Goal: Transaction & Acquisition: Book appointment/travel/reservation

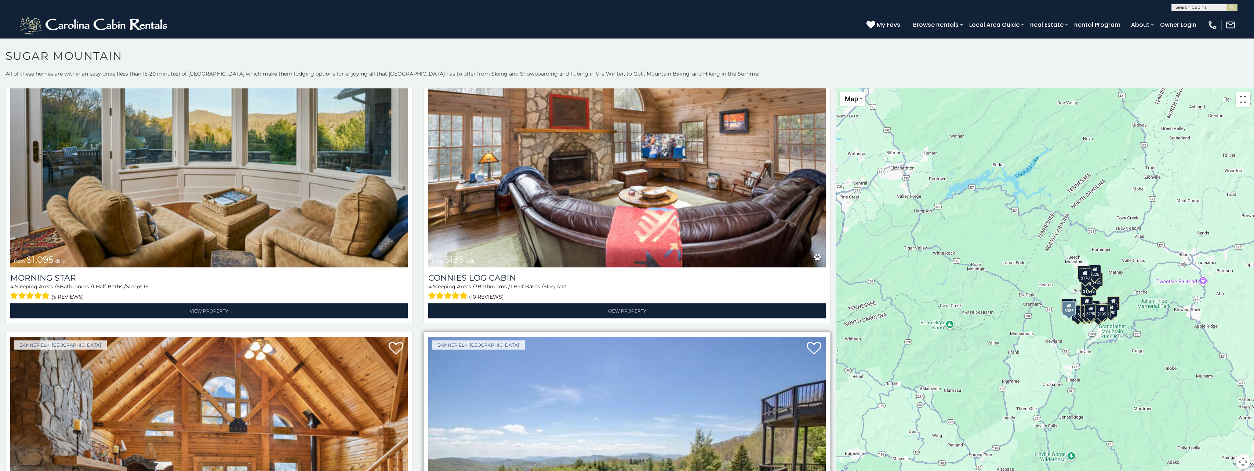
scroll to position [2678, 0]
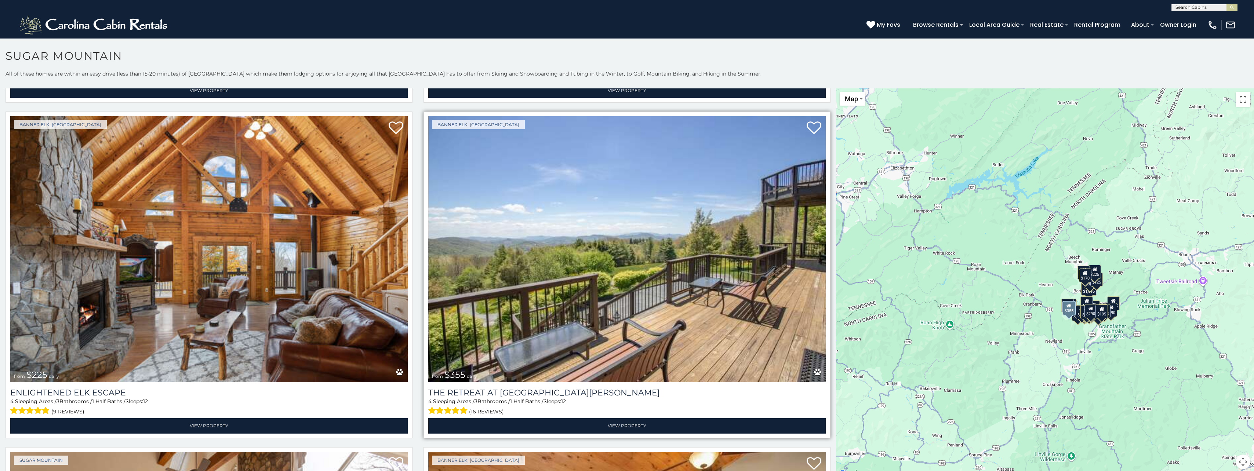
click at [633, 265] on img at bounding box center [626, 249] width 397 height 266
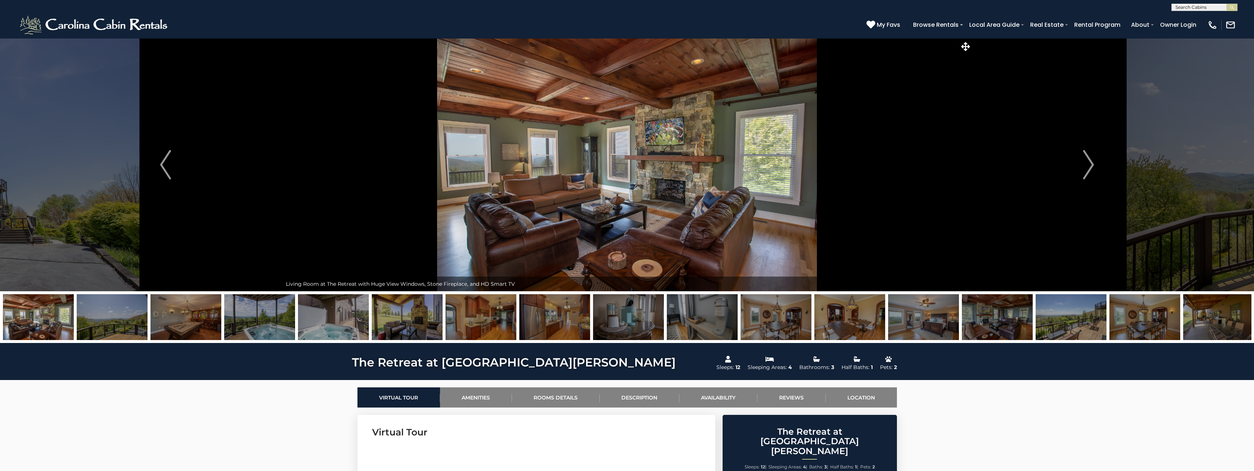
click at [106, 318] on img at bounding box center [112, 317] width 71 height 46
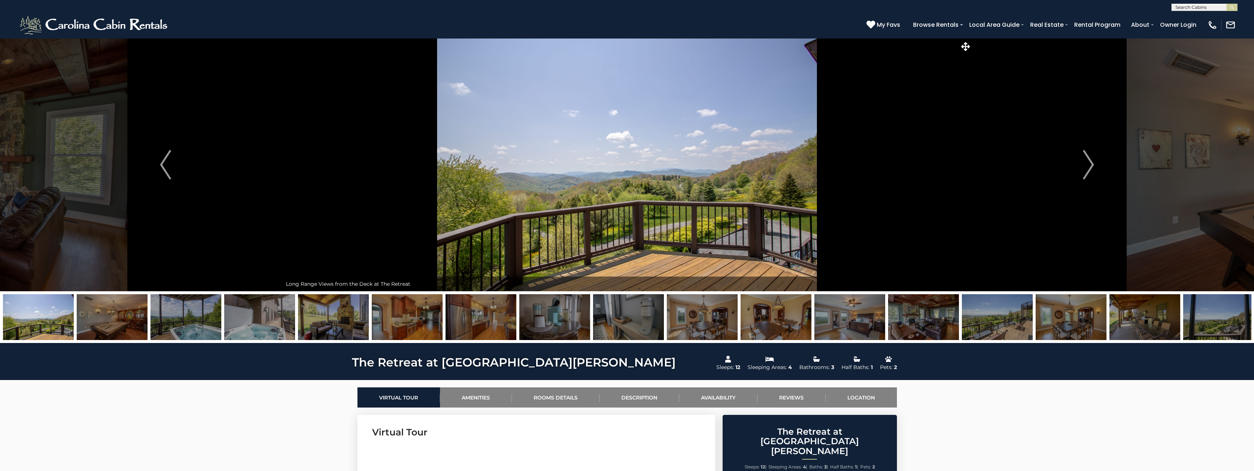
click at [161, 319] on img at bounding box center [185, 317] width 71 height 46
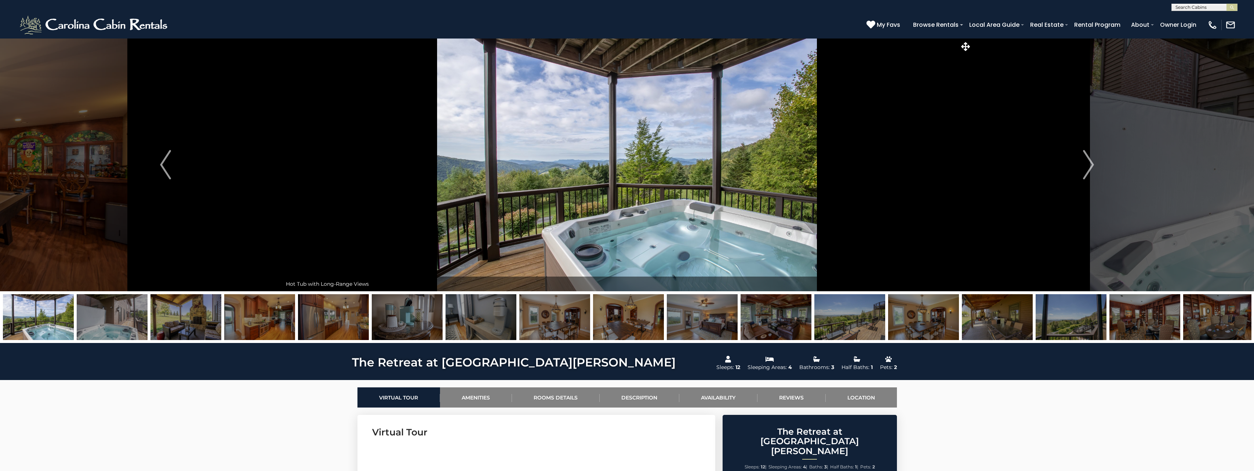
click at [189, 319] on img at bounding box center [185, 317] width 71 height 46
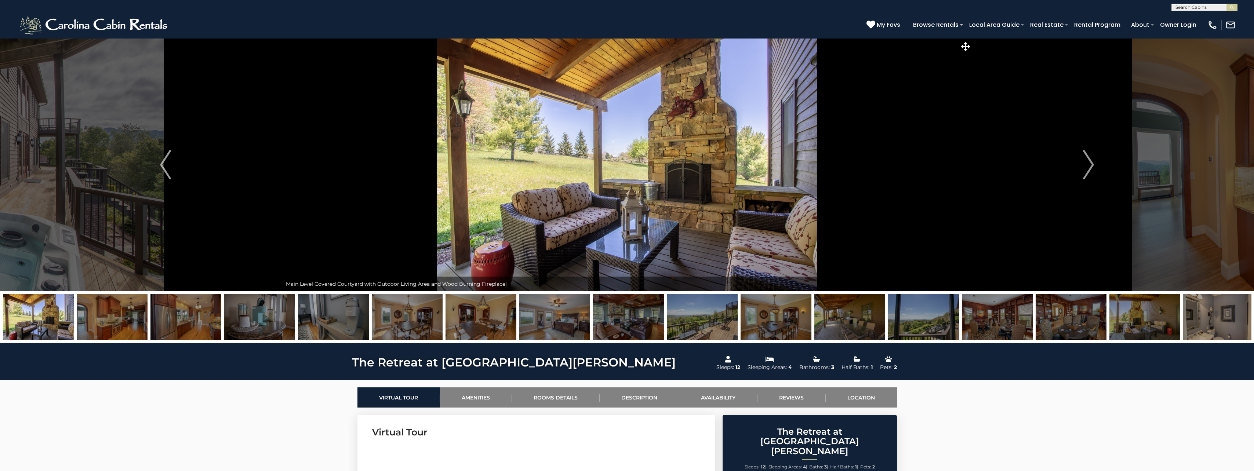
click at [166, 319] on img at bounding box center [185, 317] width 71 height 46
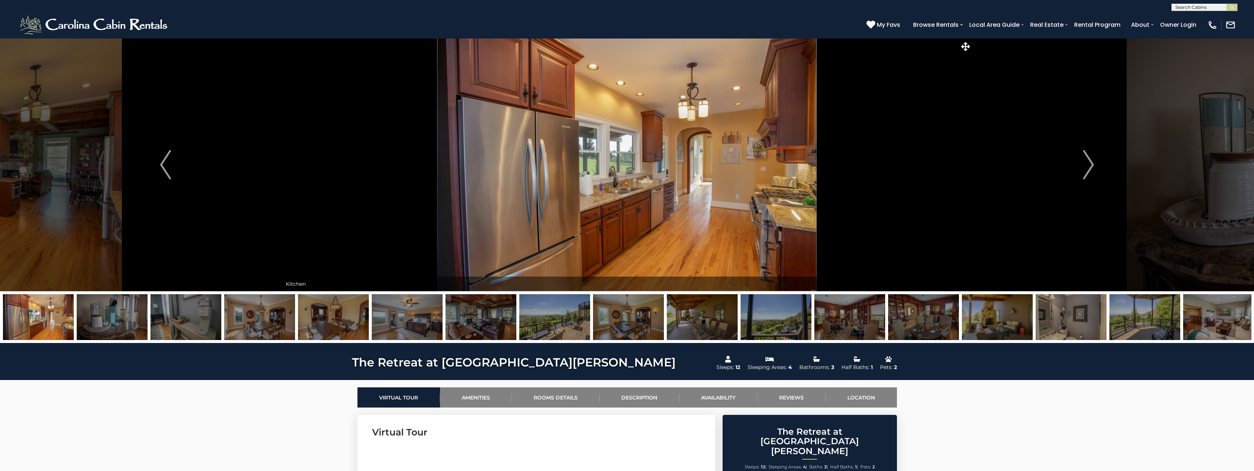
click at [155, 320] on img at bounding box center [185, 317] width 71 height 46
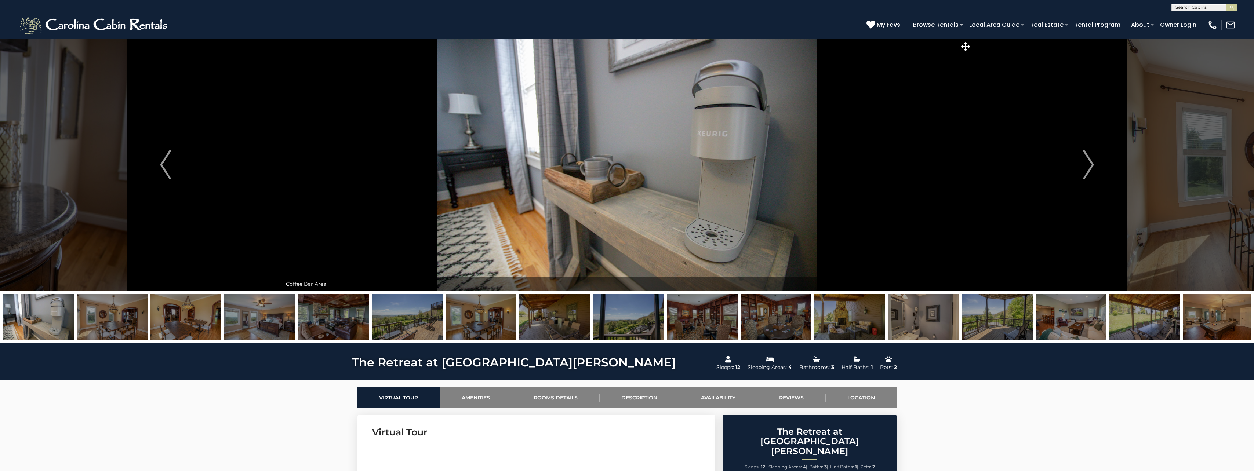
click at [194, 319] on img at bounding box center [185, 317] width 71 height 46
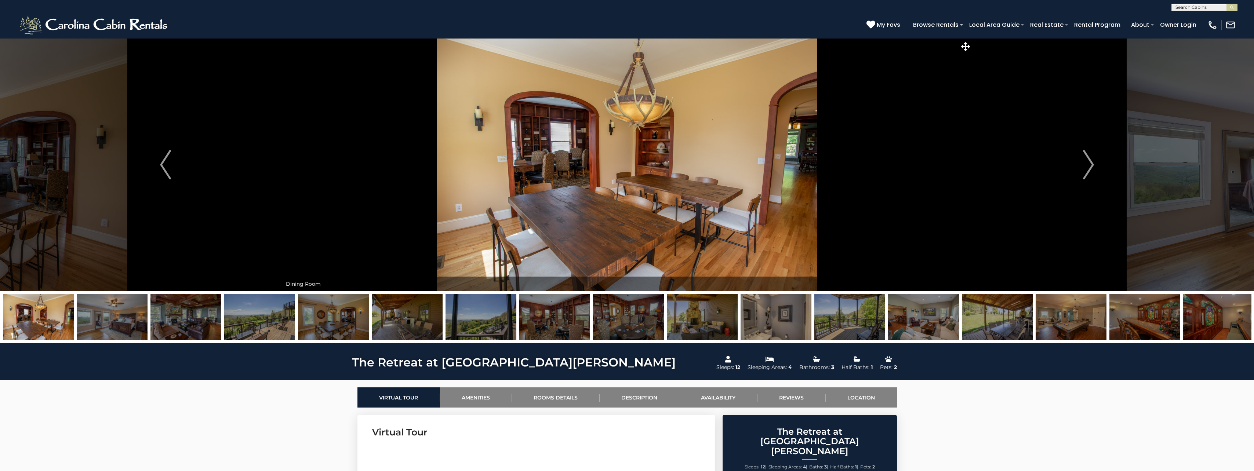
click at [204, 318] on img at bounding box center [185, 317] width 71 height 46
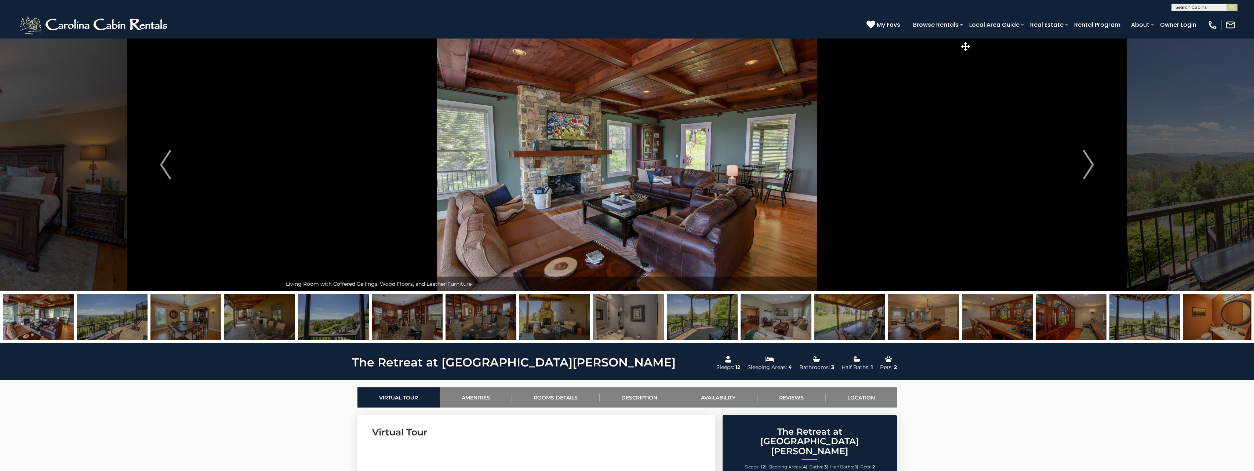
click at [923, 316] on img at bounding box center [923, 317] width 71 height 46
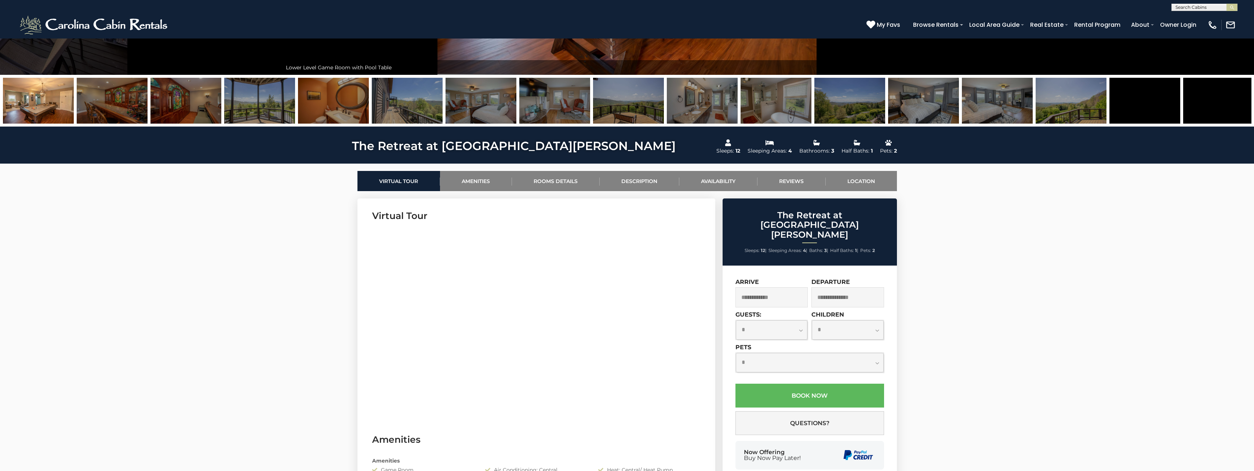
scroll to position [183, 0]
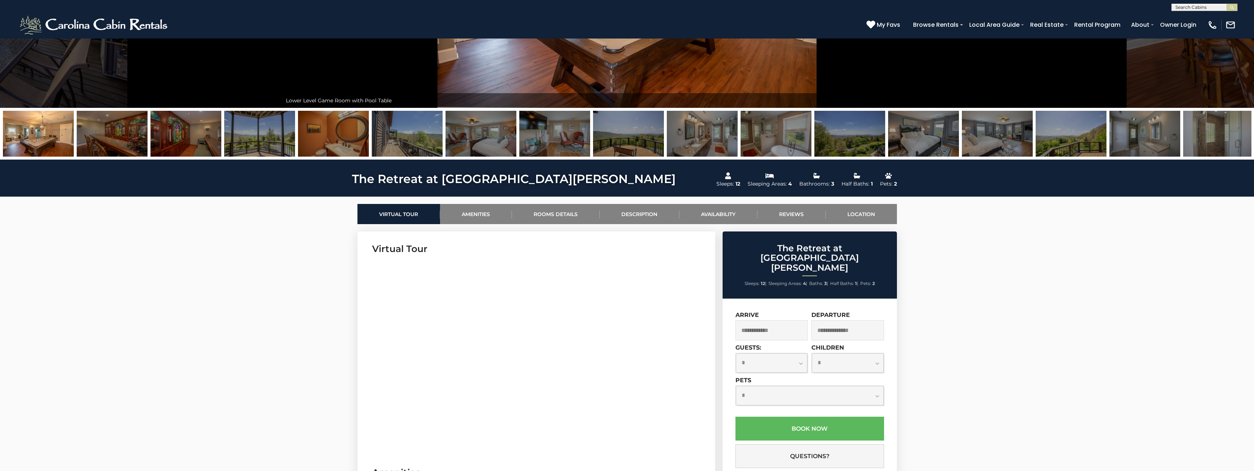
click at [752, 320] on input "text" at bounding box center [771, 330] width 73 height 20
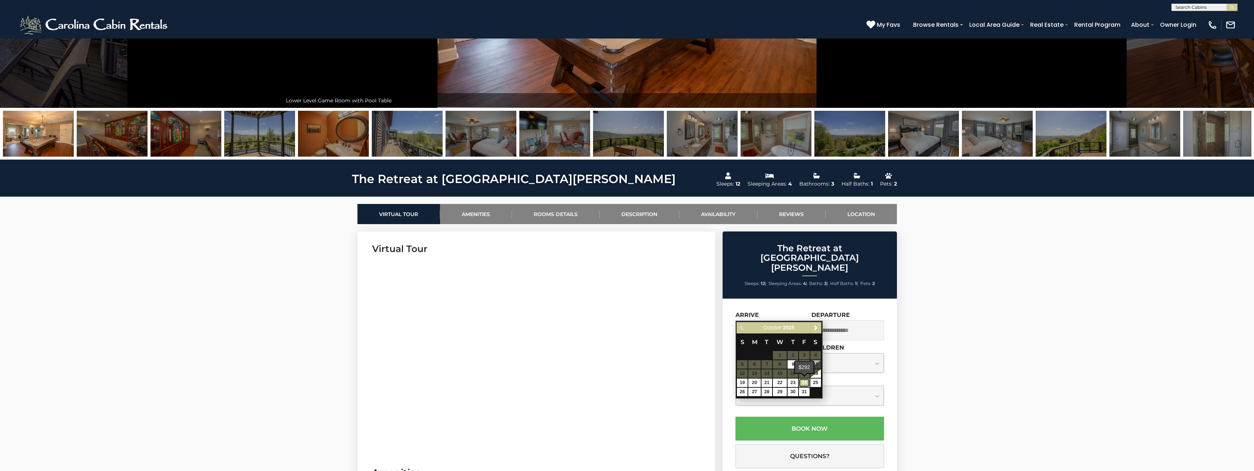
click at [806, 382] on link "24" at bounding box center [804, 383] width 11 height 8
type input "**********"
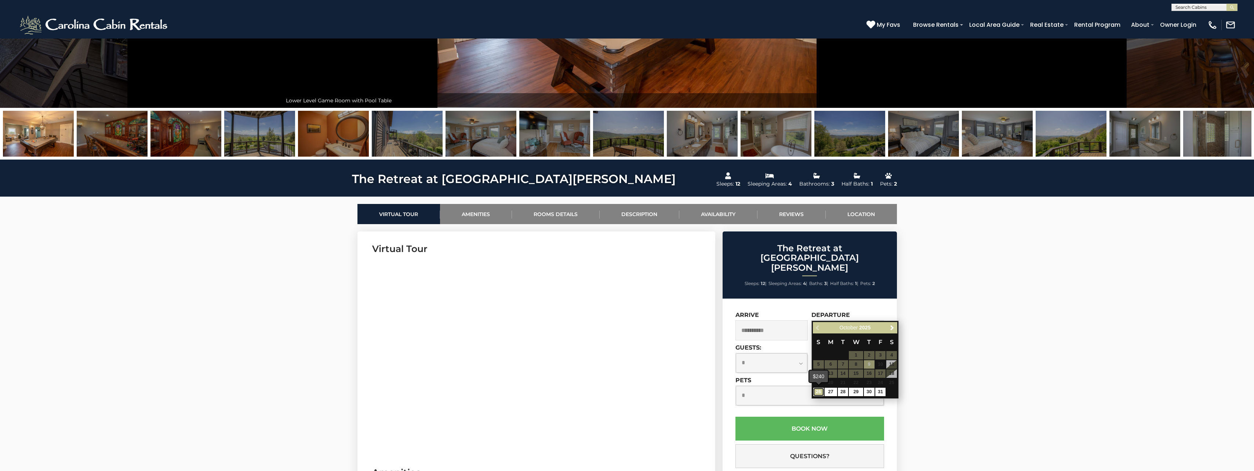
click at [819, 393] on link "26" at bounding box center [818, 392] width 11 height 8
type input "**********"
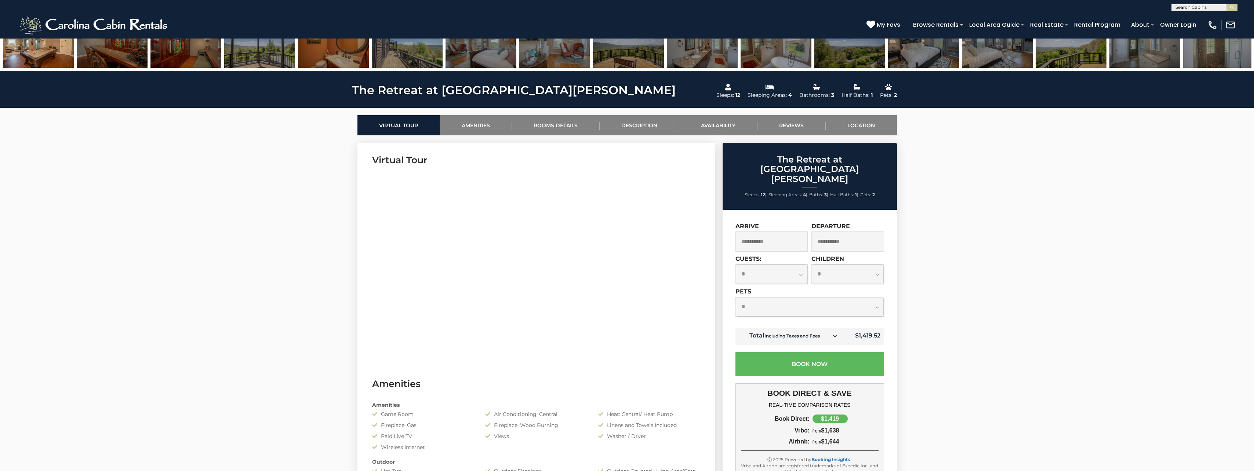
scroll to position [257, 0]
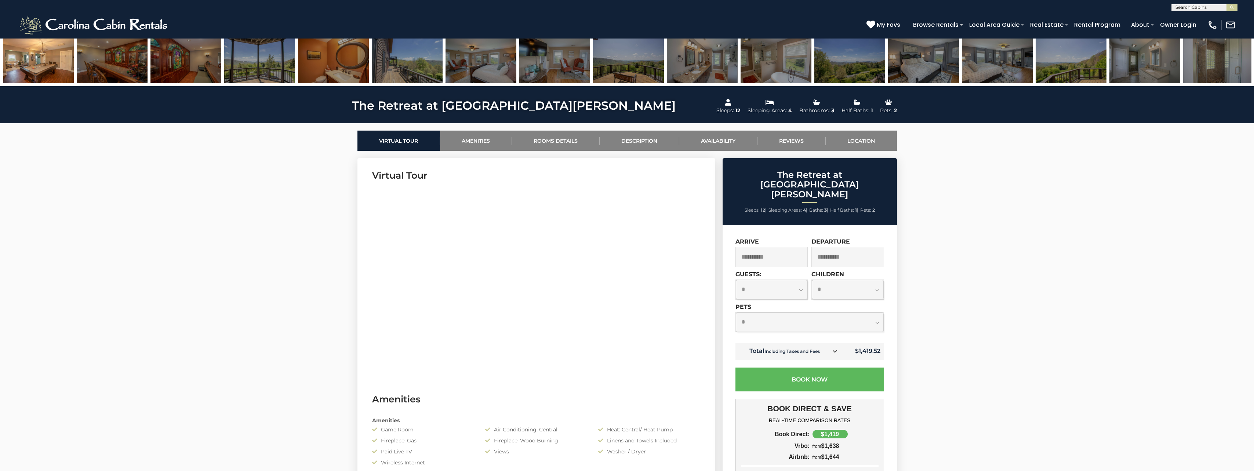
click at [797, 280] on select "**********" at bounding box center [772, 289] width 72 height 19
select select "*"
click at [736, 280] on select "**********" at bounding box center [772, 289] width 72 height 19
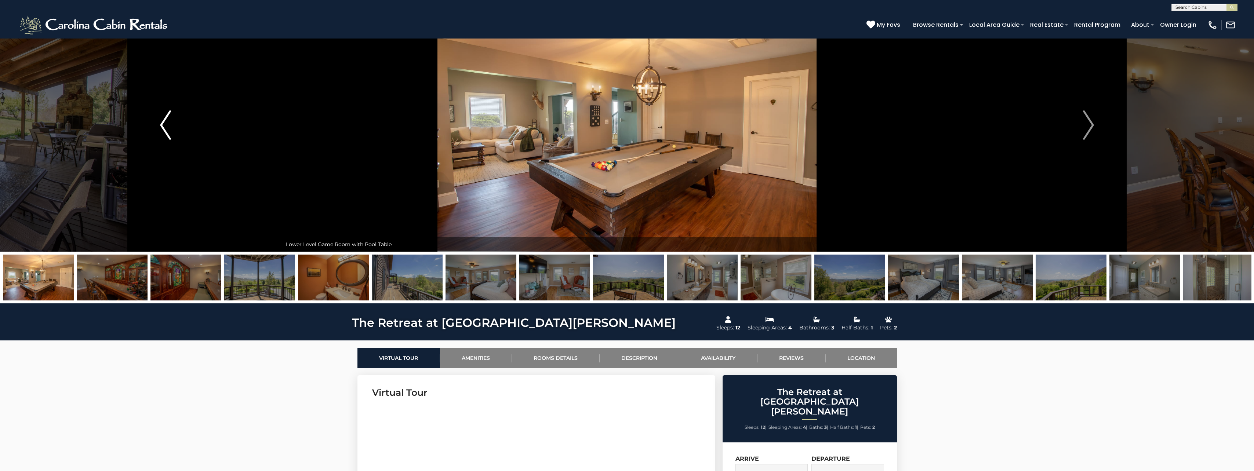
scroll to position [37, 0]
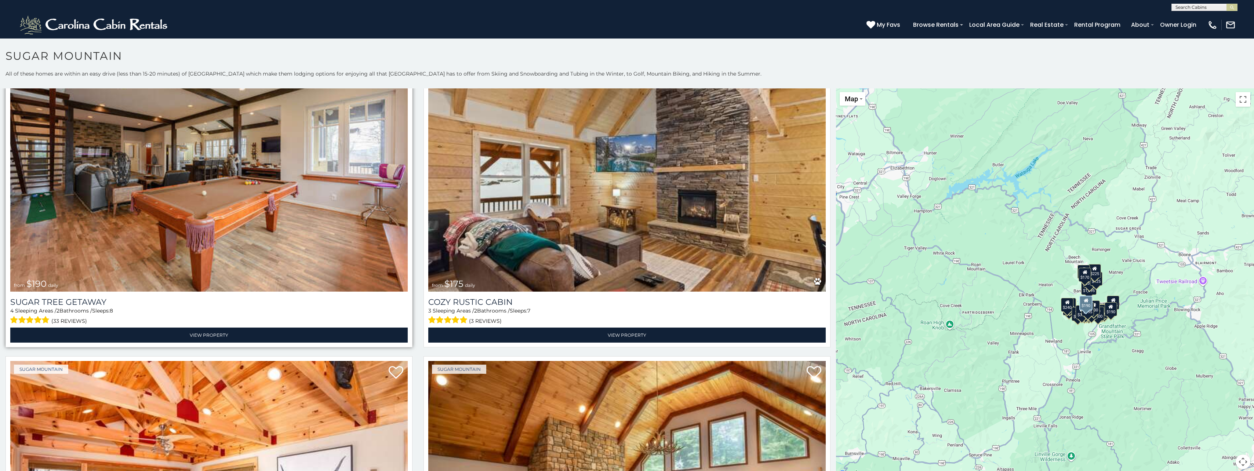
scroll to position [1431, 0]
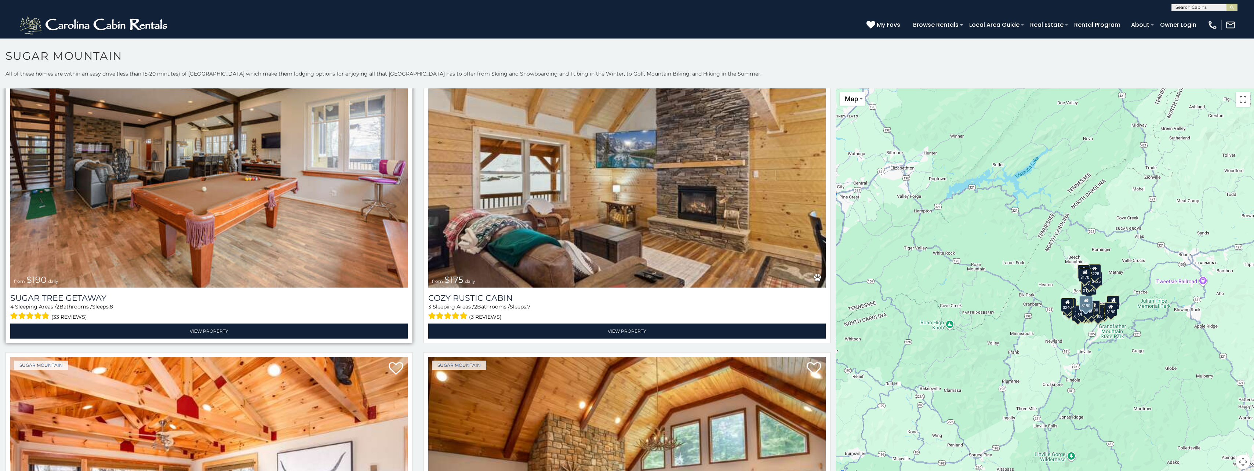
click at [265, 226] on img at bounding box center [208, 154] width 397 height 266
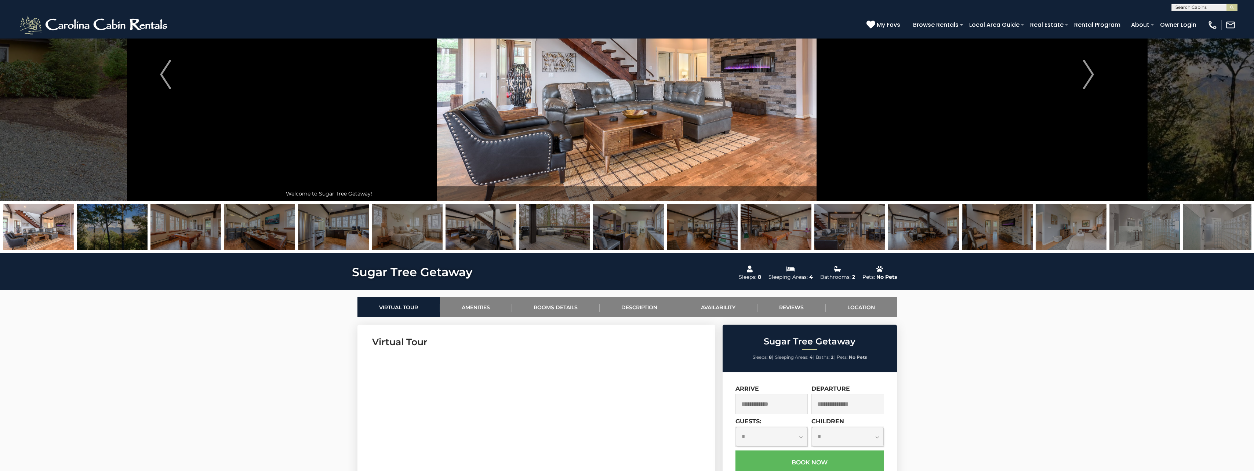
scroll to position [37, 0]
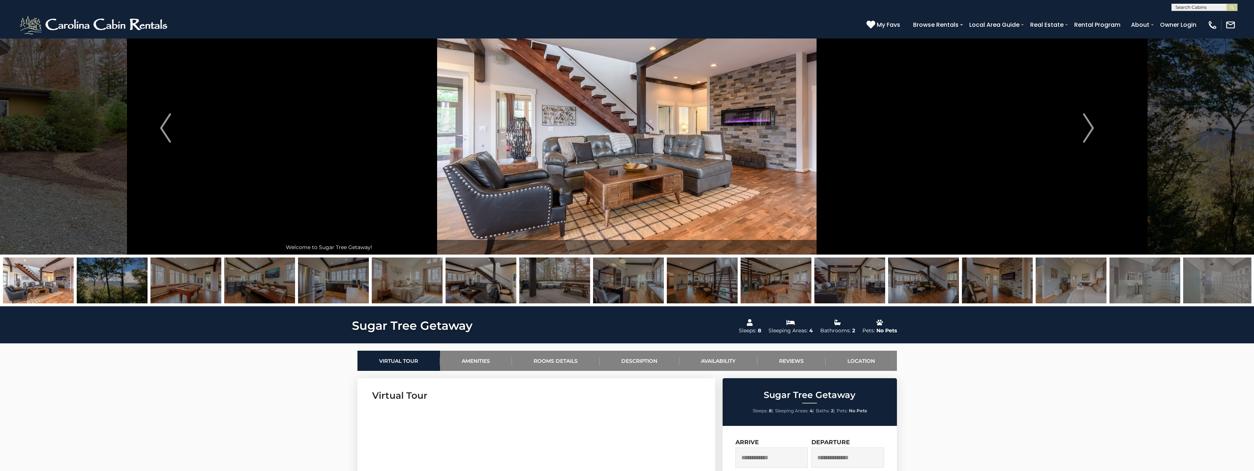
click at [128, 283] on img at bounding box center [112, 281] width 71 height 46
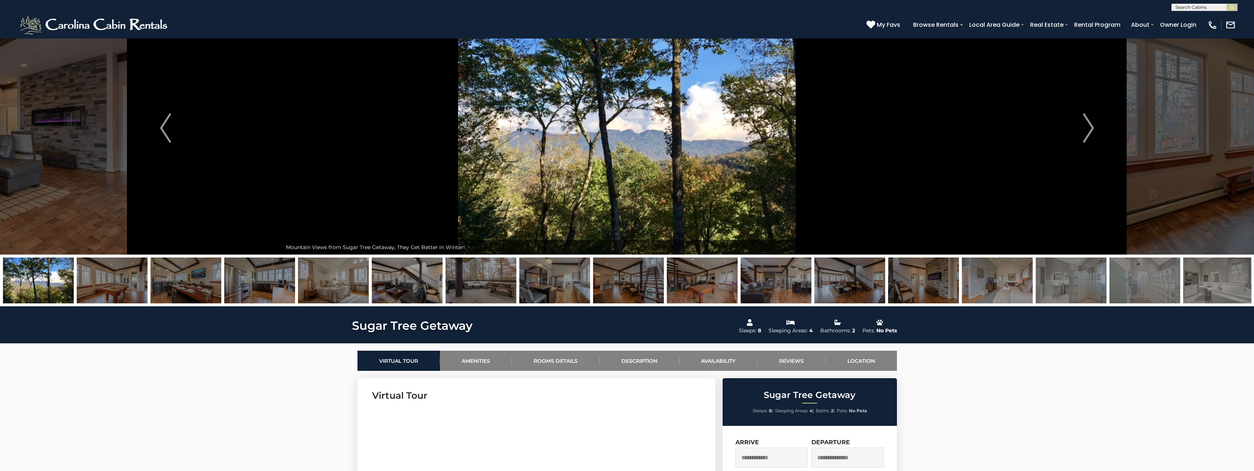
click at [125, 284] on img at bounding box center [112, 281] width 71 height 46
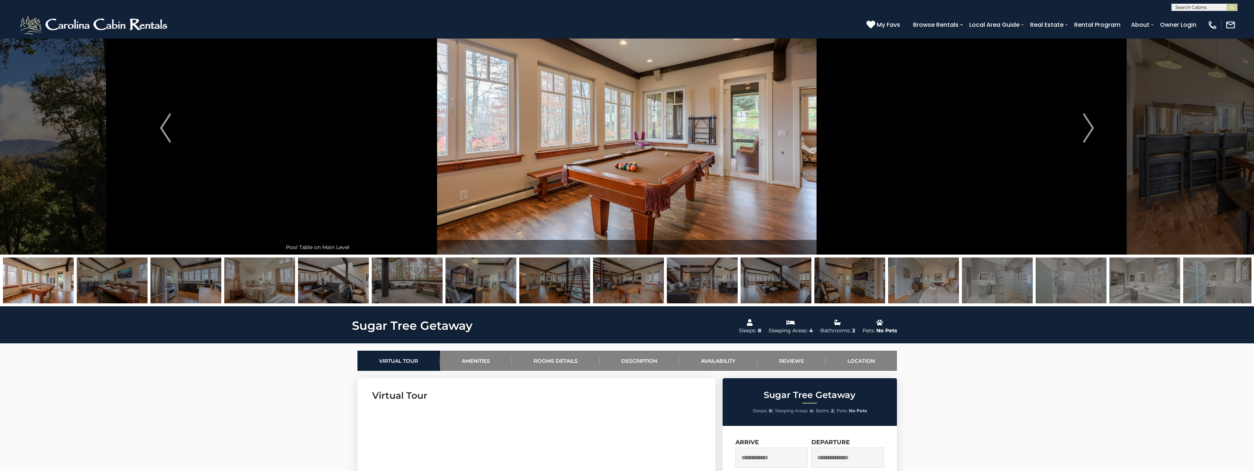
click at [125, 284] on img at bounding box center [112, 281] width 71 height 46
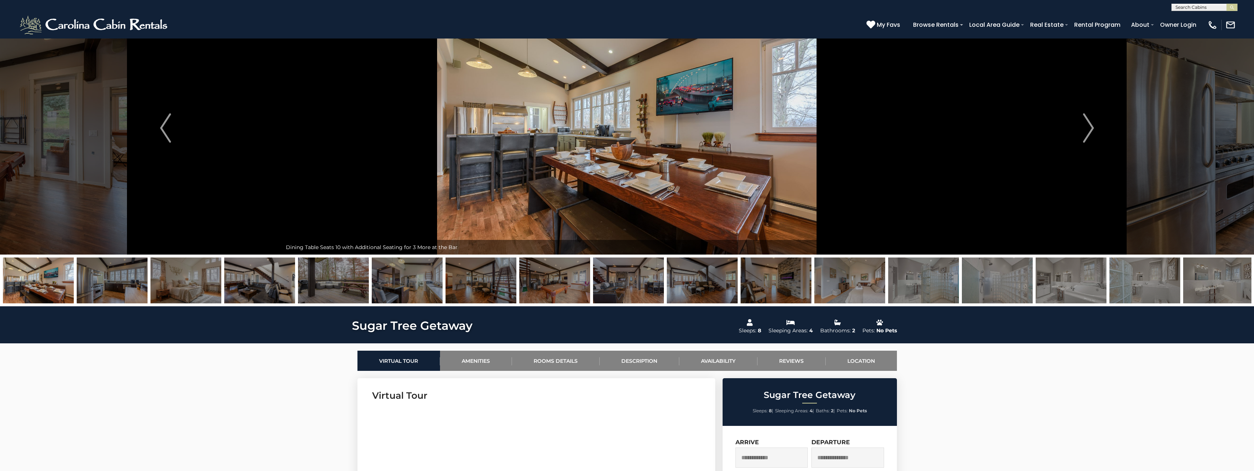
click at [140, 283] on img at bounding box center [112, 281] width 71 height 46
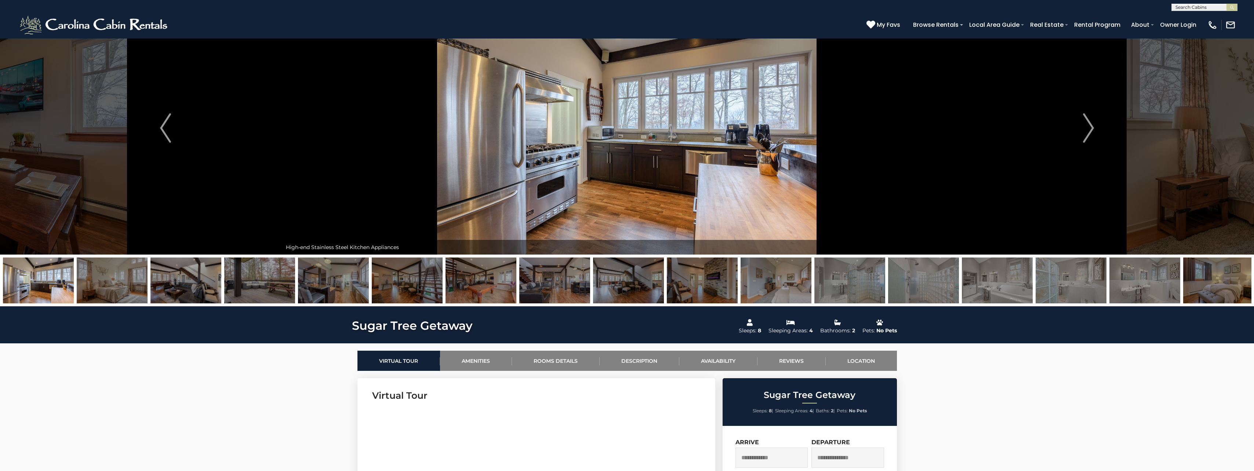
click at [170, 284] on img at bounding box center [185, 281] width 71 height 46
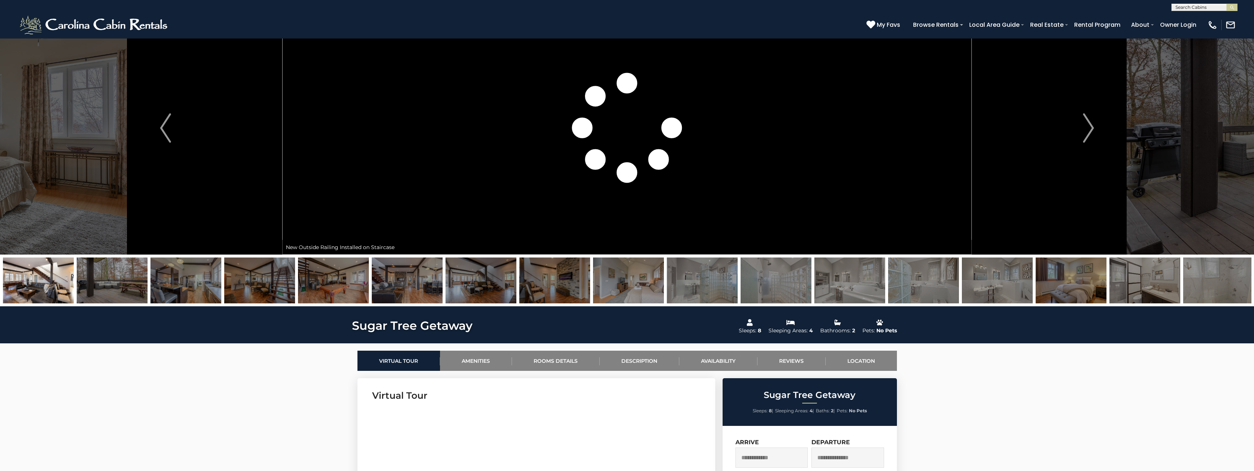
click at [39, 284] on img at bounding box center [38, 281] width 71 height 46
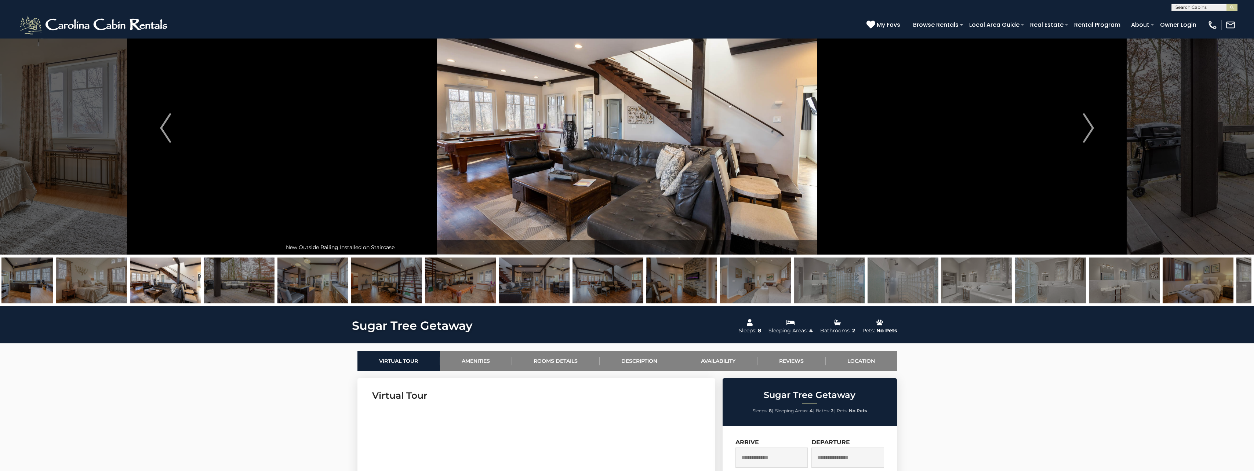
drag, startPoint x: 88, startPoint y: 285, endPoint x: 228, endPoint y: 294, distance: 140.1
click at [201, 294] on img at bounding box center [165, 281] width 71 height 46
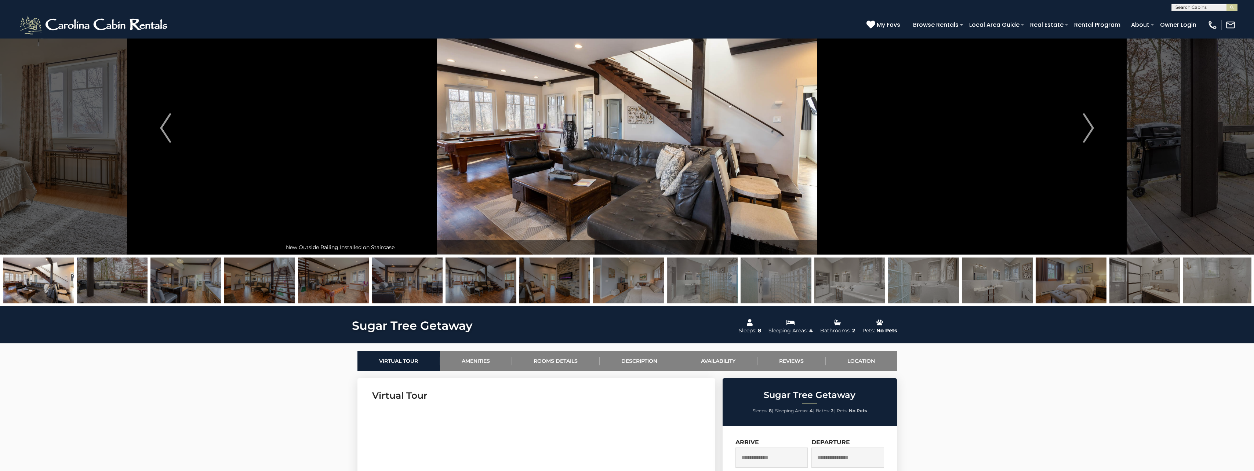
drag, startPoint x: 79, startPoint y: 280, endPoint x: 504, endPoint y: 318, distance: 426.9
click at [163, 130] on img "Previous" at bounding box center [165, 127] width 11 height 29
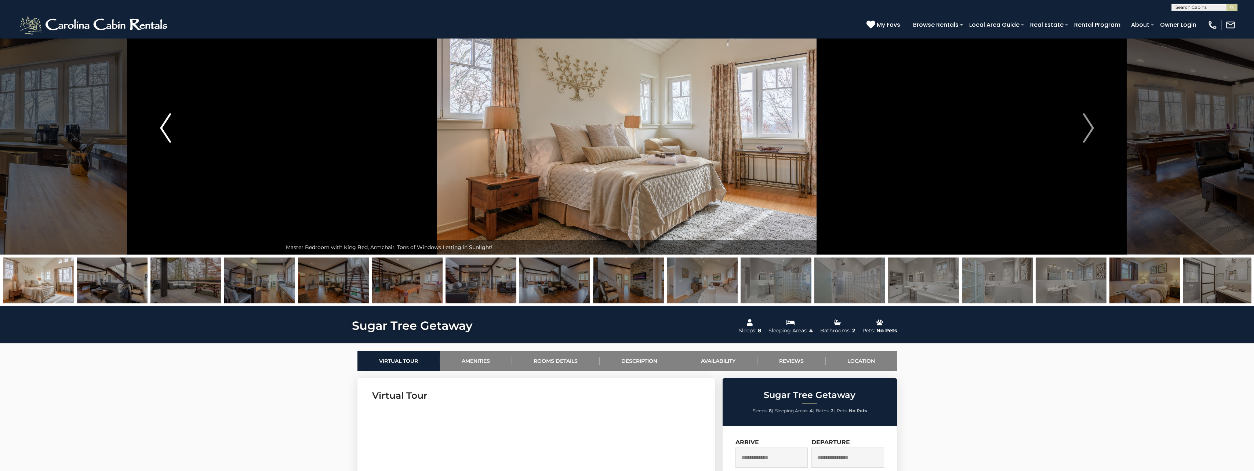
click at [163, 130] on img "Previous" at bounding box center [165, 127] width 11 height 29
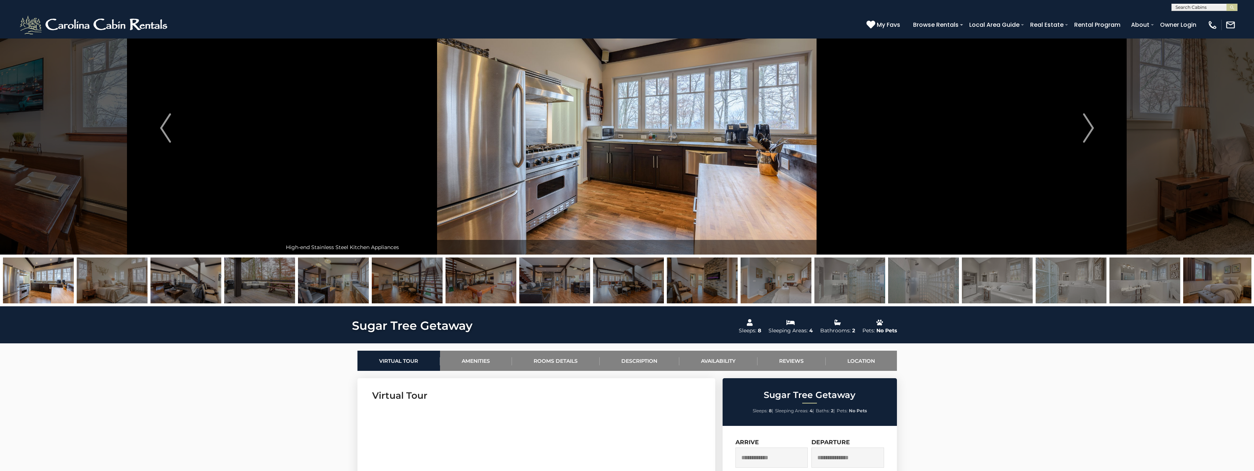
click at [400, 280] on img at bounding box center [407, 281] width 71 height 46
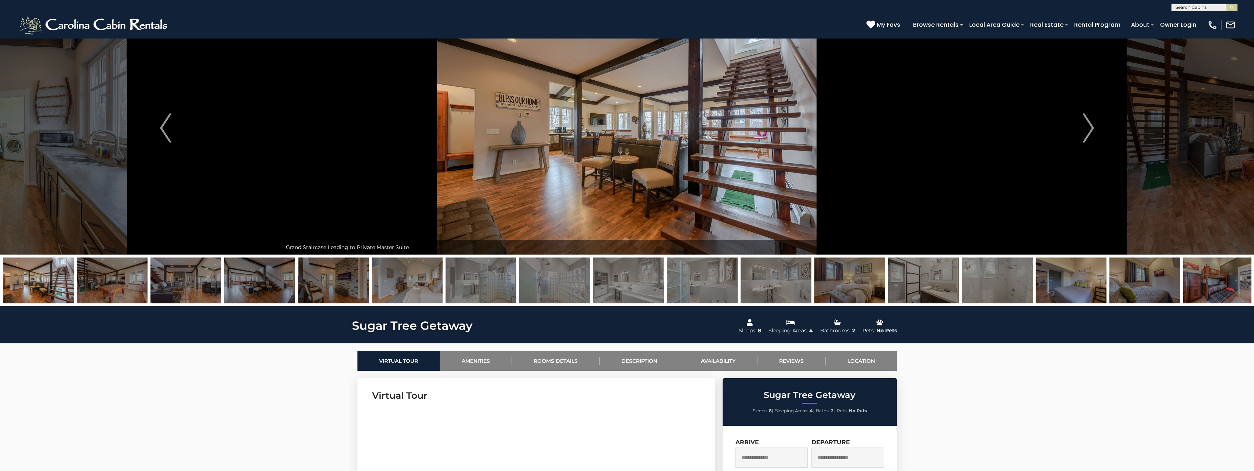
click at [409, 288] on img at bounding box center [407, 281] width 71 height 46
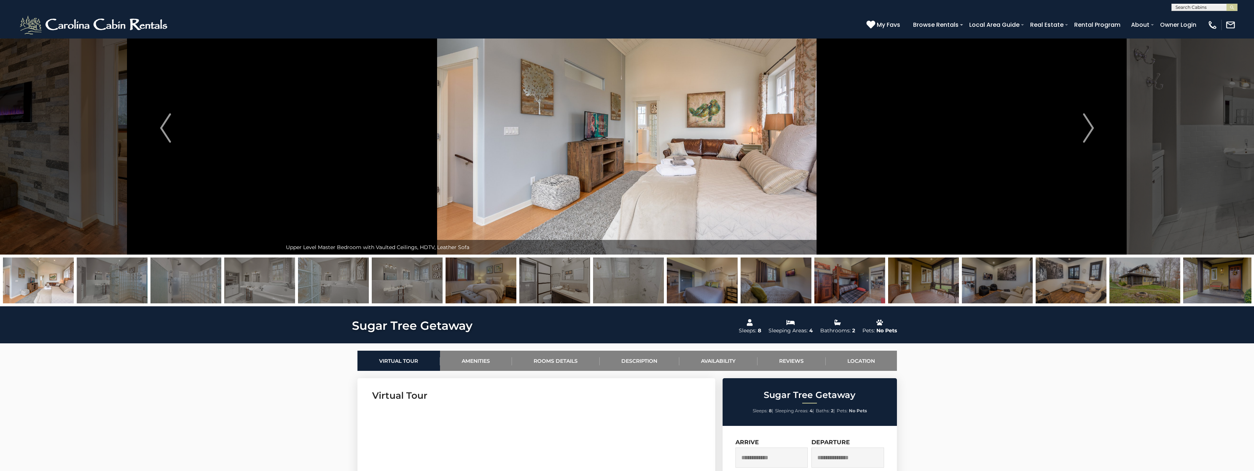
click at [120, 283] on img at bounding box center [112, 281] width 71 height 46
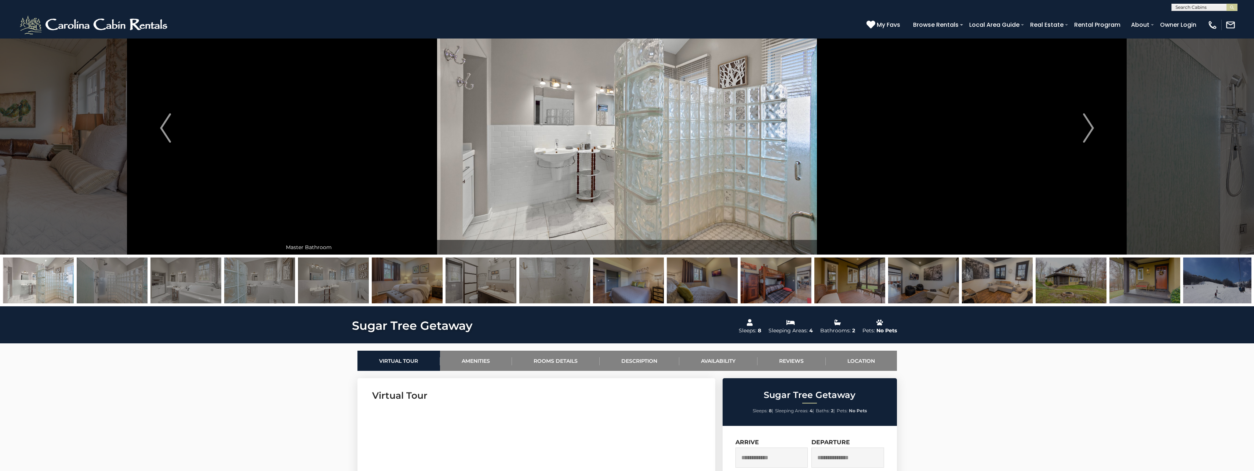
click at [1065, 277] on img at bounding box center [1070, 281] width 71 height 46
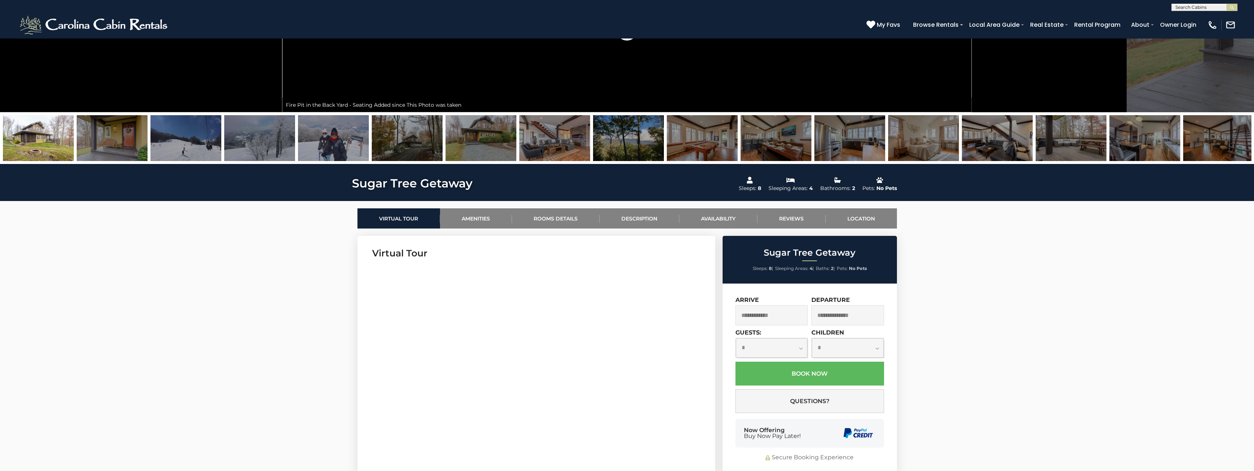
scroll to position [257, 0]
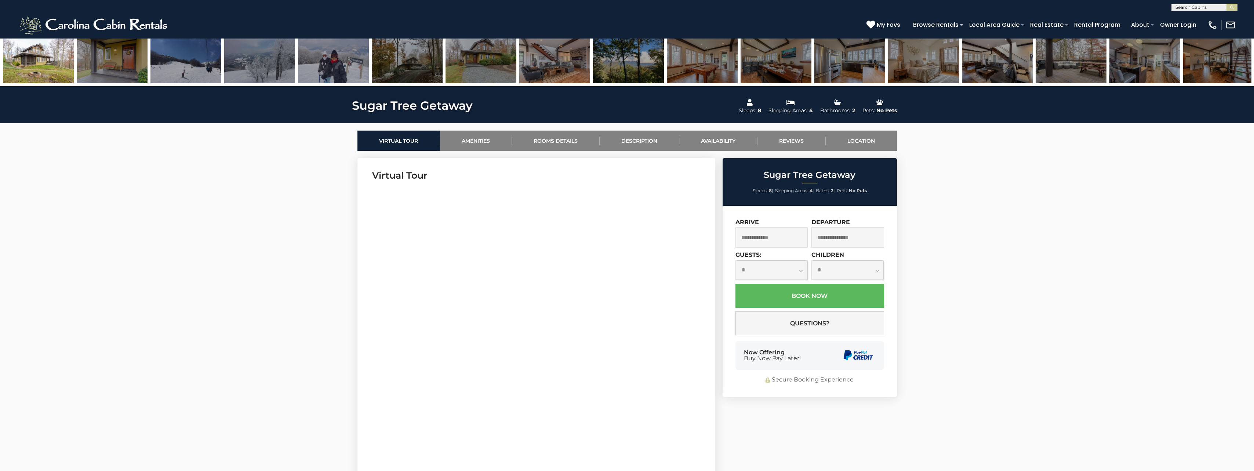
click at [766, 238] on input "text" at bounding box center [771, 237] width 73 height 20
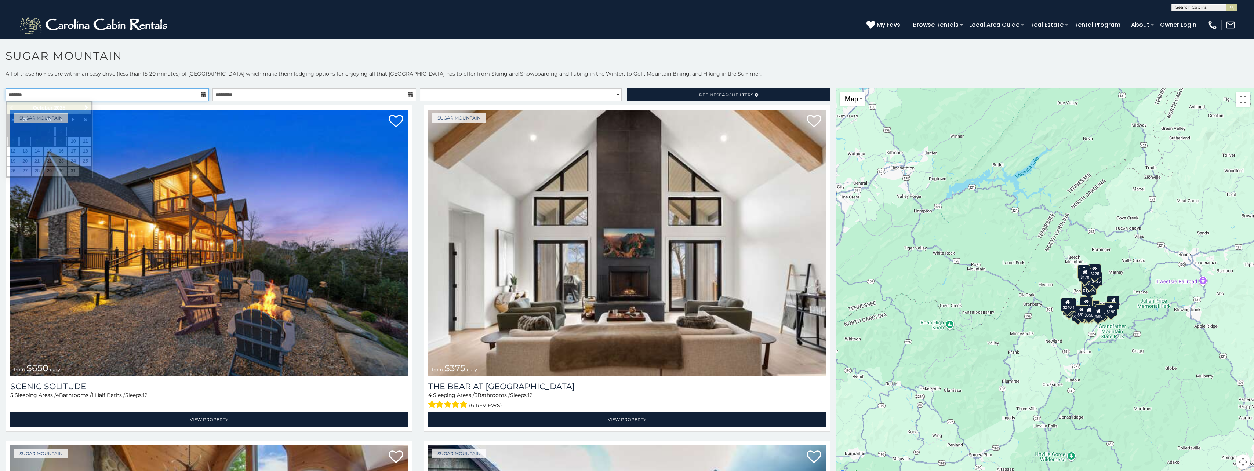
click at [27, 93] on input "text" at bounding box center [107, 94] width 203 height 12
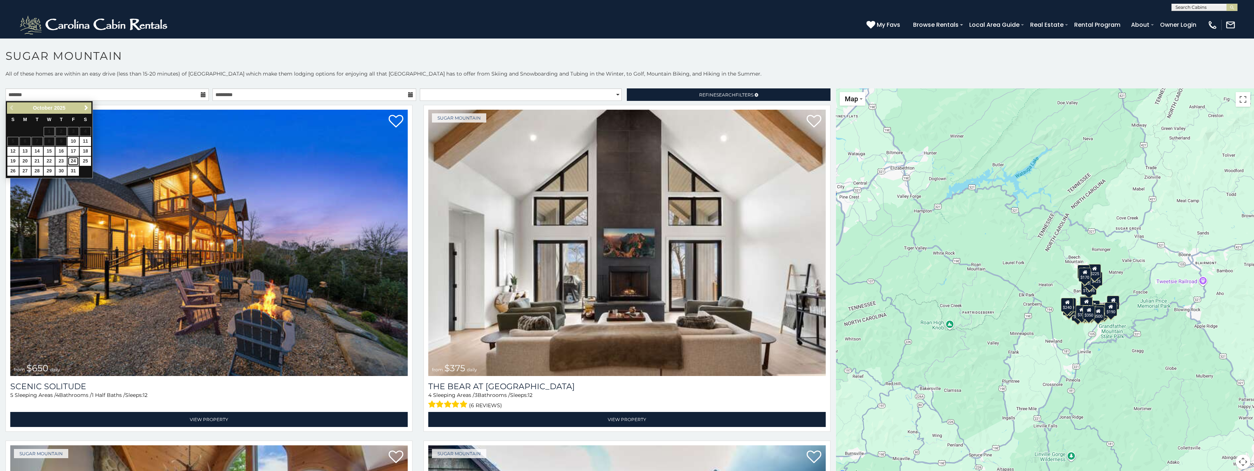
click at [76, 160] on link "24" at bounding box center [73, 161] width 11 height 9
type input "**********"
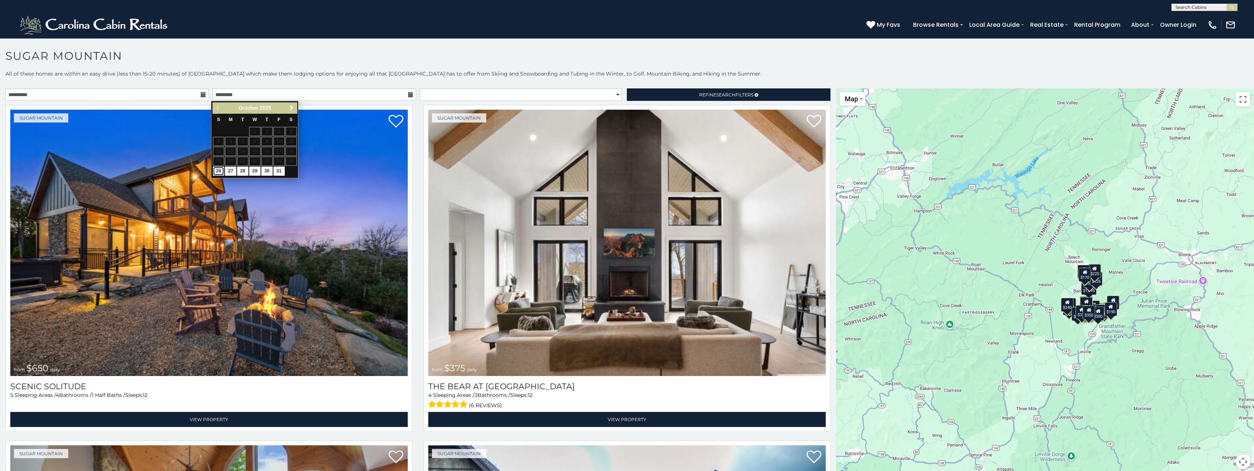
click at [218, 172] on link "26" at bounding box center [218, 171] width 11 height 9
type input "**********"
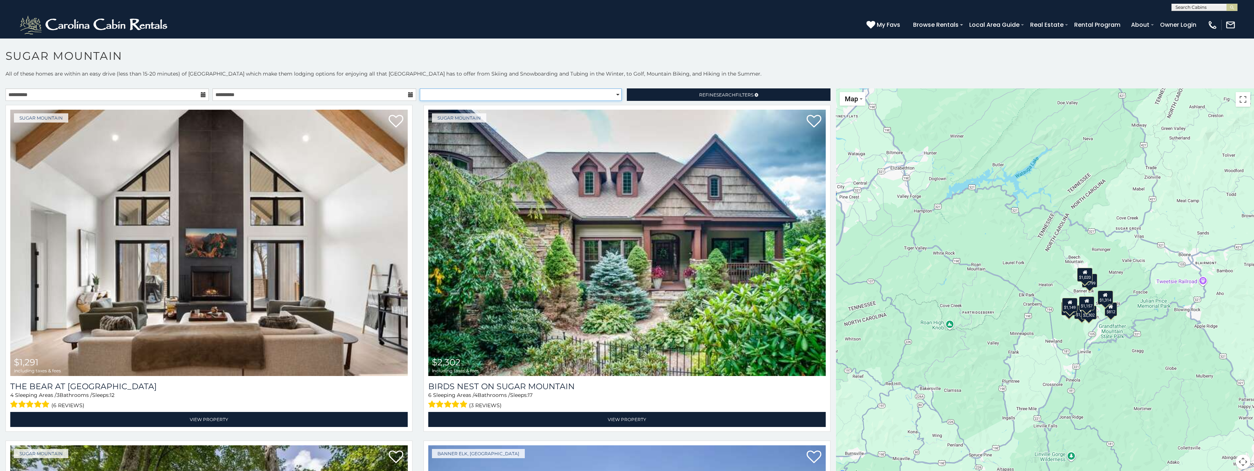
click at [610, 94] on select "**********" at bounding box center [521, 94] width 202 height 12
select select "*********"
click at [420, 88] on select "**********" at bounding box center [521, 94] width 202 height 12
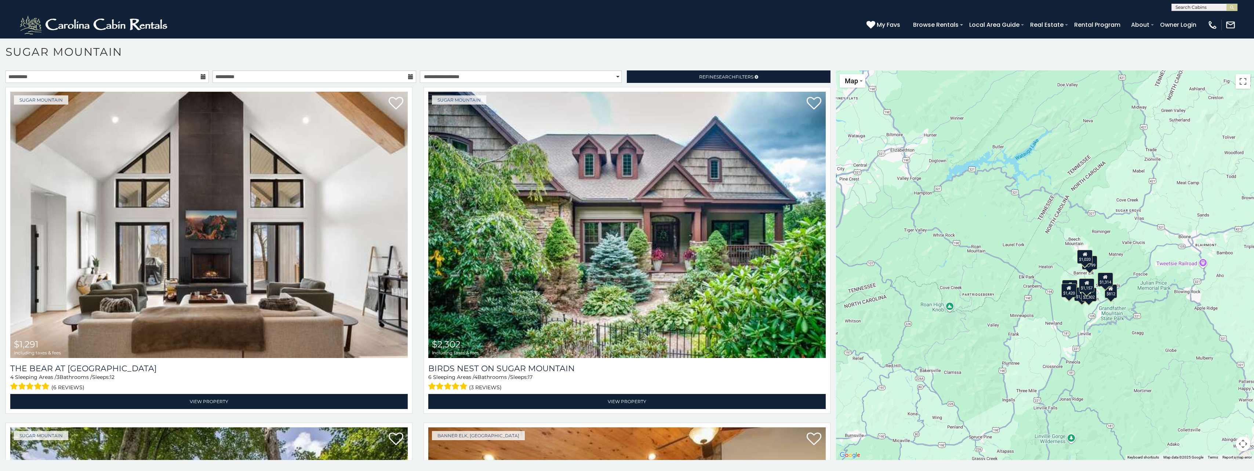
click at [76, 49] on h1 "Sugar Mountain" at bounding box center [627, 55] width 1254 height 21
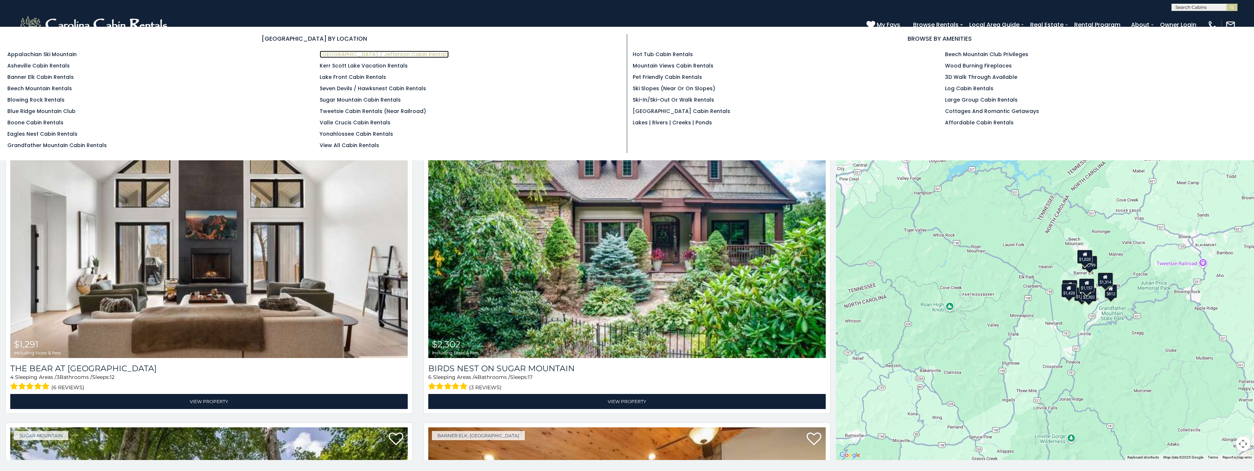
click at [388, 55] on link "[GEOGRAPHIC_DATA] / Jefferson Cabin Rentals" at bounding box center [384, 54] width 129 height 7
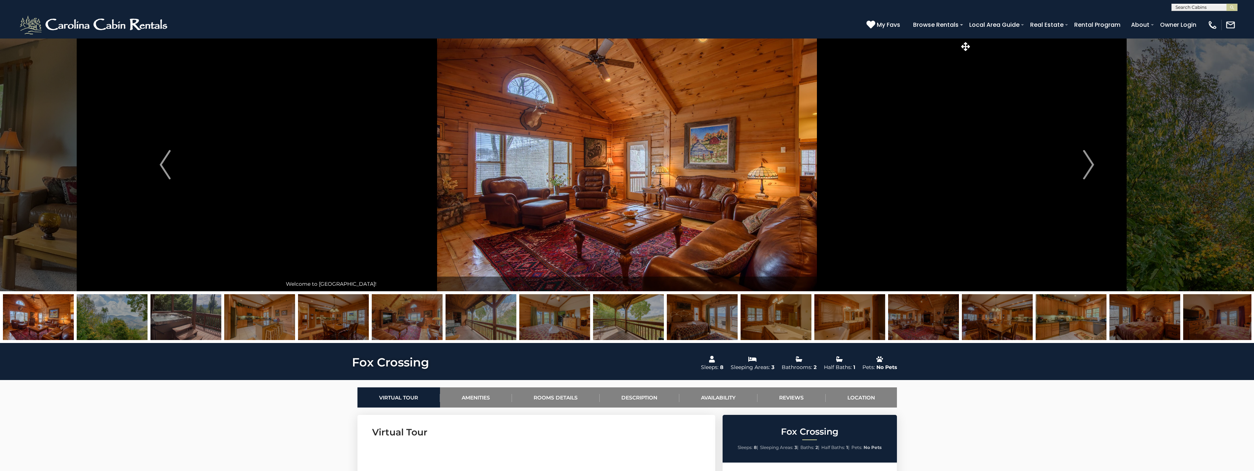
click at [108, 325] on img at bounding box center [112, 317] width 71 height 46
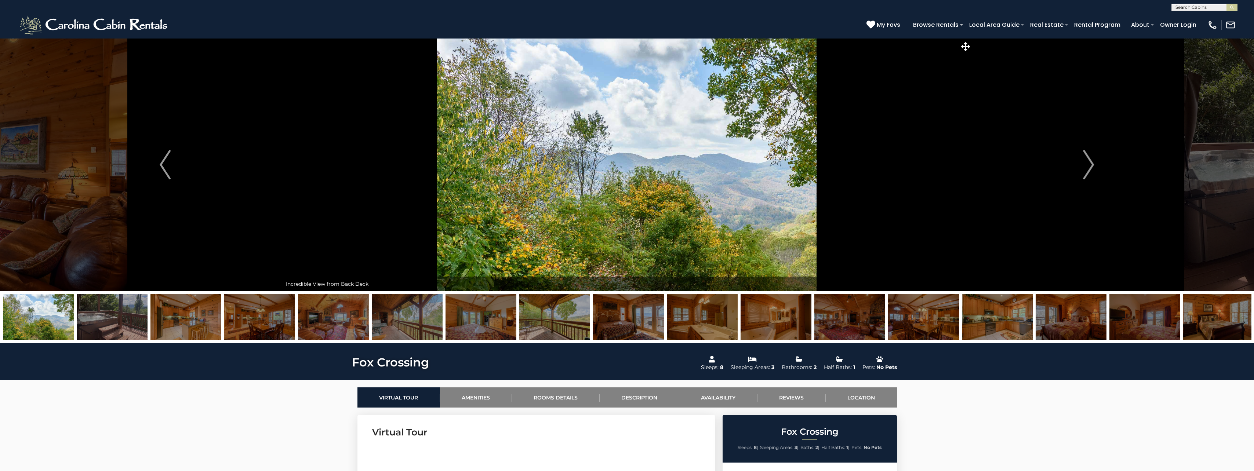
click at [114, 324] on img at bounding box center [112, 317] width 71 height 46
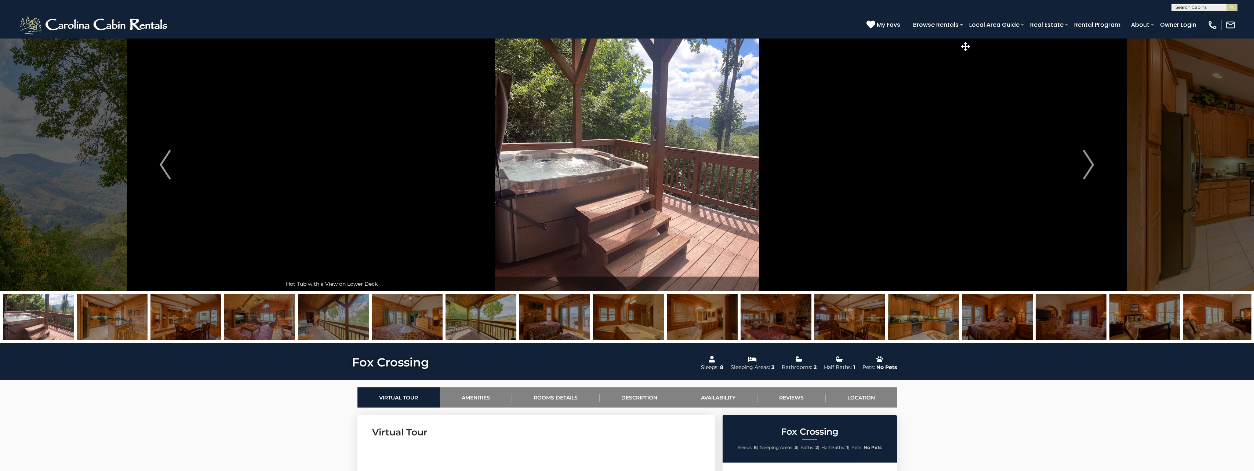
click at [117, 327] on img at bounding box center [112, 317] width 71 height 46
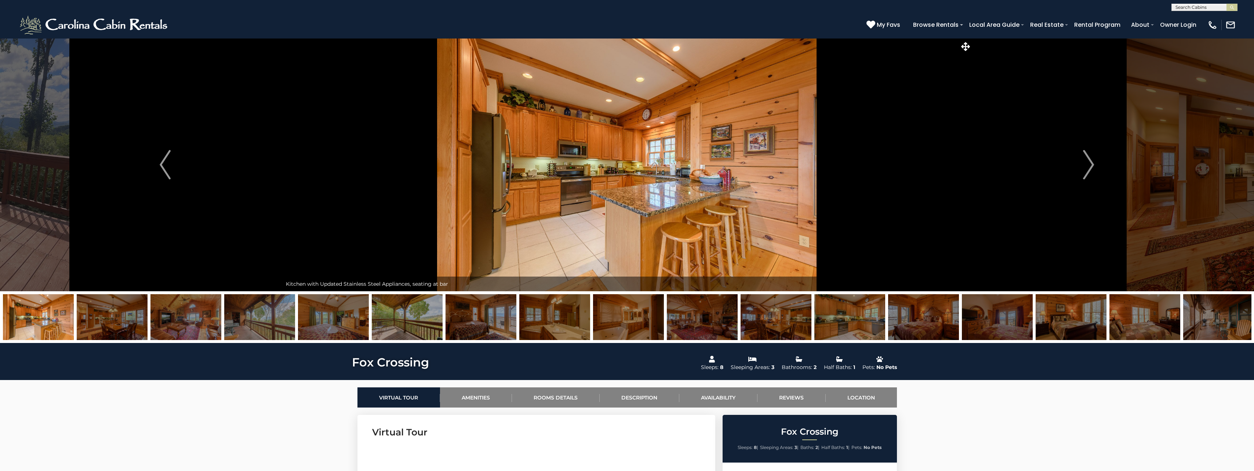
click at [140, 320] on img at bounding box center [112, 317] width 71 height 46
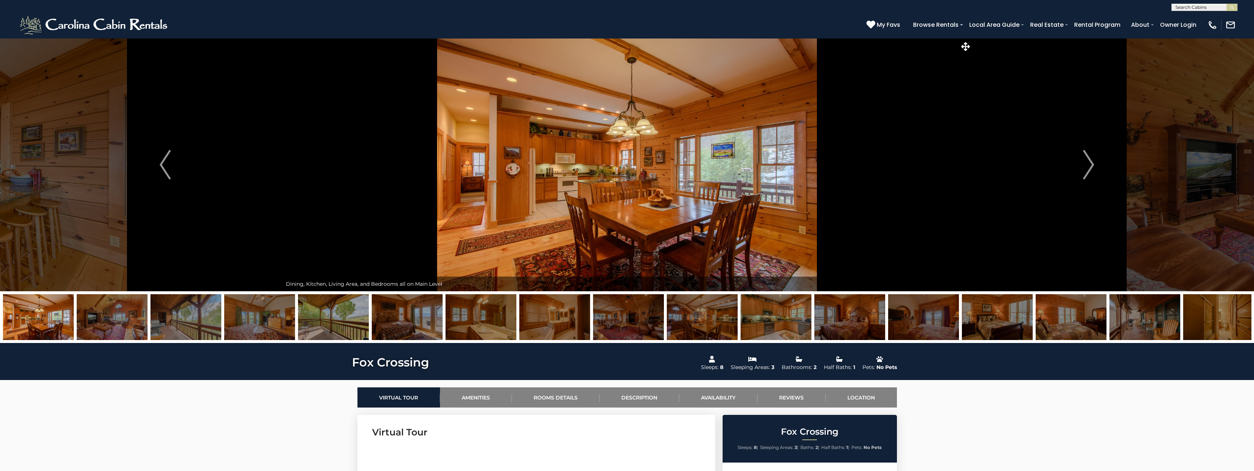
click at [163, 320] on img at bounding box center [185, 317] width 71 height 46
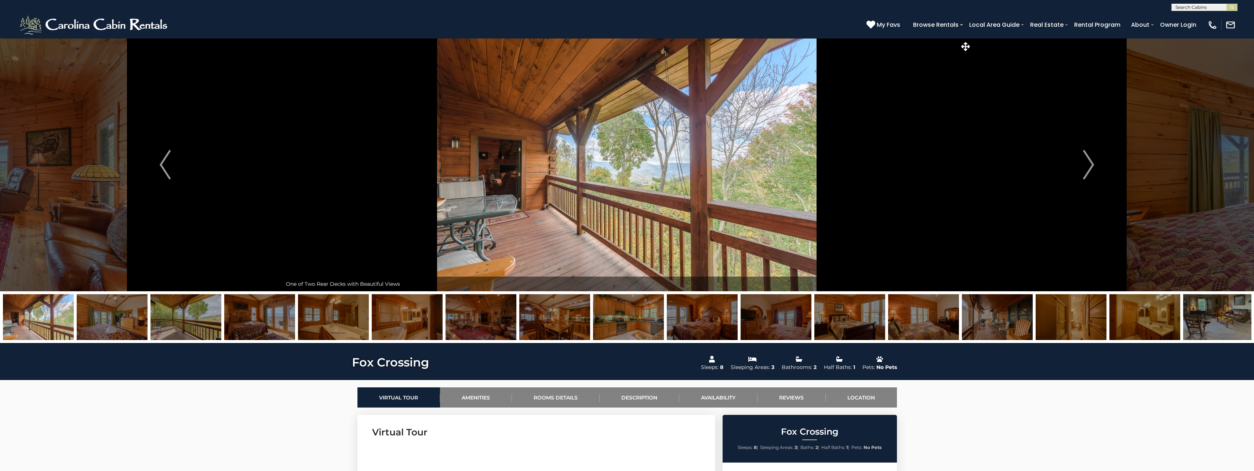
click at [163, 320] on img at bounding box center [185, 317] width 71 height 46
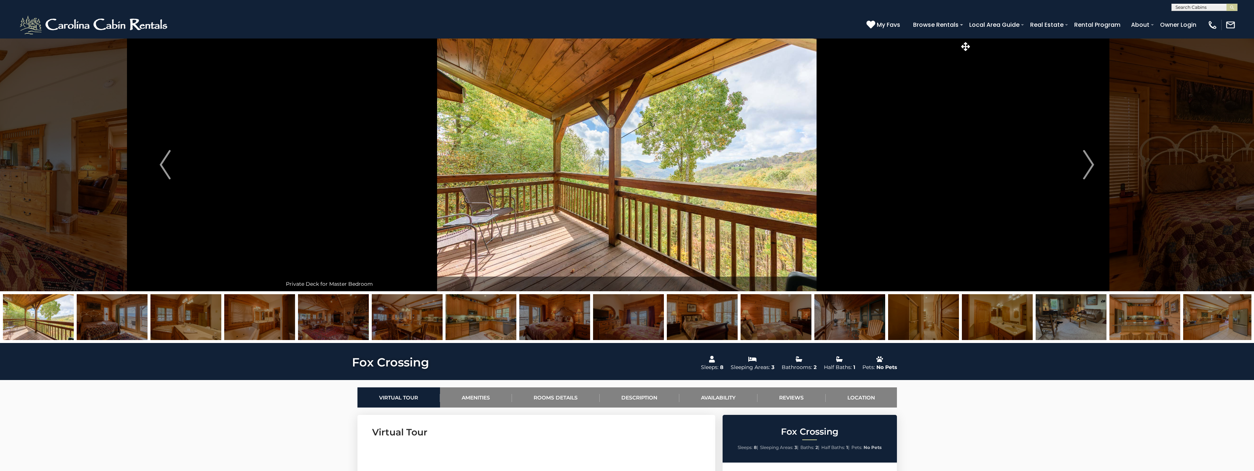
click at [163, 320] on img at bounding box center [185, 317] width 71 height 46
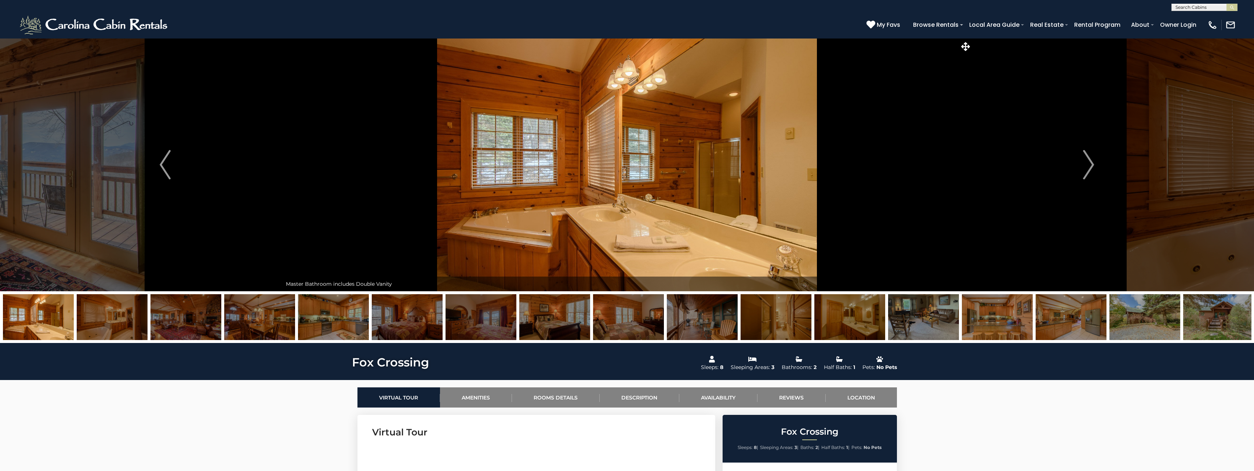
click at [1199, 203] on button "Next" at bounding box center [1088, 164] width 234 height 253
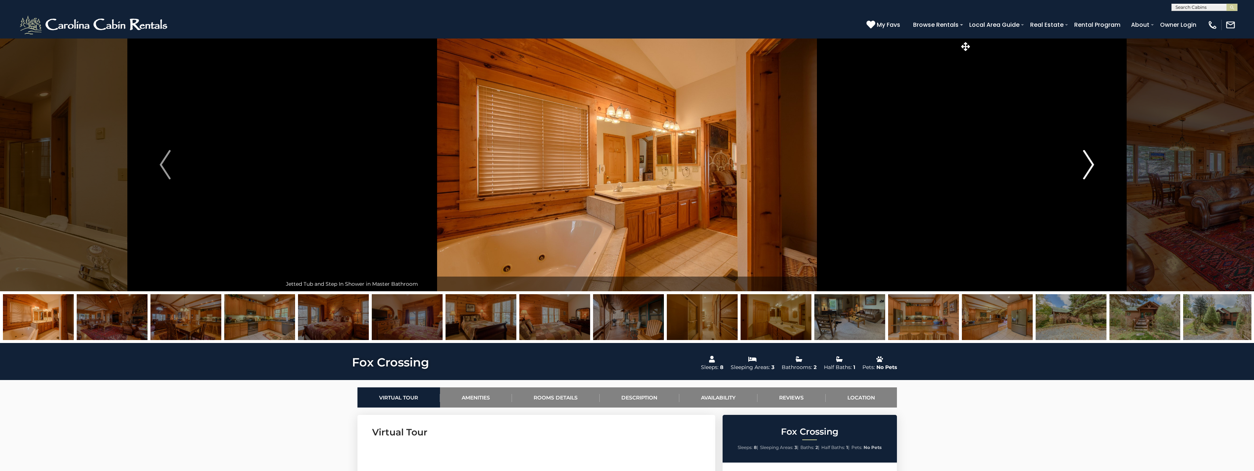
click at [1199, 203] on button "Next" at bounding box center [1088, 164] width 234 height 253
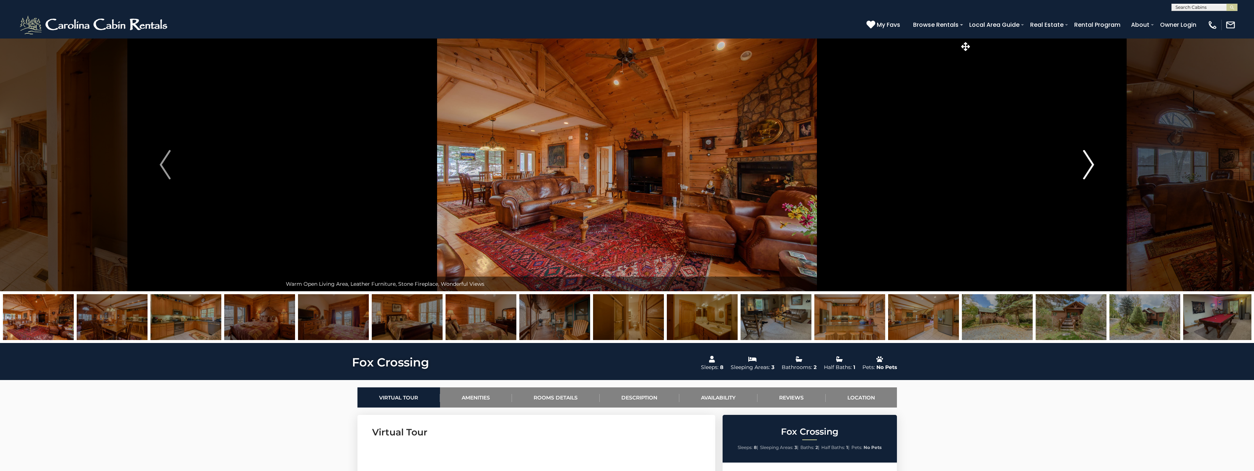
click at [1199, 203] on button "Next" at bounding box center [1088, 164] width 234 height 253
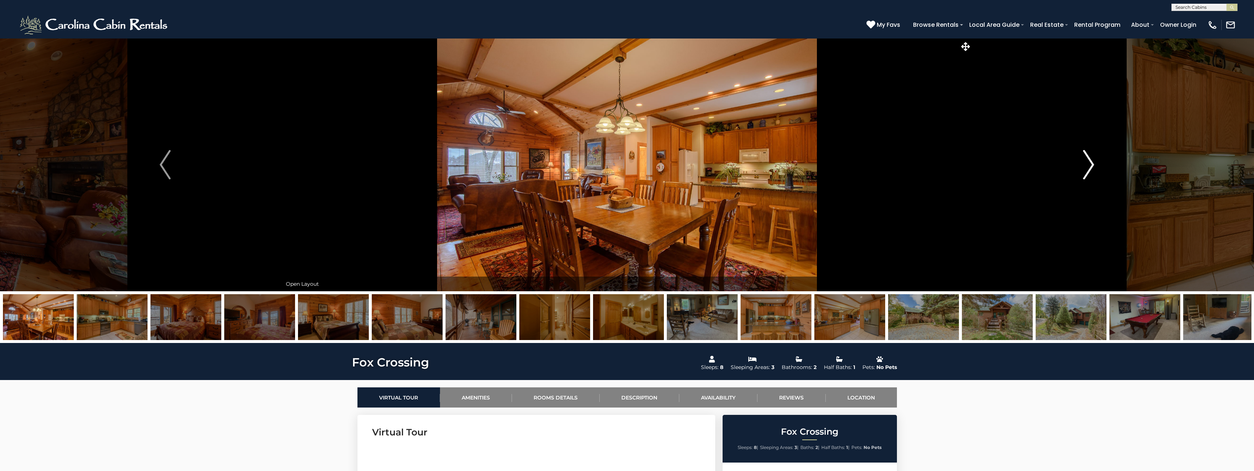
click at [1199, 203] on button "Next" at bounding box center [1088, 164] width 234 height 253
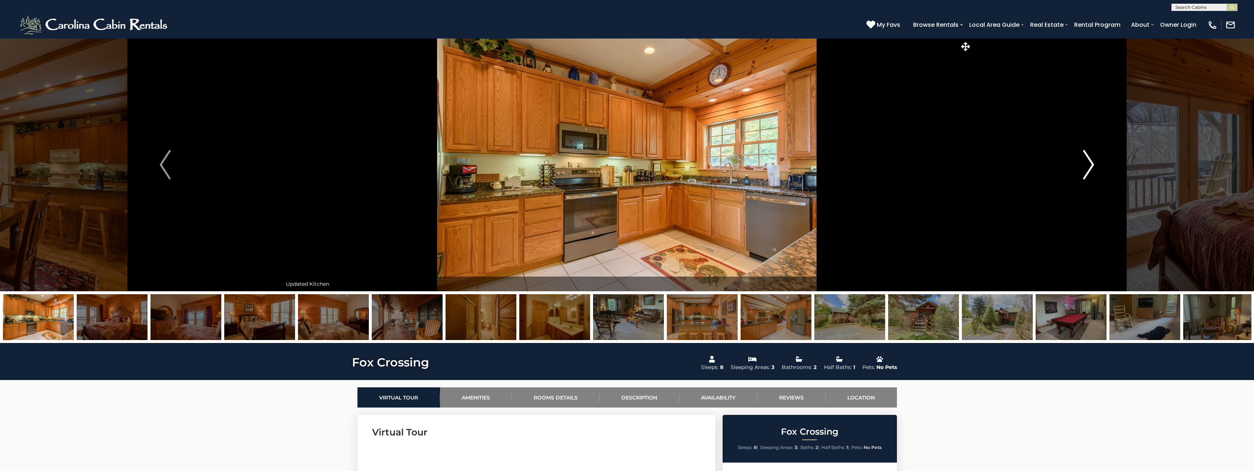
click at [1199, 203] on button "Next" at bounding box center [1088, 164] width 234 height 253
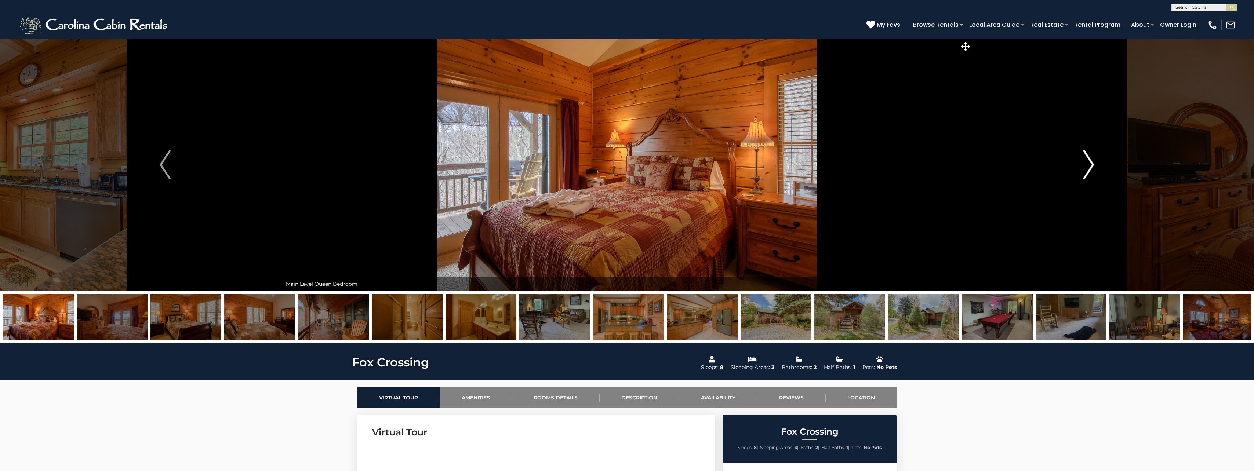
click at [1199, 203] on button "Next" at bounding box center [1088, 164] width 234 height 253
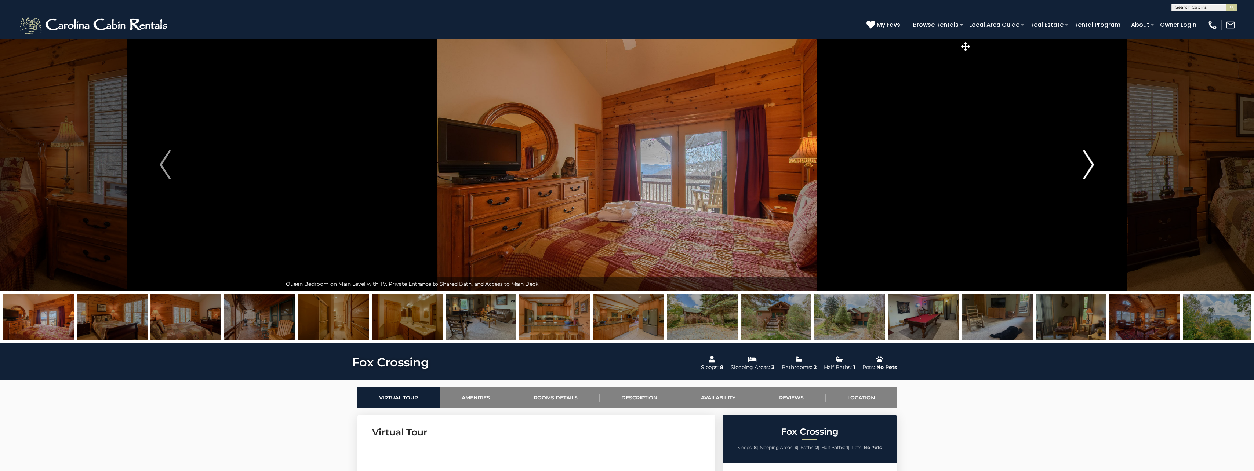
click at [1199, 203] on button "Next" at bounding box center [1088, 164] width 234 height 253
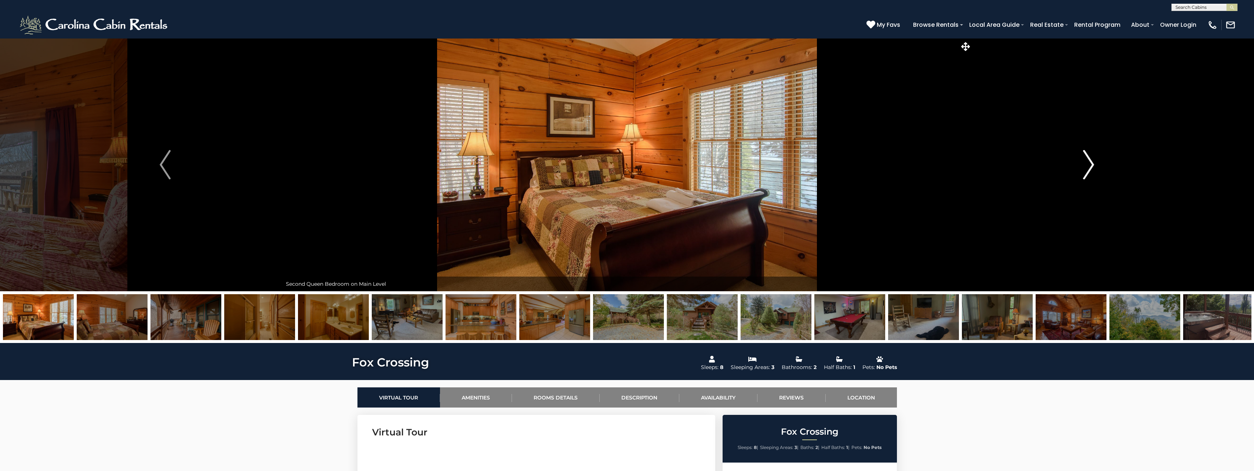
click at [1199, 203] on button "Next" at bounding box center [1088, 164] width 234 height 253
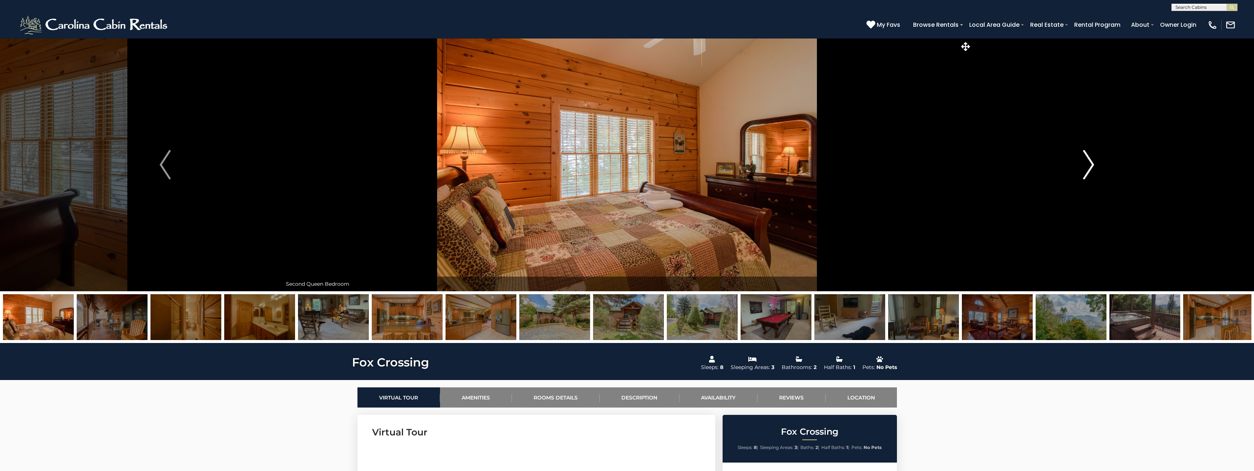
click at [1199, 203] on button "Next" at bounding box center [1088, 164] width 234 height 253
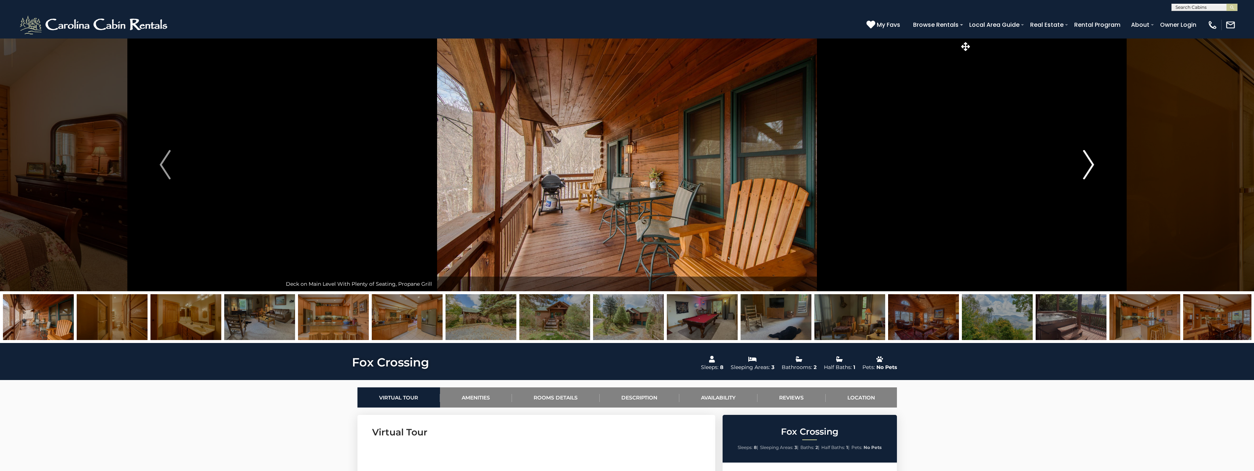
click at [1199, 203] on button "Next" at bounding box center [1088, 164] width 234 height 253
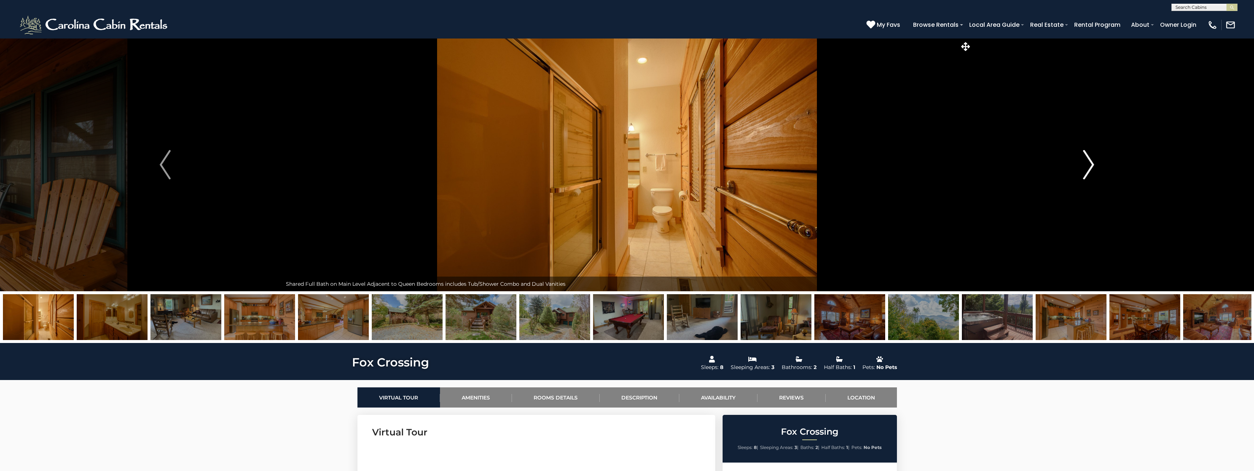
click at [1199, 203] on button "Next" at bounding box center [1088, 164] width 234 height 253
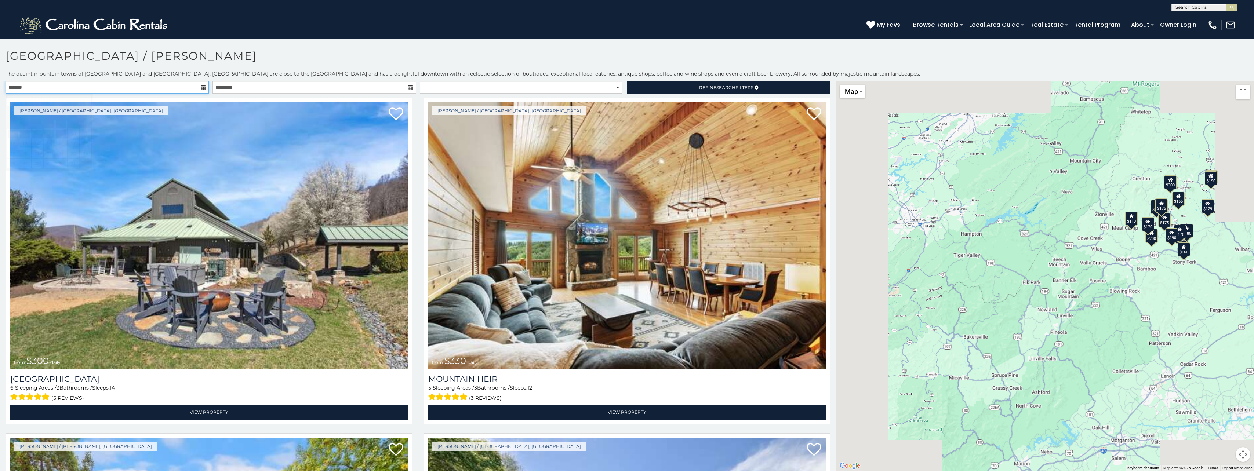
click at [112, 86] on input "text" at bounding box center [107, 87] width 203 height 12
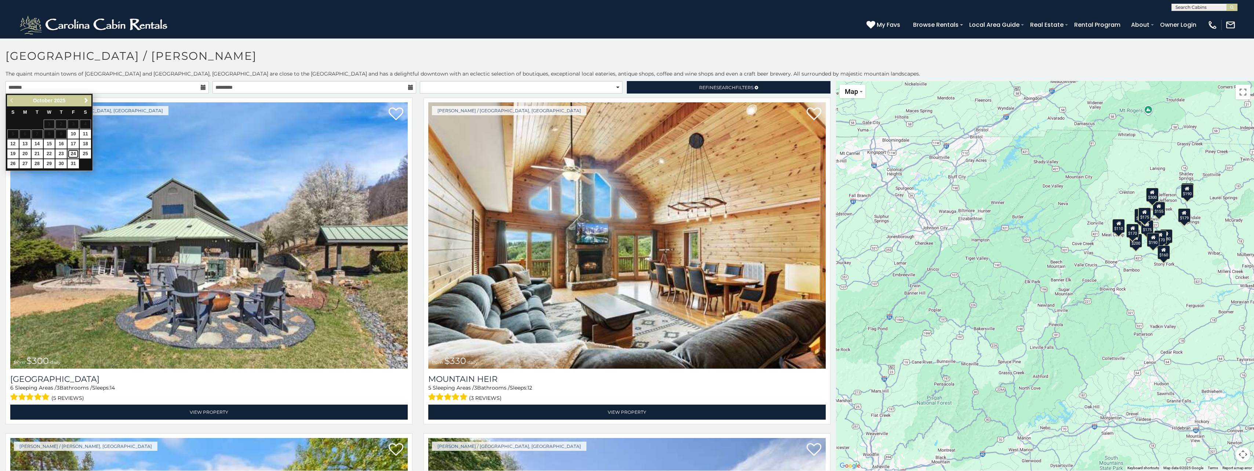
click at [73, 153] on link "24" at bounding box center [73, 153] width 11 height 9
type input "**********"
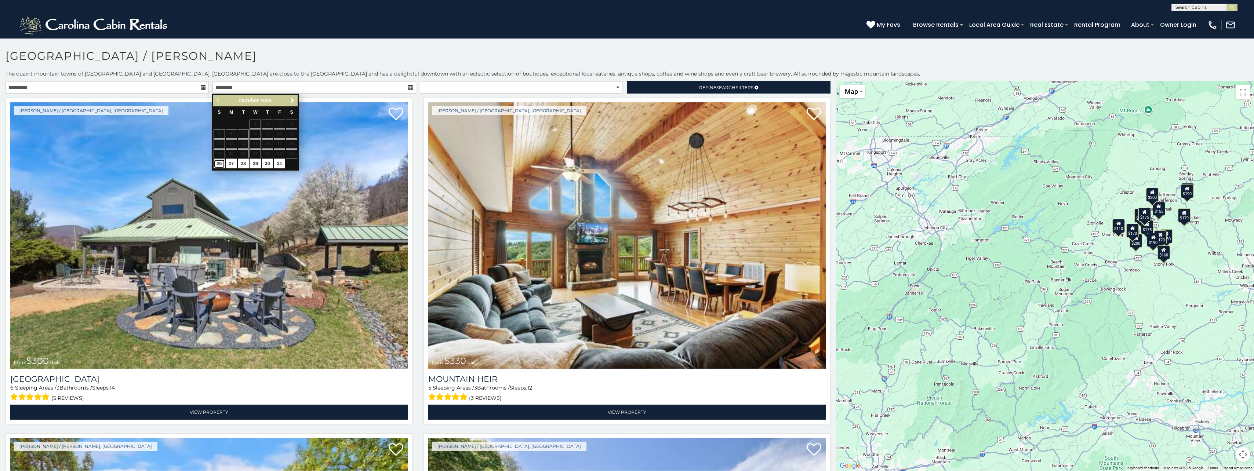
click at [220, 163] on link "26" at bounding box center [219, 163] width 11 height 9
type input "**********"
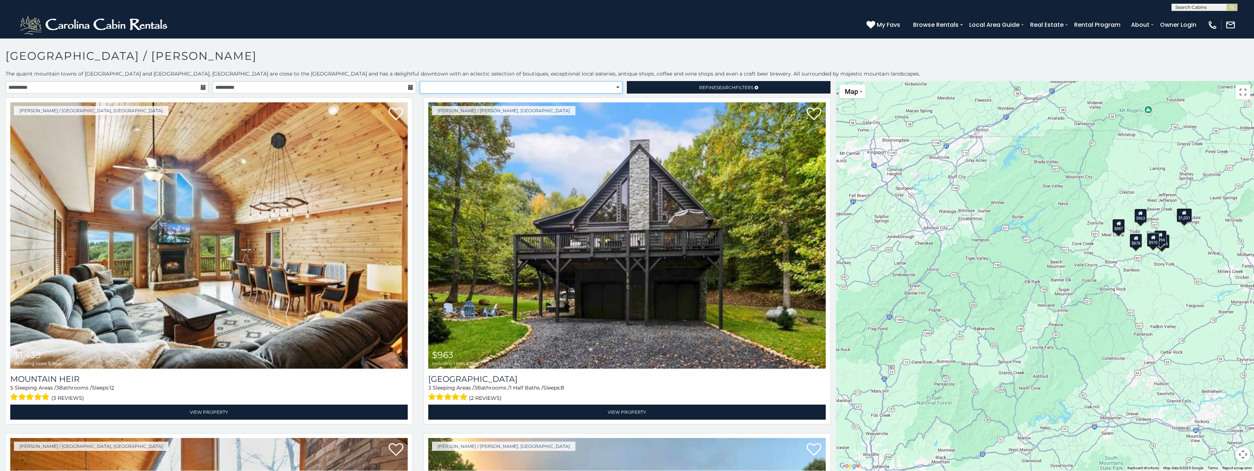
click at [613, 88] on select "**********" at bounding box center [521, 87] width 203 height 12
select select "*********"
click at [420, 81] on select "**********" at bounding box center [521, 87] width 203 height 12
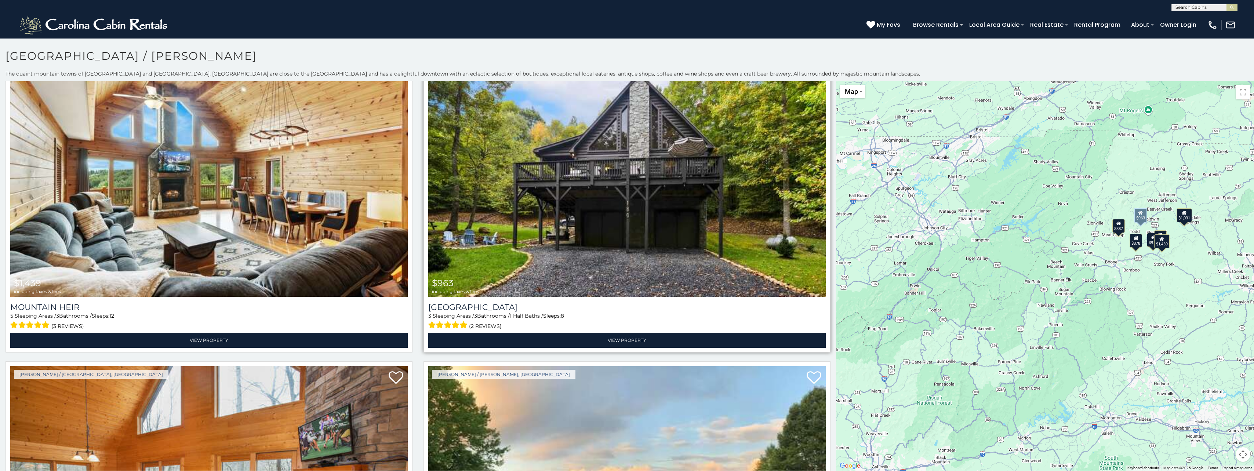
scroll to position [73, 0]
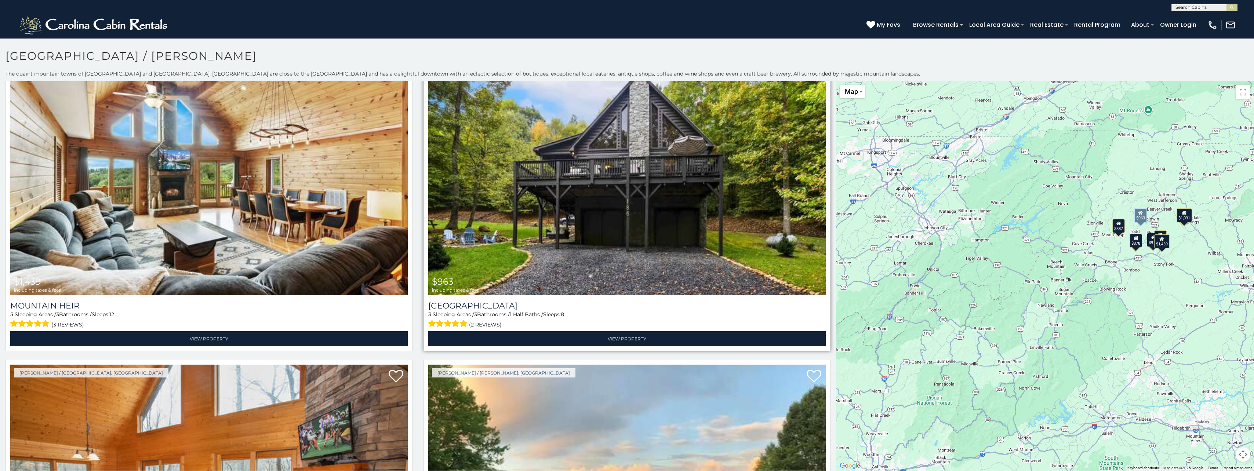
click at [548, 219] on img at bounding box center [626, 162] width 397 height 266
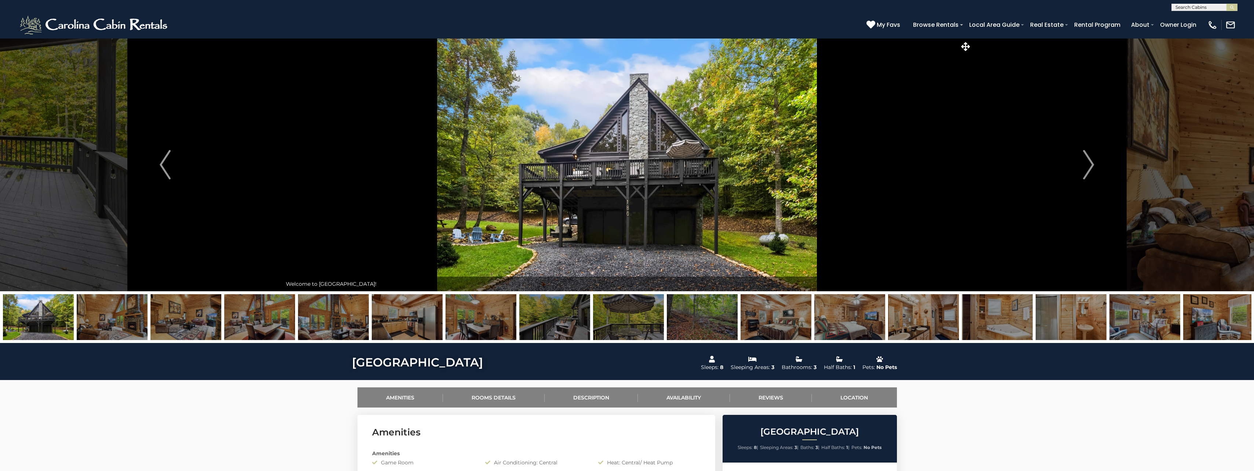
click at [630, 319] on img at bounding box center [628, 317] width 71 height 46
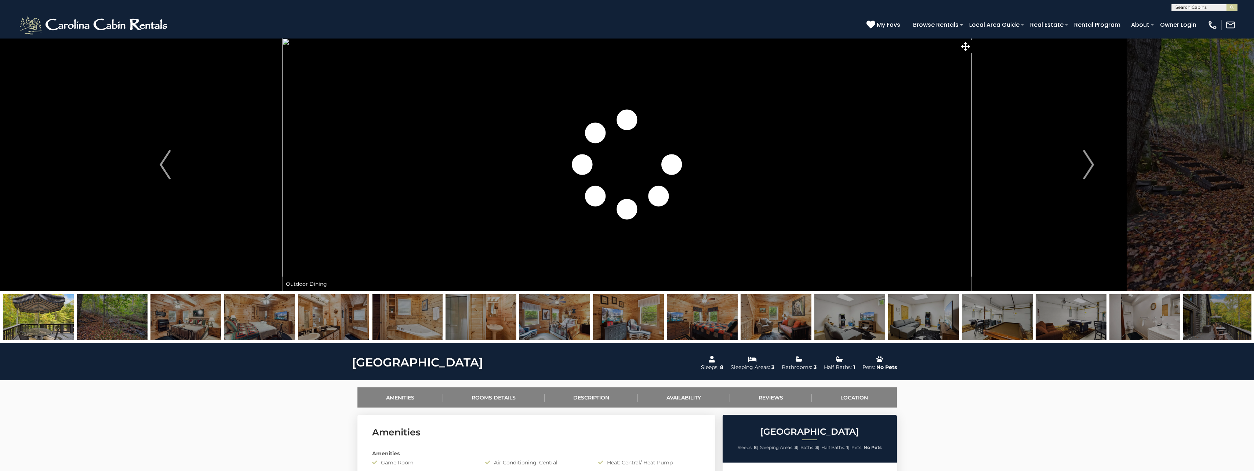
click at [411, 314] on img at bounding box center [407, 317] width 71 height 46
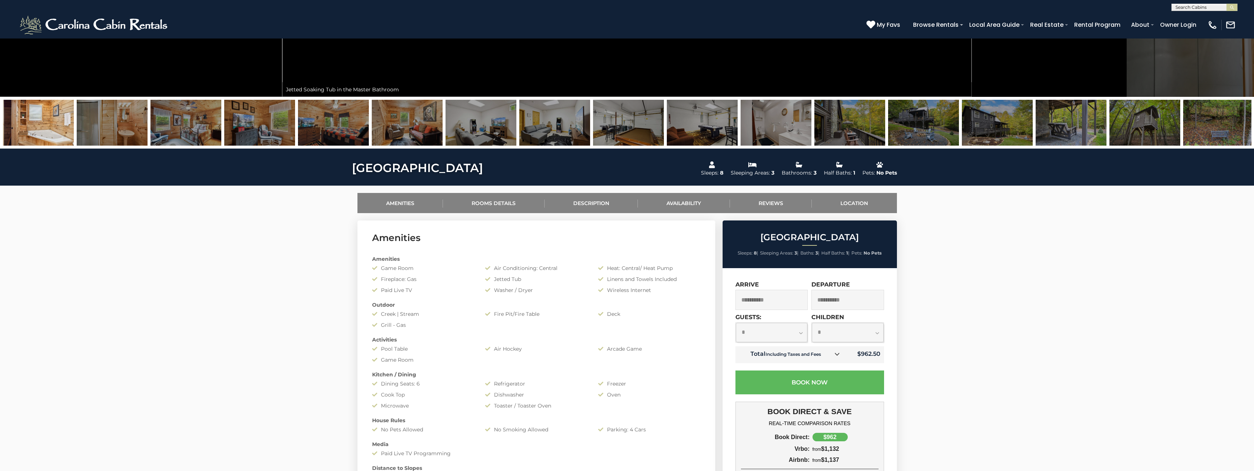
scroll to position [220, 0]
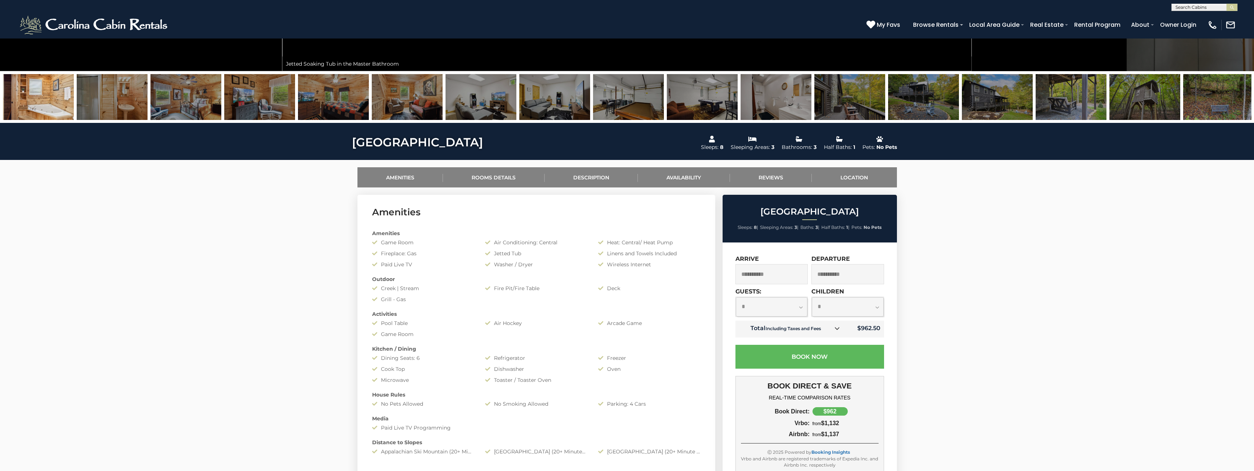
click at [837, 327] on icon at bounding box center [836, 328] width 5 height 5
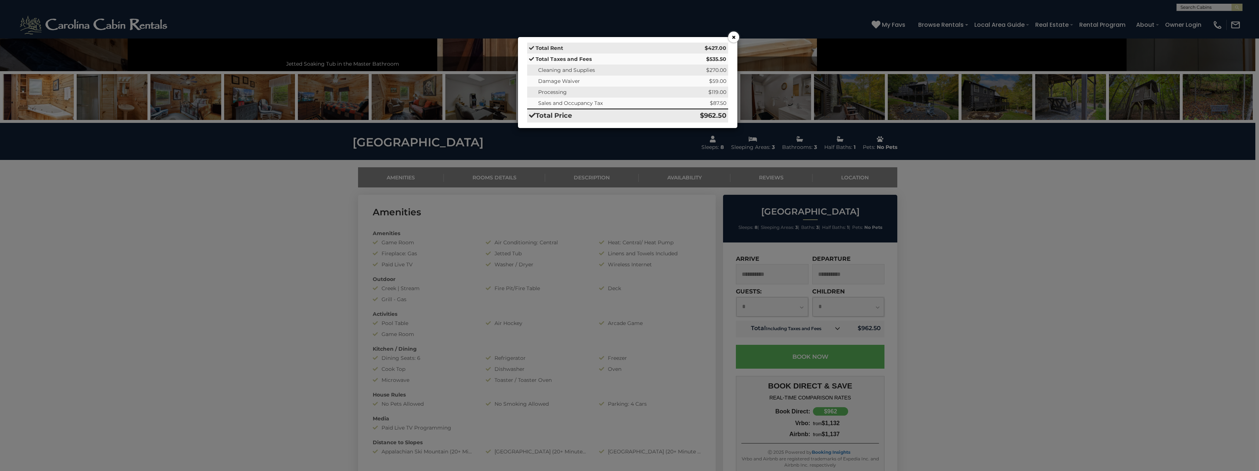
click at [733, 36] on button "×" at bounding box center [733, 37] width 11 height 11
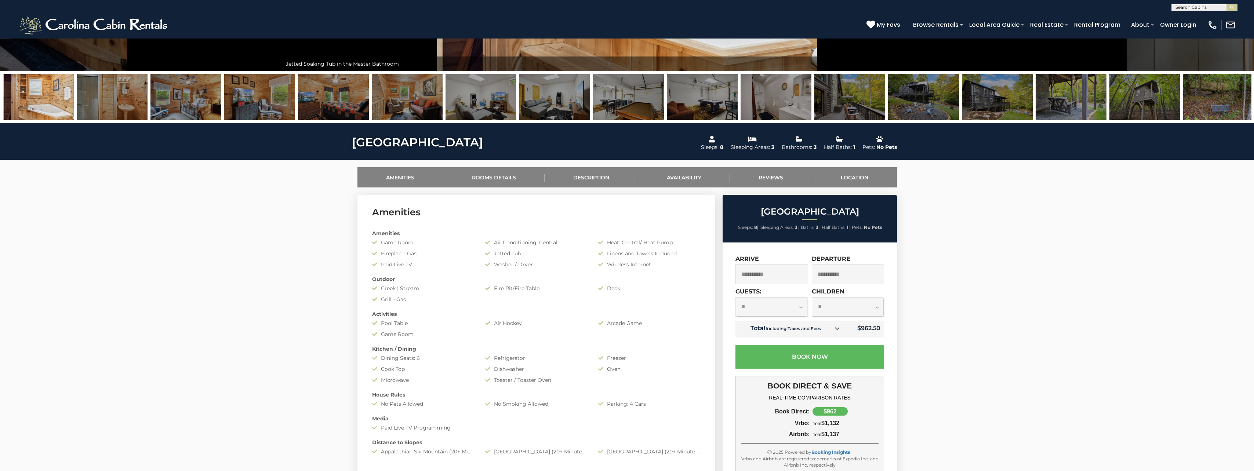
scroll to position [0, 0]
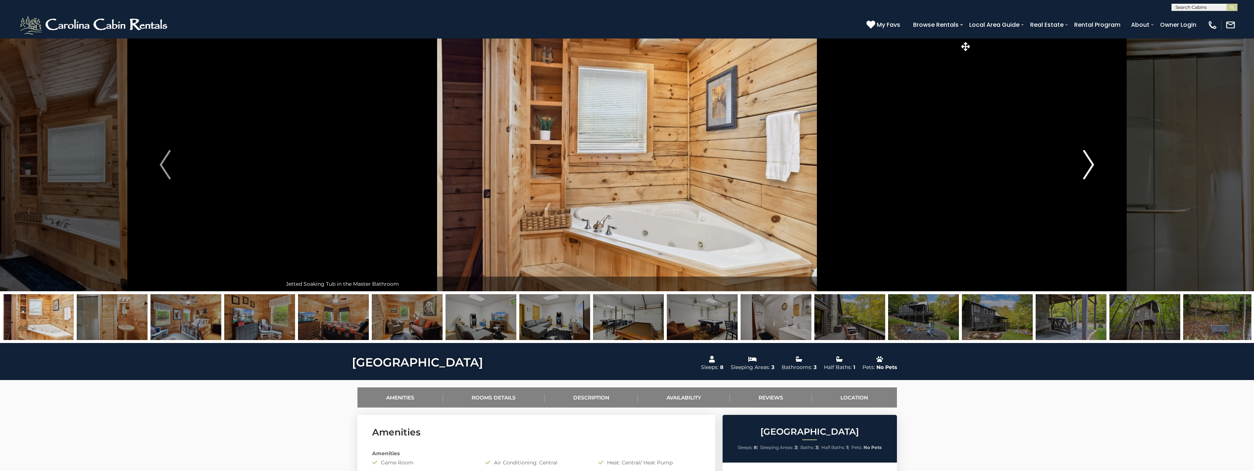
click at [1091, 158] on img "Next" at bounding box center [1088, 164] width 11 height 29
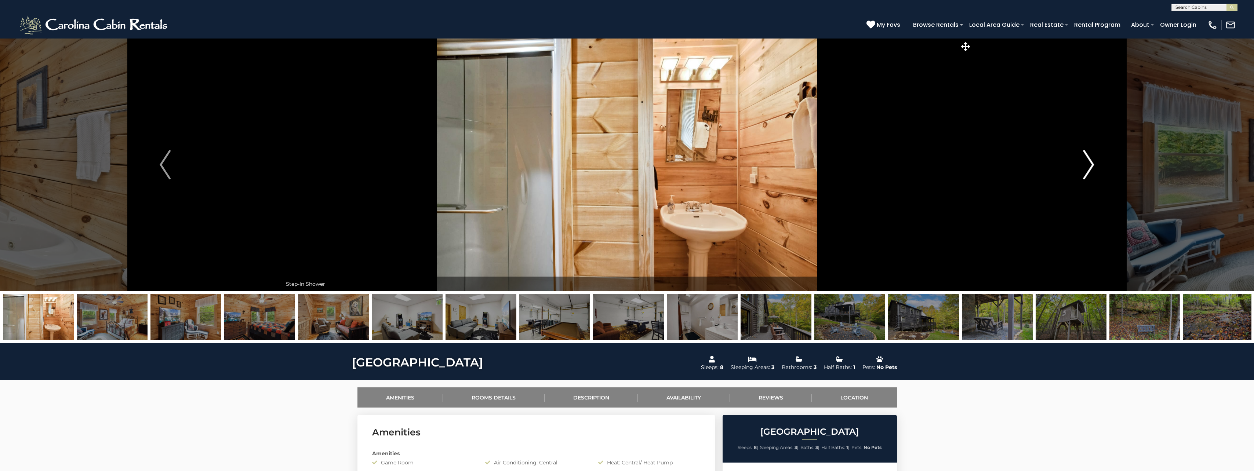
click at [1089, 164] on img "Next" at bounding box center [1088, 164] width 11 height 29
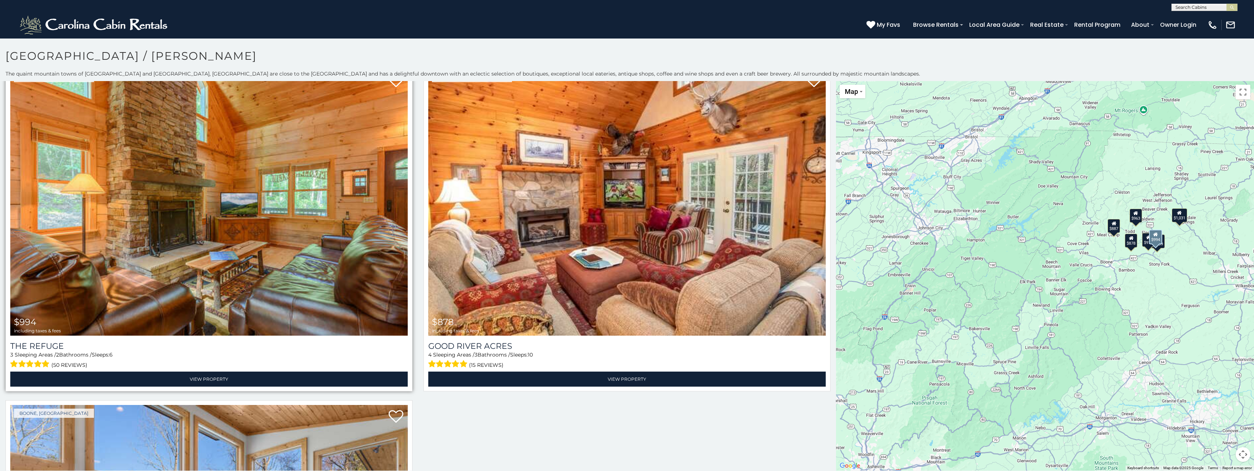
scroll to position [697, 0]
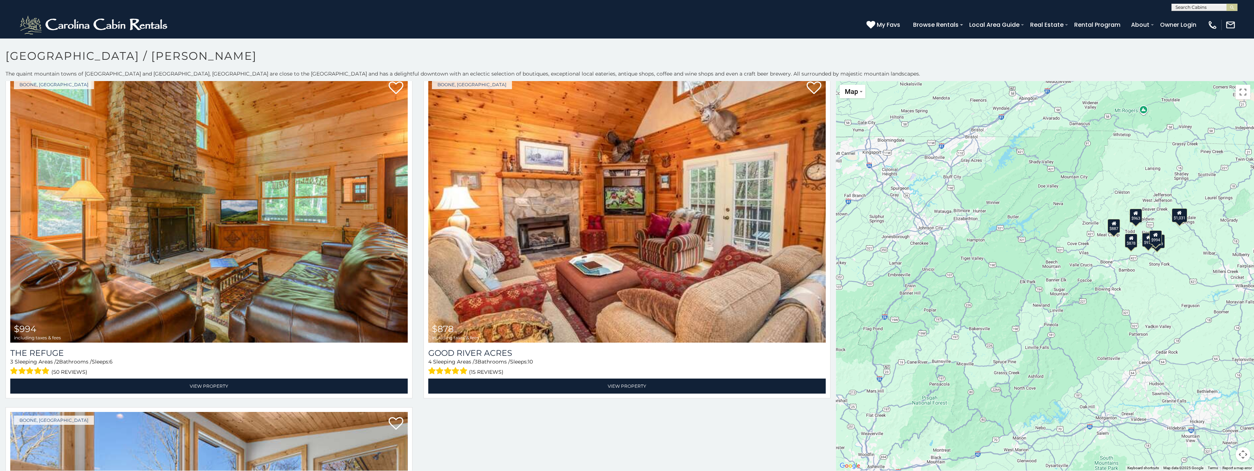
drag, startPoint x: 275, startPoint y: 208, endPoint x: 587, endPoint y: 400, distance: 366.0
click at [587, 400] on div at bounding box center [418, 72] width 836 height 1342
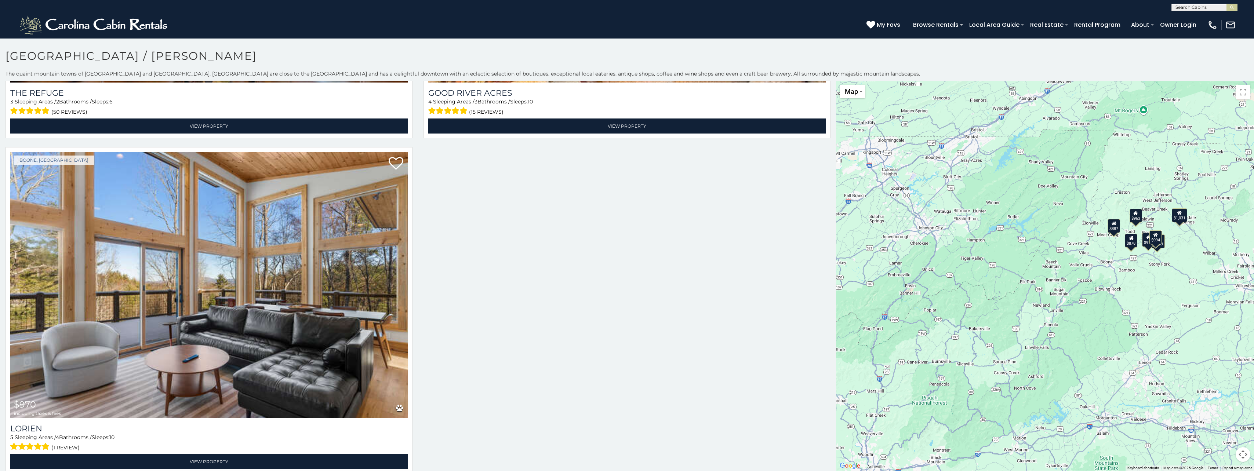
scroll to position [964, 0]
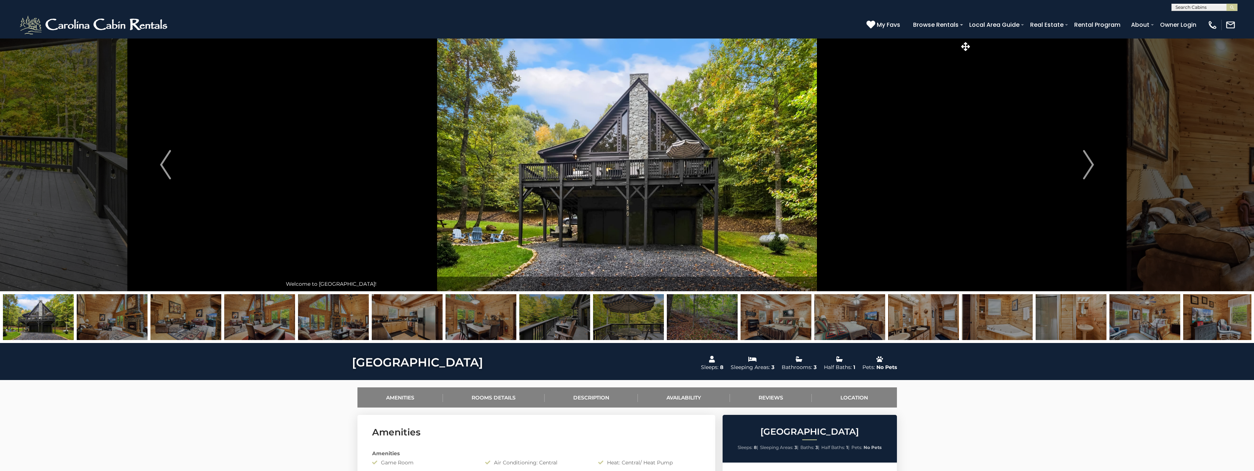
drag, startPoint x: 694, startPoint y: 321, endPoint x: 744, endPoint y: 316, distance: 50.1
click at [695, 321] on img at bounding box center [702, 317] width 71 height 46
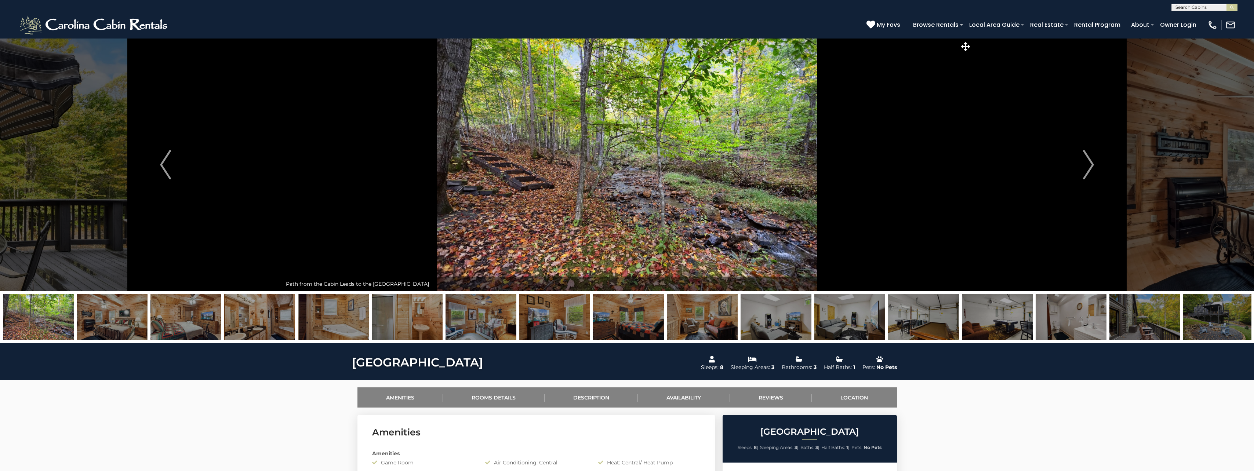
click at [801, 318] on img at bounding box center [775, 317] width 71 height 46
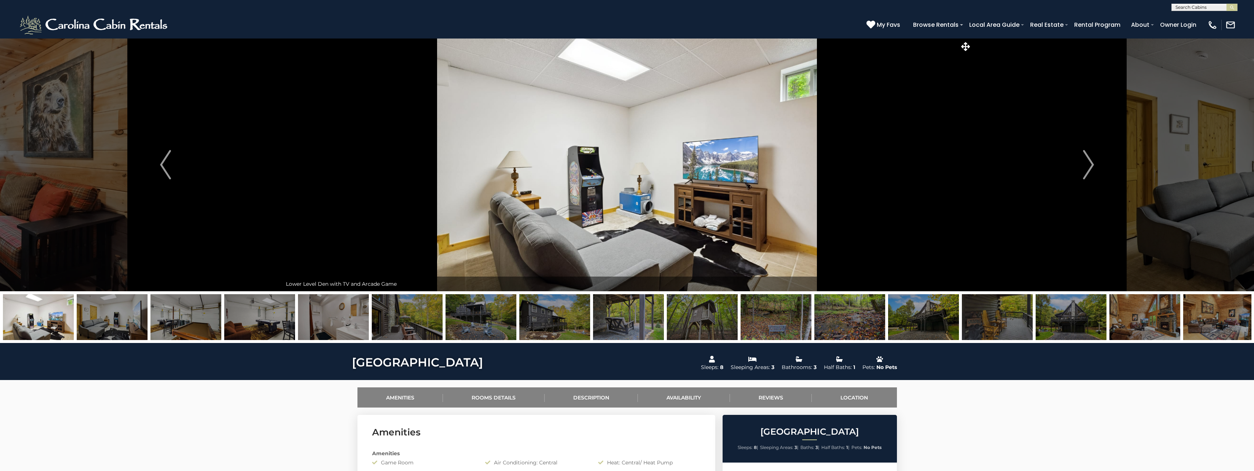
click at [809, 318] on img at bounding box center [775, 317] width 71 height 46
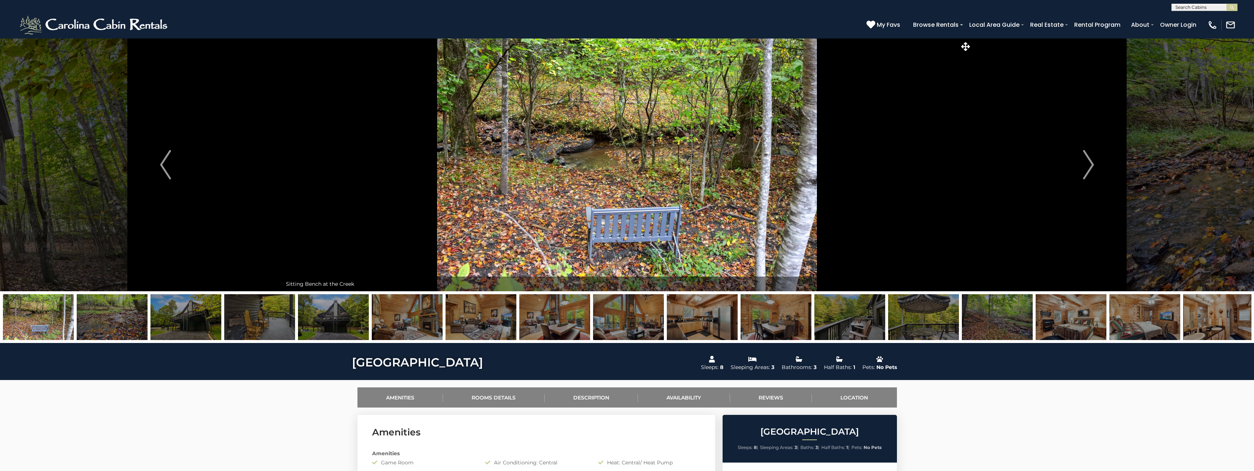
click at [843, 321] on img at bounding box center [849, 317] width 71 height 46
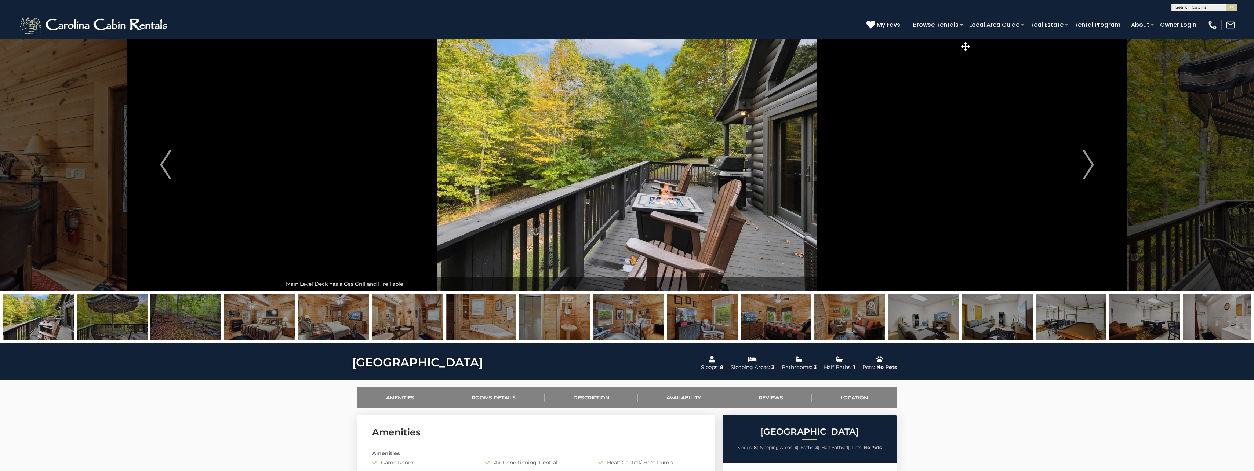
click at [130, 316] on img at bounding box center [112, 317] width 71 height 46
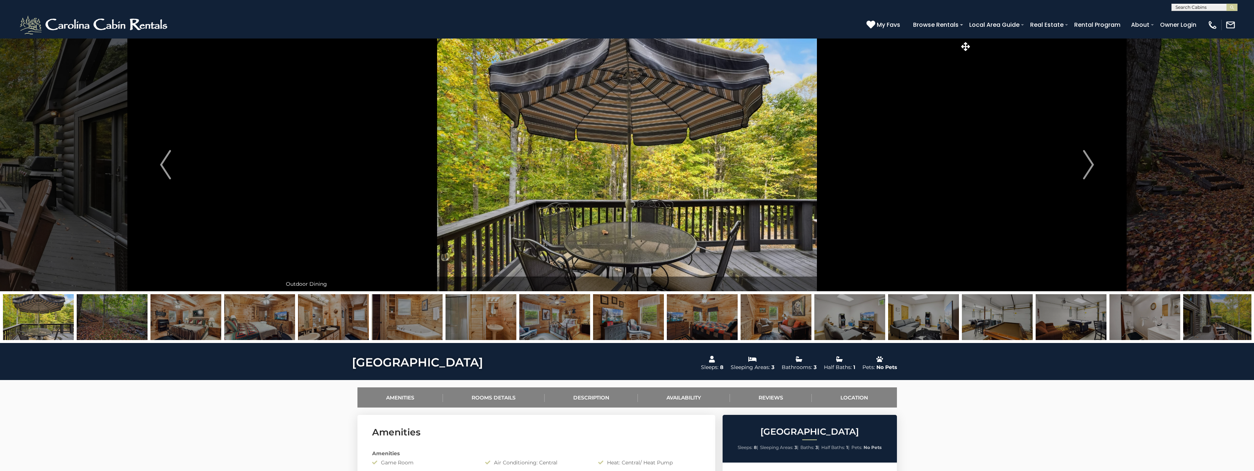
click at [1008, 331] on img at bounding box center [997, 317] width 71 height 46
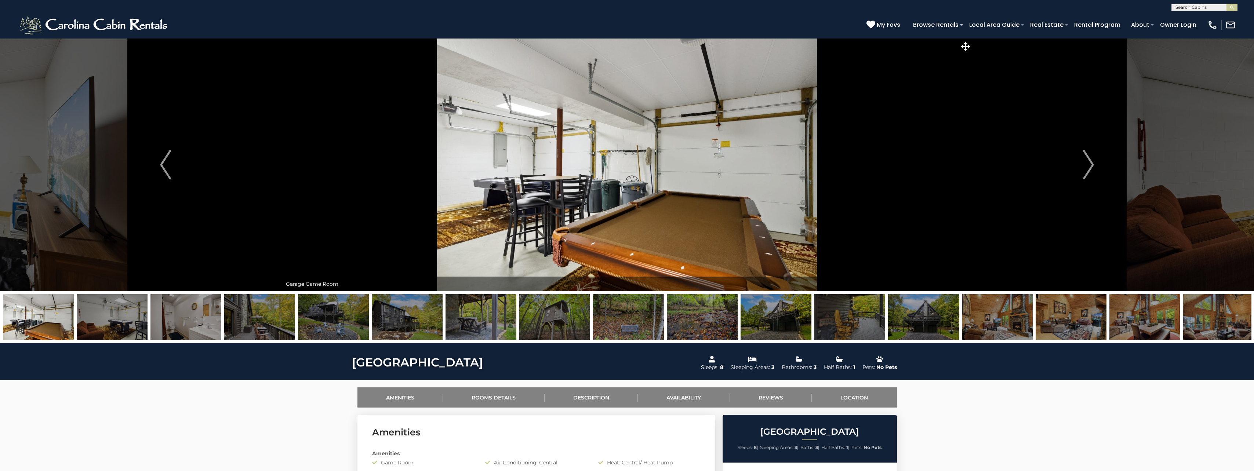
click at [1003, 329] on img at bounding box center [997, 317] width 71 height 46
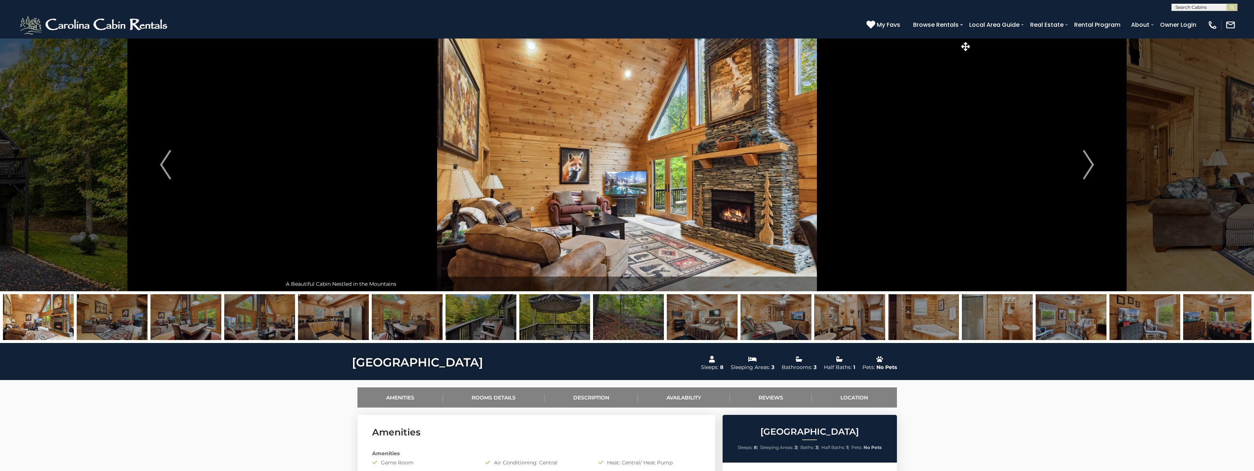
click at [609, 313] on img at bounding box center [628, 317] width 71 height 46
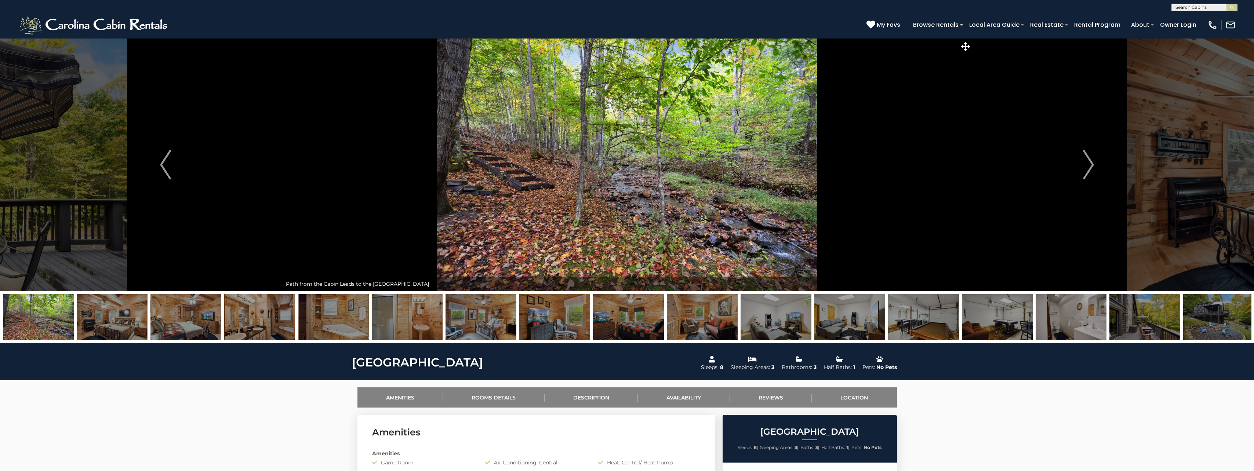
click at [1128, 312] on img at bounding box center [1144, 317] width 71 height 46
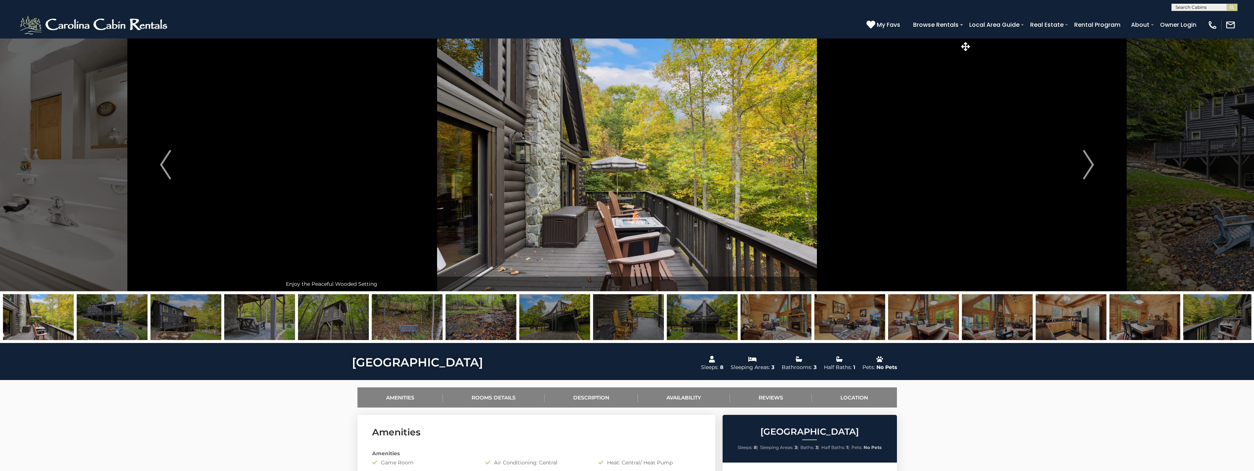
click at [1102, 324] on img at bounding box center [1070, 317] width 71 height 46
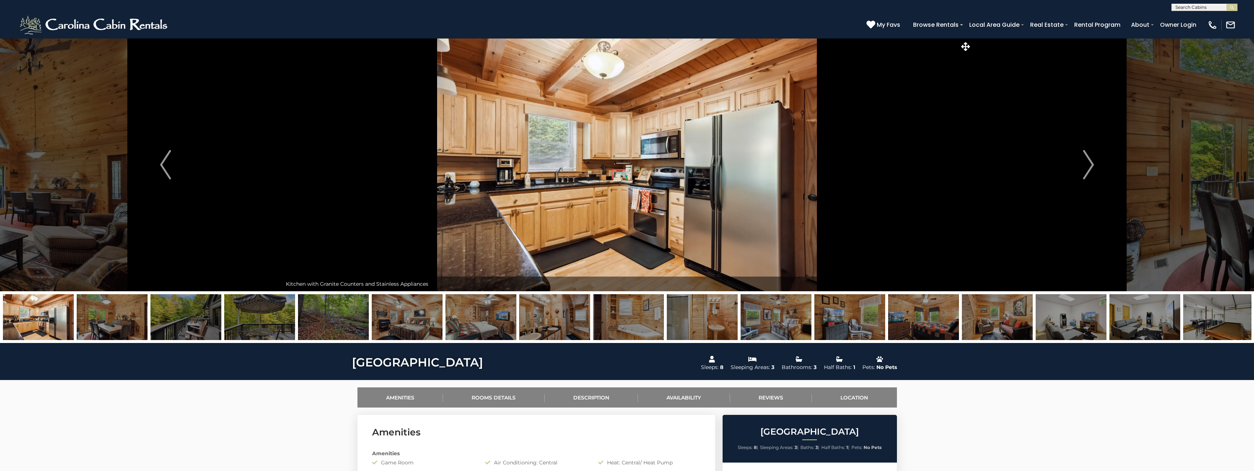
click at [1118, 328] on img at bounding box center [1144, 317] width 71 height 46
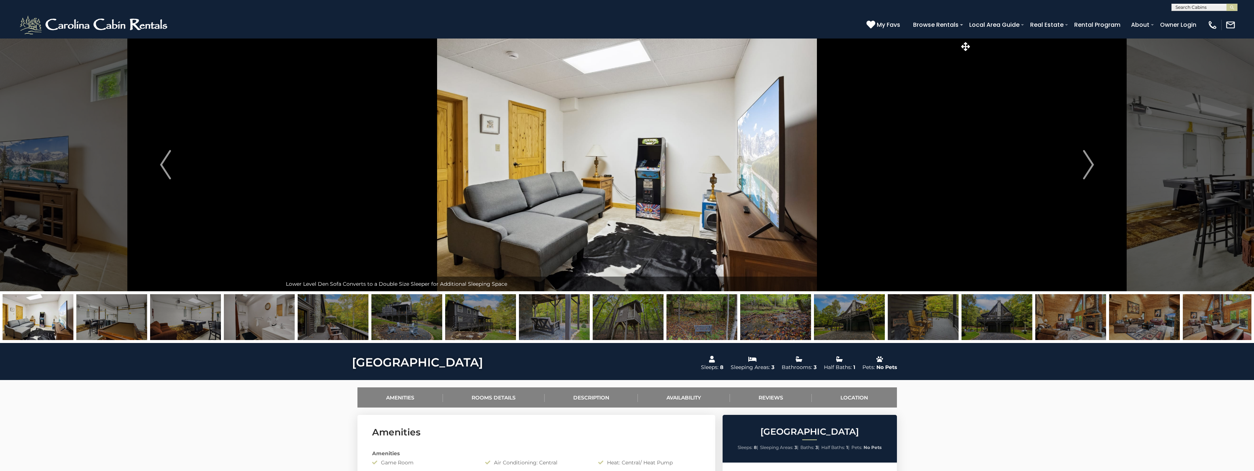
click at [567, 321] on img at bounding box center [554, 317] width 71 height 46
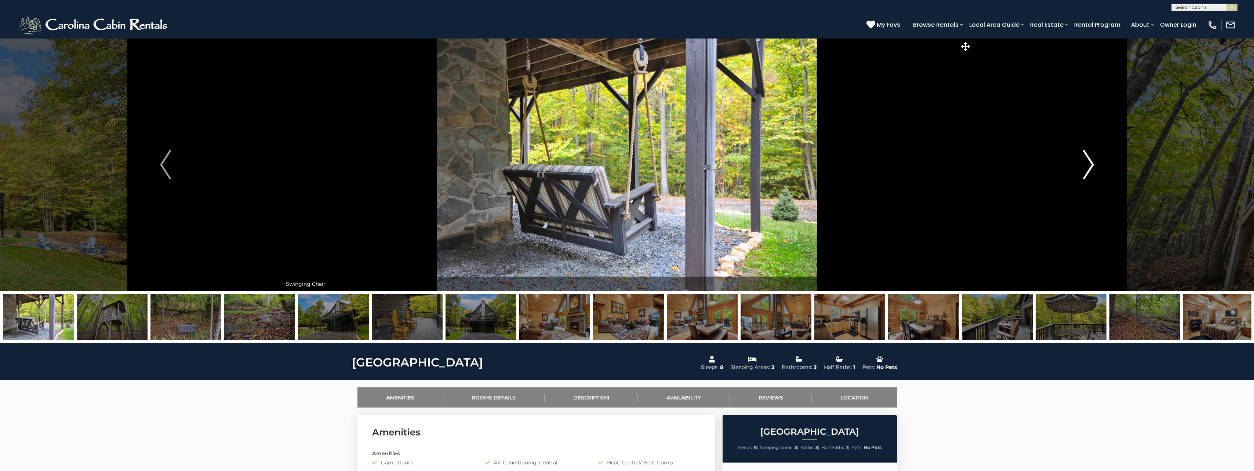
click at [1095, 169] on button "Next" at bounding box center [1087, 164] width 233 height 253
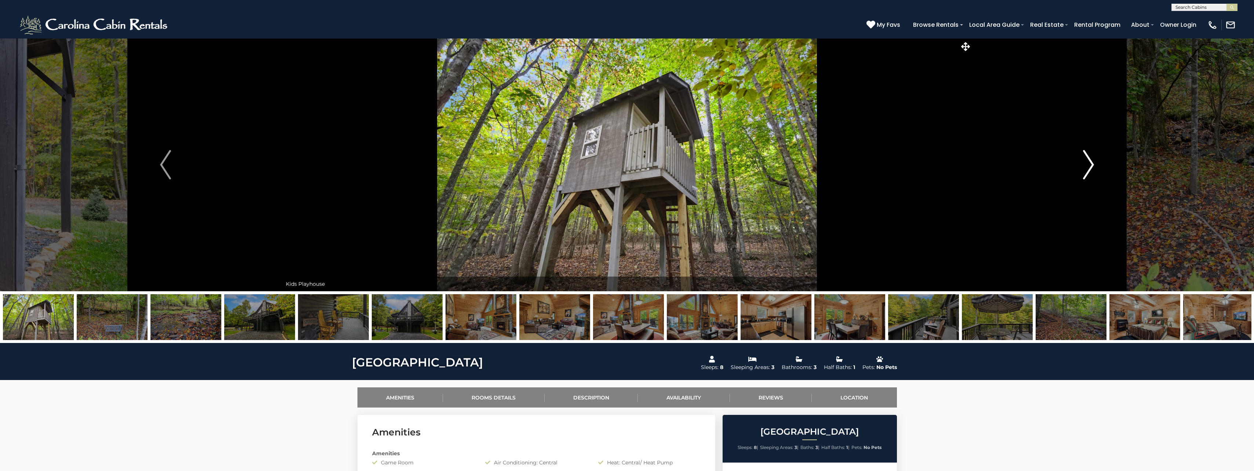
click at [1181, 160] on button "Next" at bounding box center [1087, 164] width 233 height 253
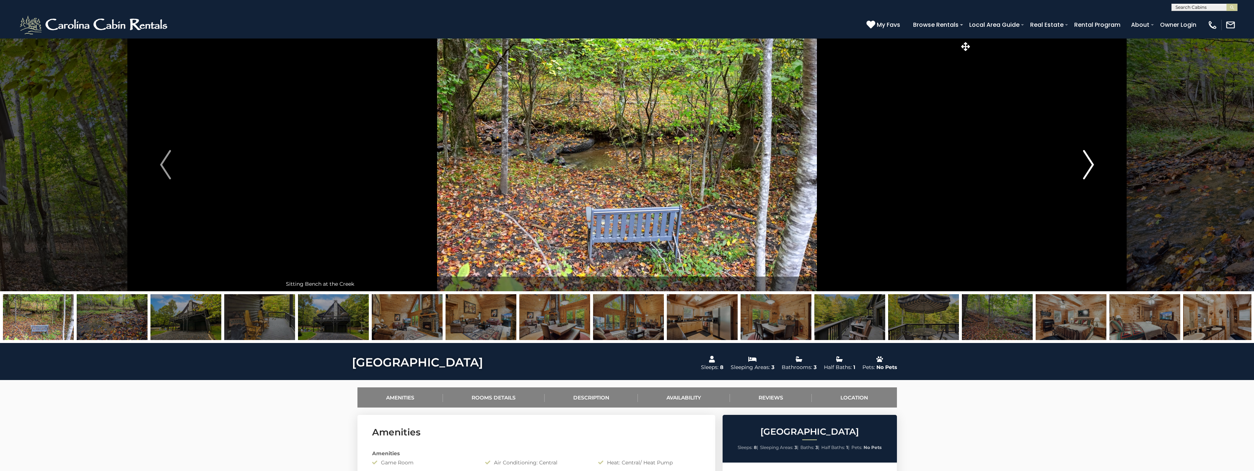
click at [1177, 164] on button "Next" at bounding box center [1087, 164] width 233 height 253
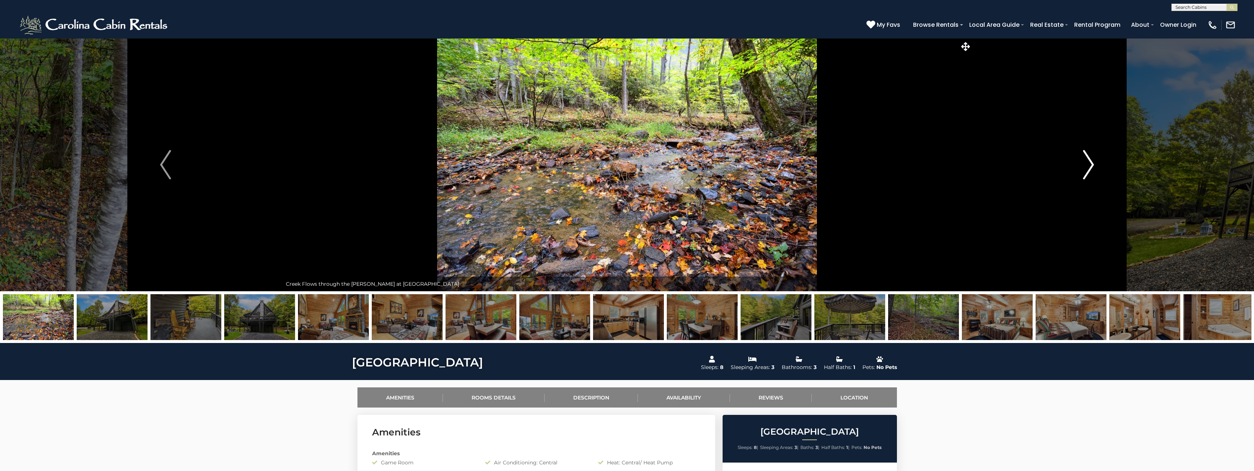
click at [1177, 164] on button "Next" at bounding box center [1087, 164] width 233 height 253
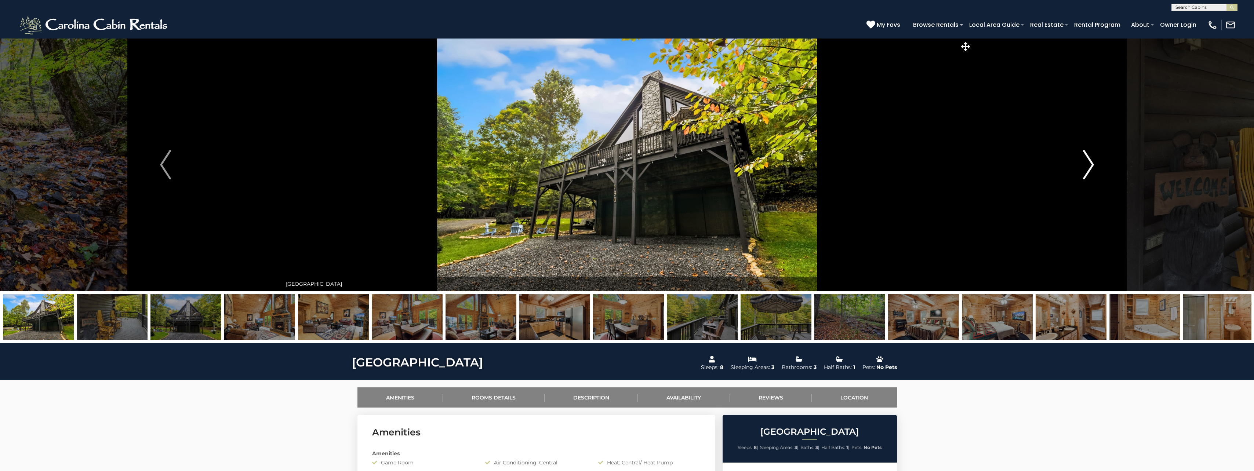
click at [1177, 164] on button "Next" at bounding box center [1087, 164] width 233 height 253
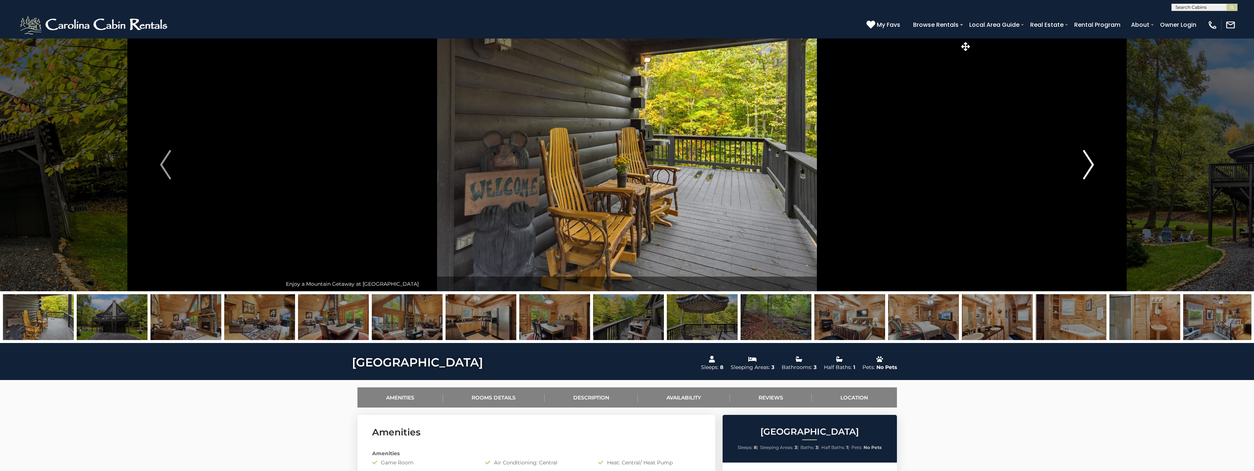
click at [1177, 164] on button "Next" at bounding box center [1087, 164] width 233 height 253
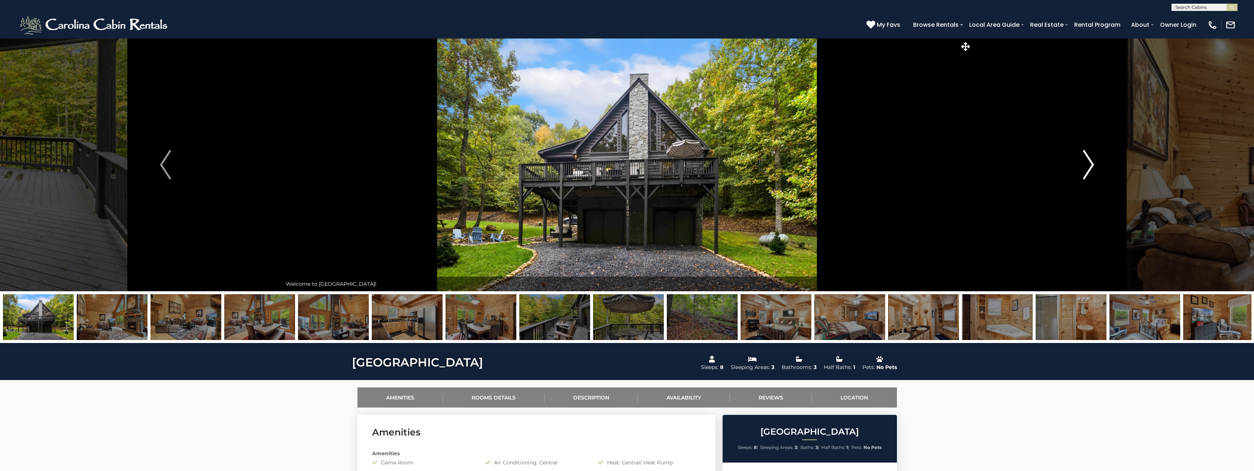
click at [1177, 164] on button "Next" at bounding box center [1087, 164] width 233 height 253
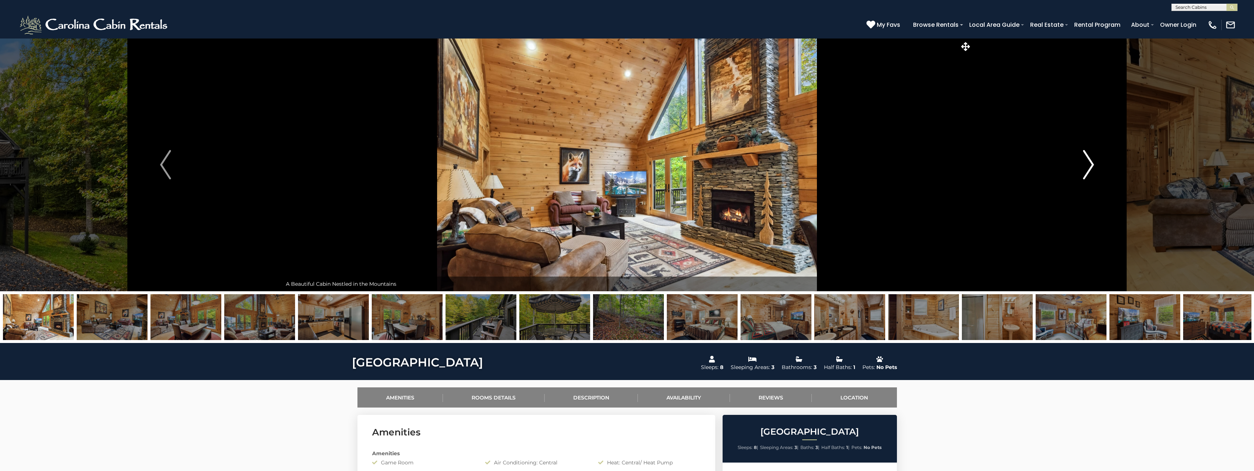
click at [1177, 164] on button "Next" at bounding box center [1087, 164] width 233 height 253
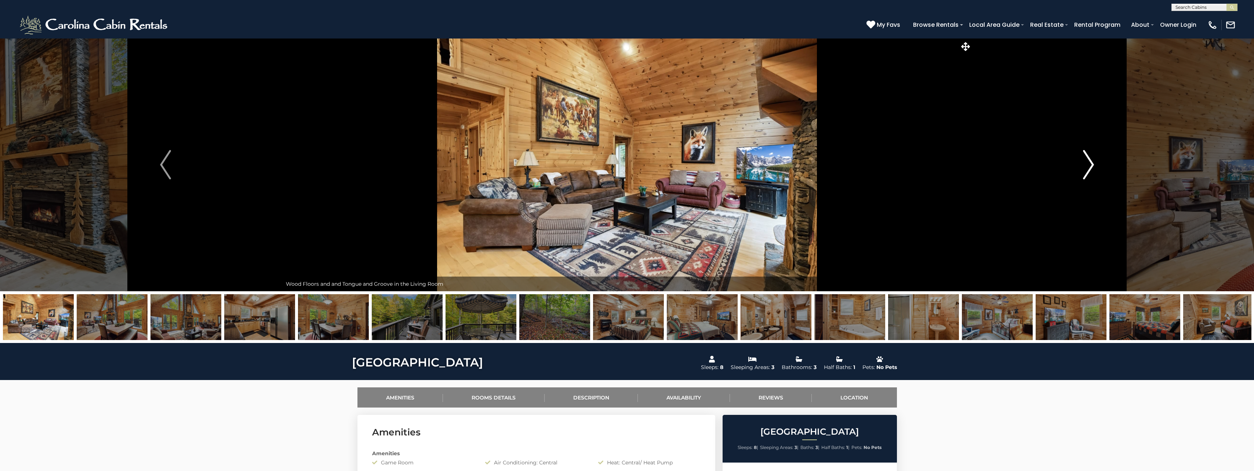
click at [1177, 164] on button "Next" at bounding box center [1087, 164] width 233 height 253
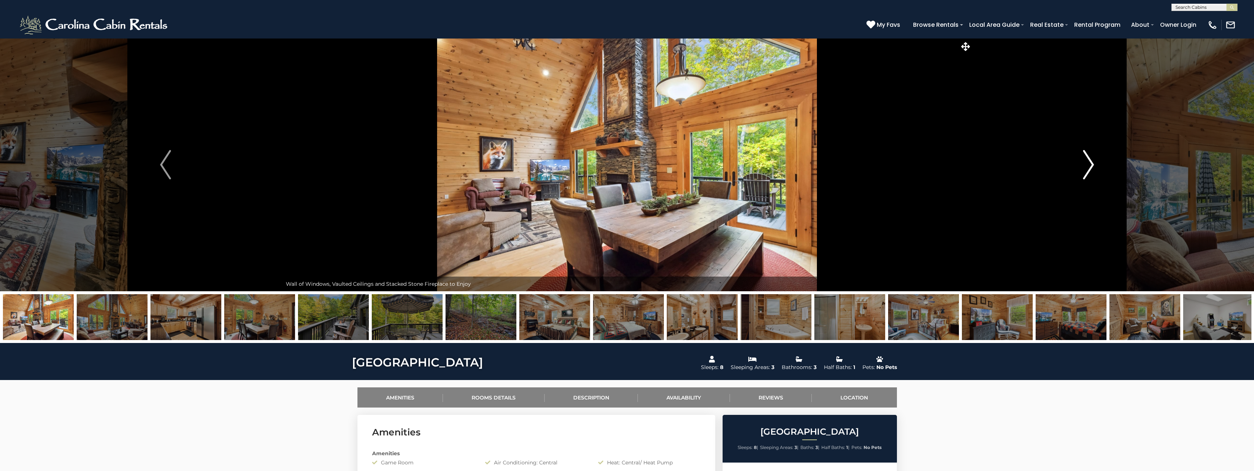
click at [1177, 164] on button "Next" at bounding box center [1087, 164] width 233 height 253
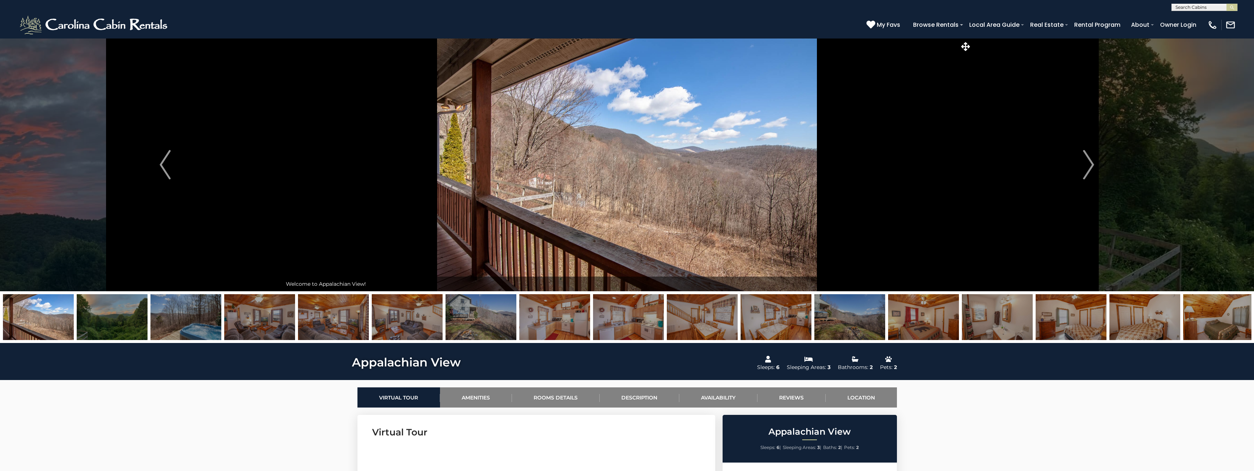
click at [258, 313] on img at bounding box center [259, 317] width 71 height 46
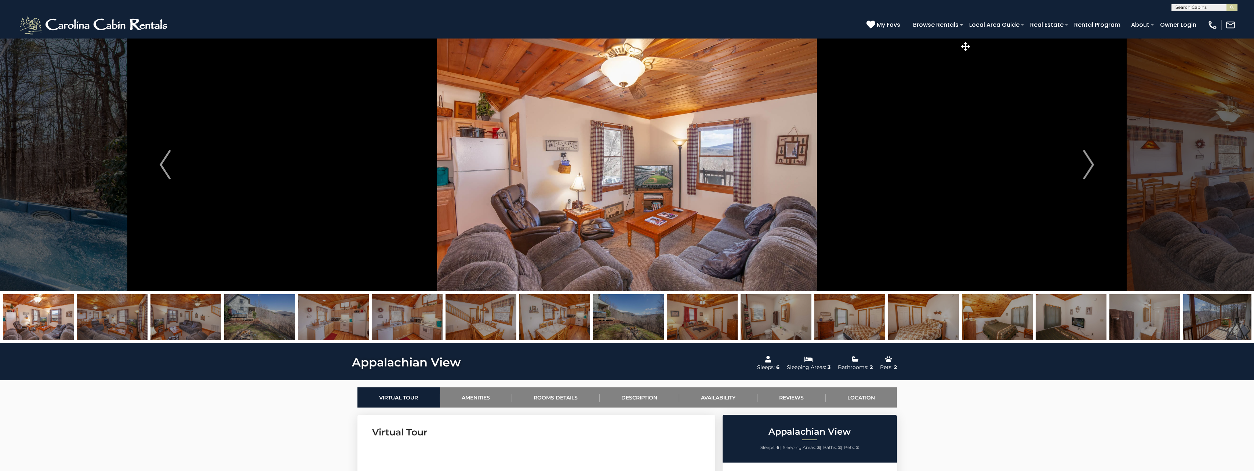
click at [171, 318] on img at bounding box center [185, 317] width 71 height 46
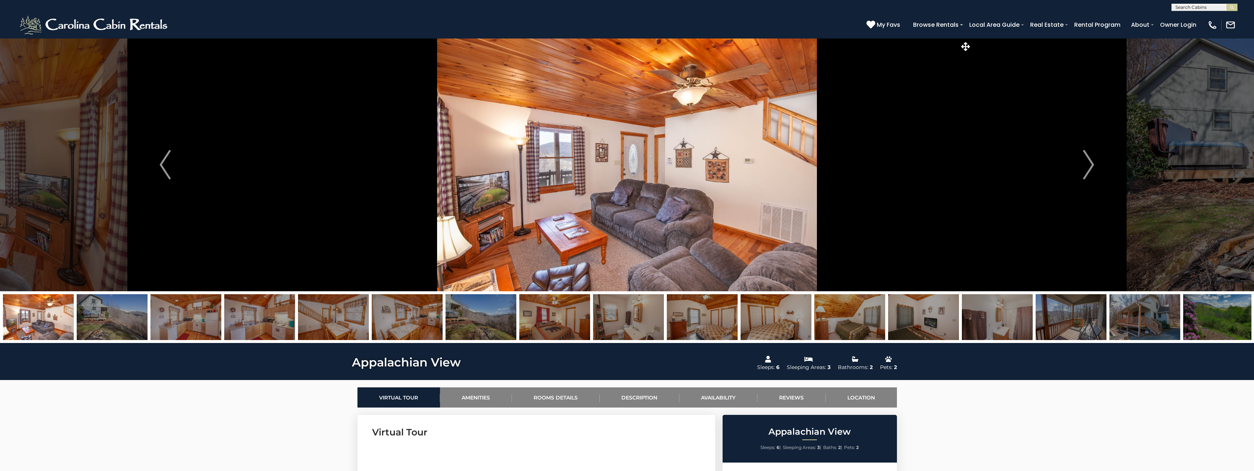
click at [136, 318] on img at bounding box center [112, 317] width 71 height 46
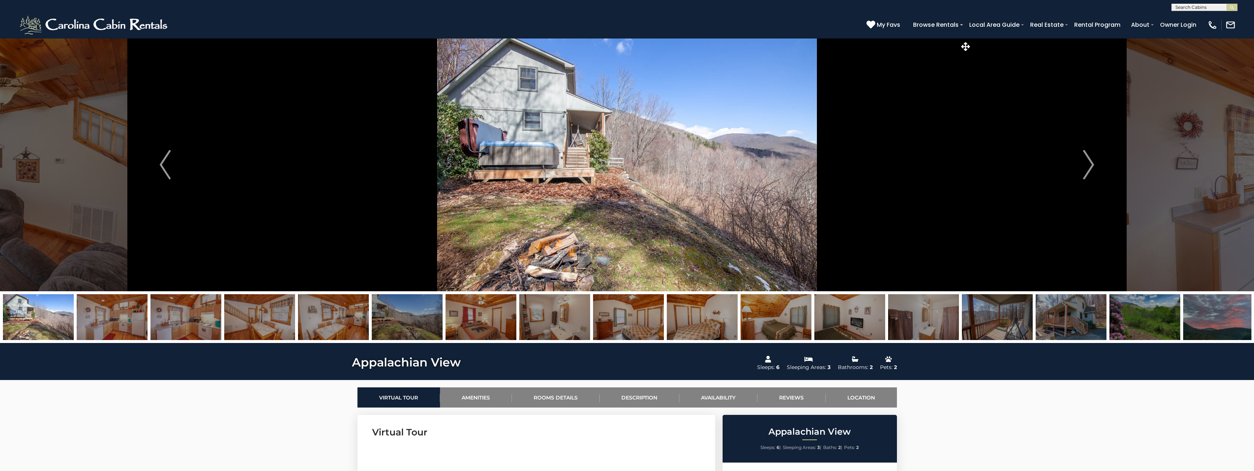
click at [988, 321] on img at bounding box center [997, 317] width 71 height 46
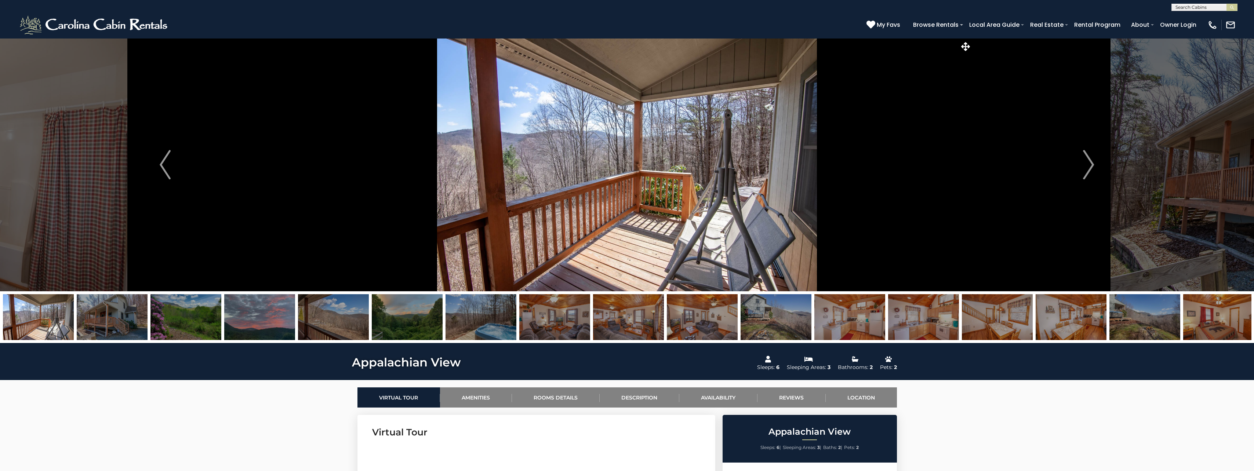
click at [309, 323] on img at bounding box center [333, 317] width 71 height 46
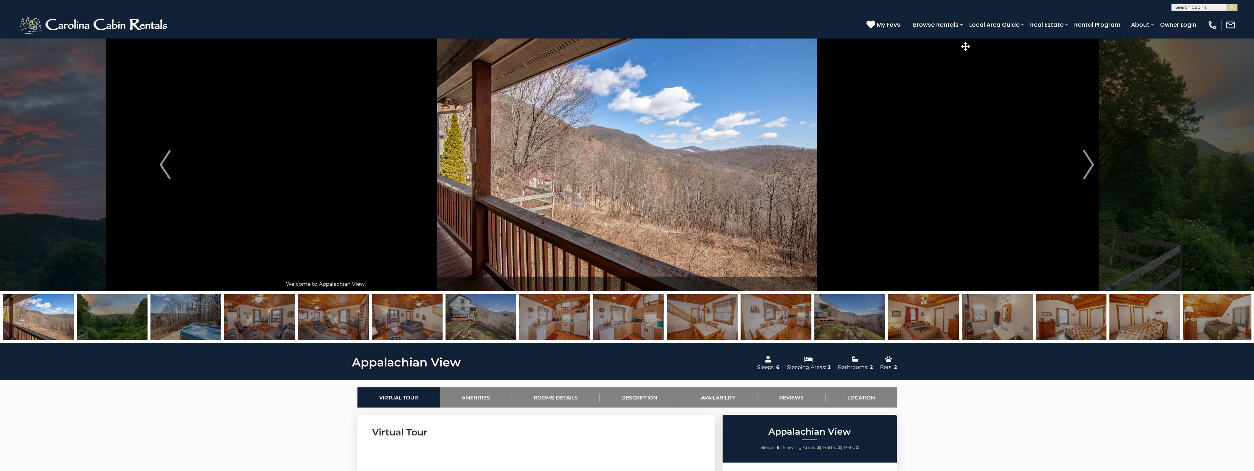
click at [1030, 320] on img at bounding box center [997, 317] width 71 height 46
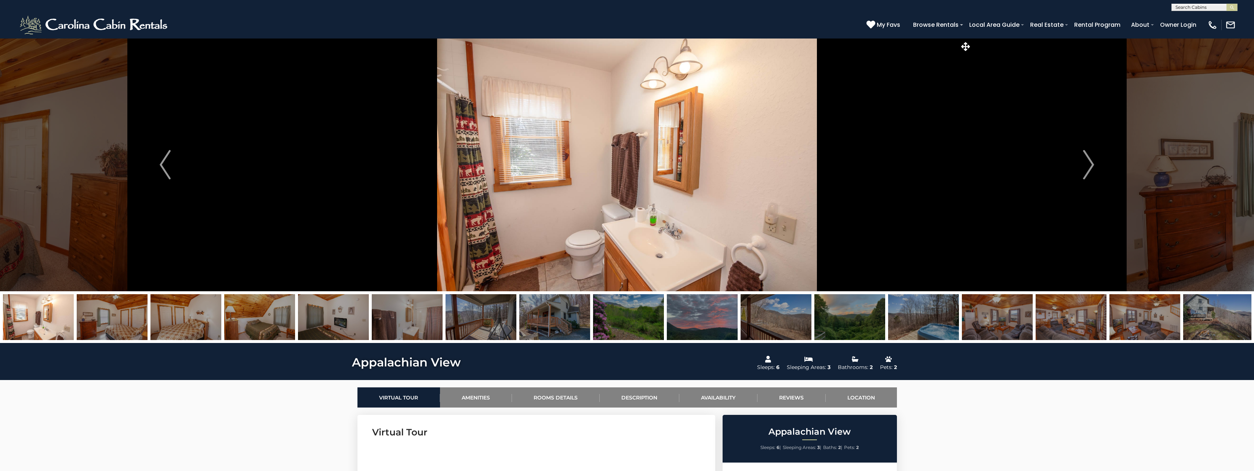
click at [989, 327] on img at bounding box center [997, 317] width 71 height 46
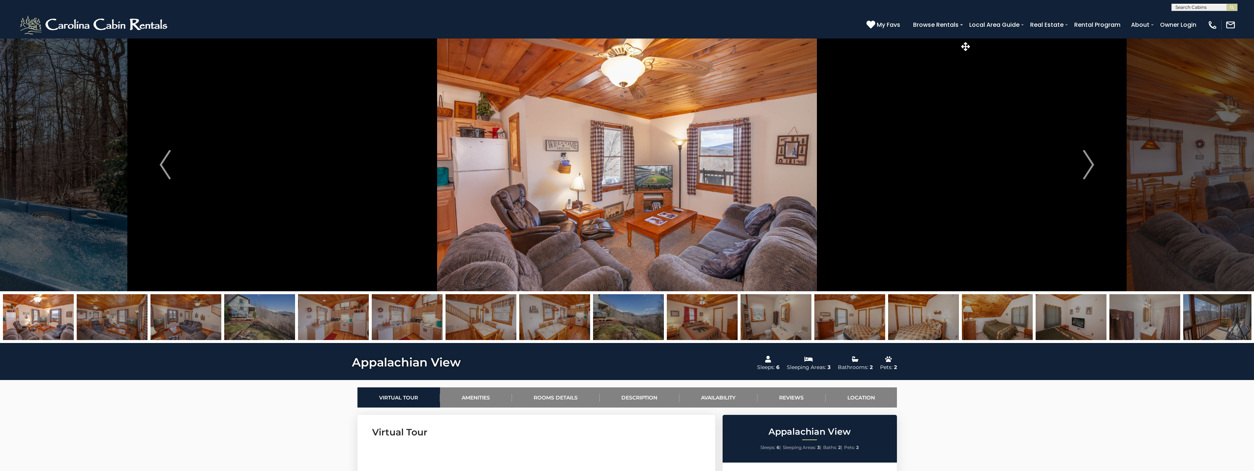
click at [987, 330] on img at bounding box center [997, 317] width 71 height 46
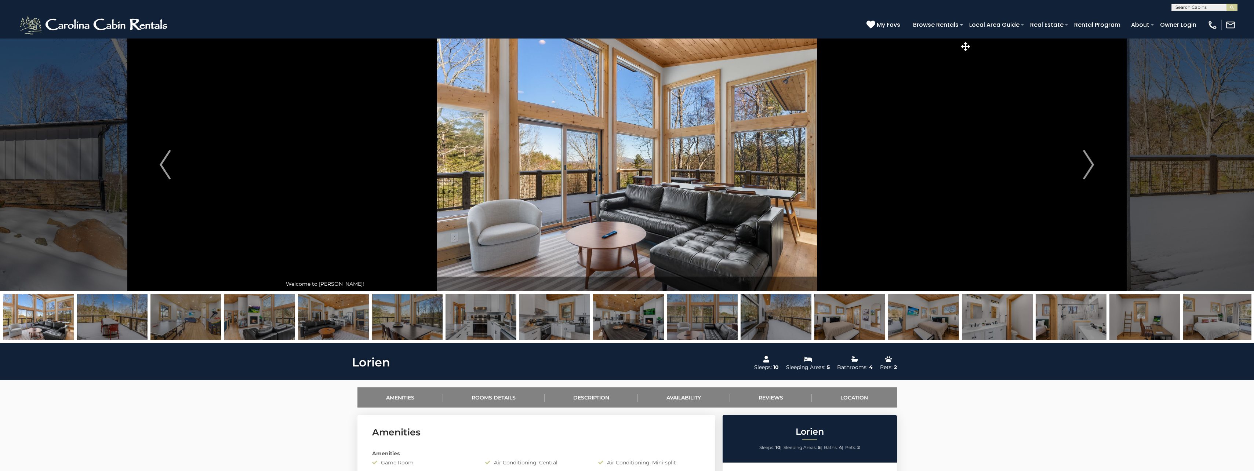
click at [620, 311] on img at bounding box center [628, 317] width 71 height 46
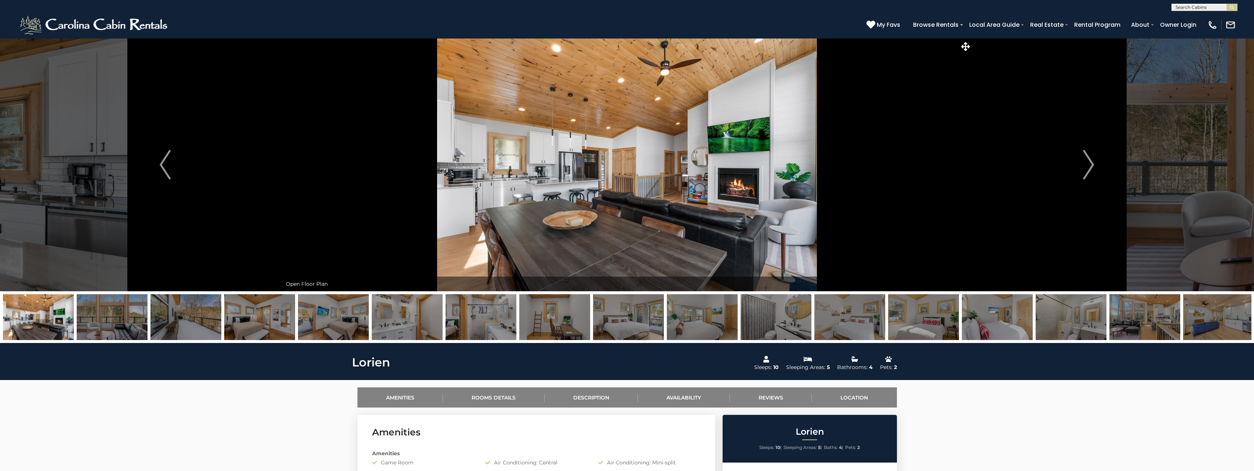
click at [128, 327] on img at bounding box center [112, 317] width 71 height 46
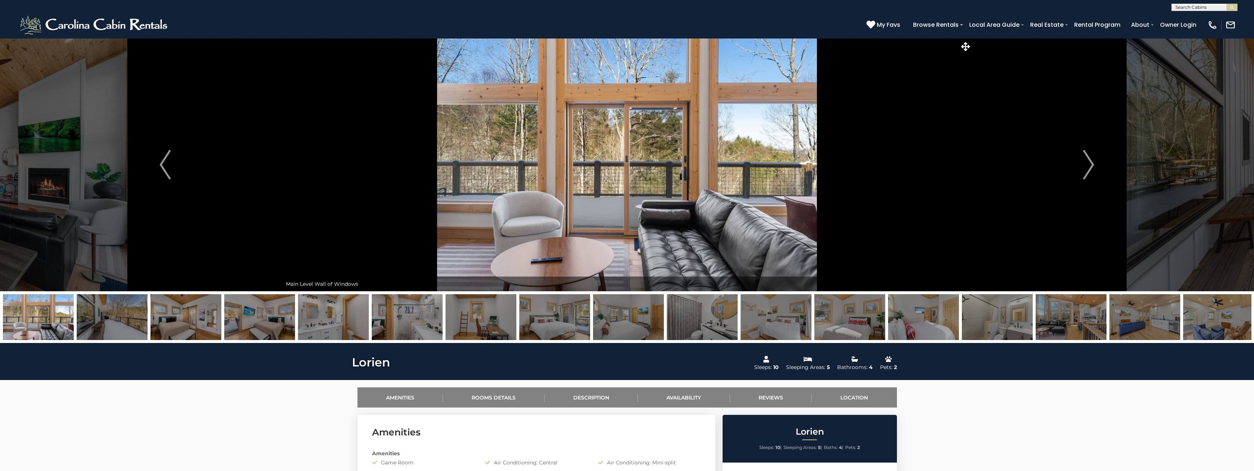
click at [121, 327] on img at bounding box center [112, 317] width 71 height 46
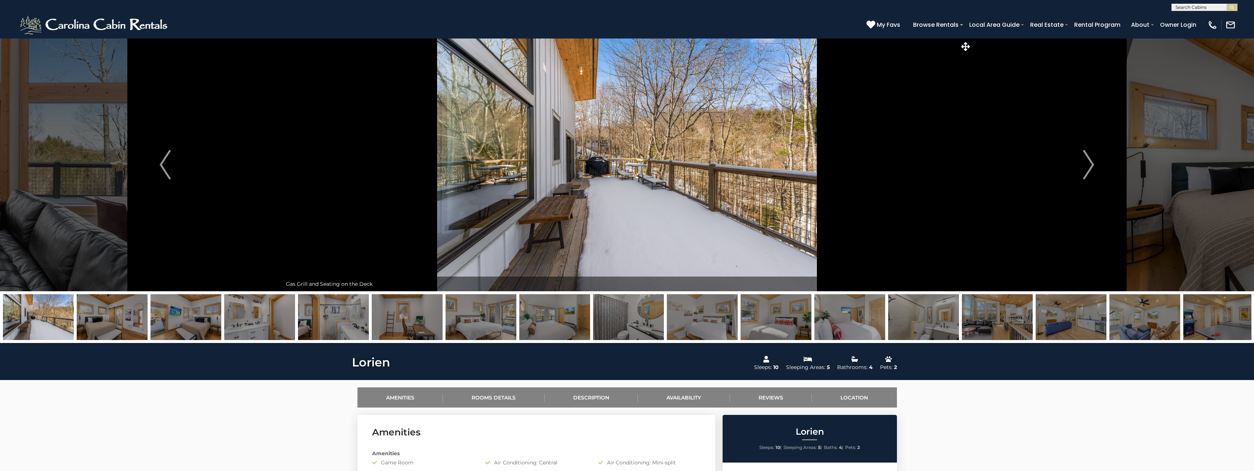
click at [618, 311] on img at bounding box center [628, 317] width 71 height 46
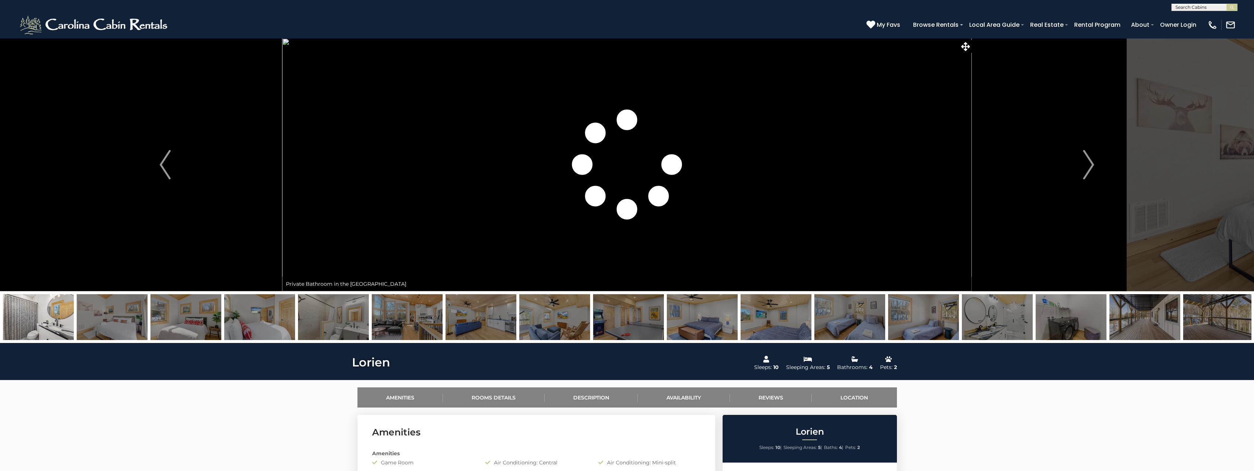
click at [1189, 314] on img at bounding box center [1218, 317] width 71 height 46
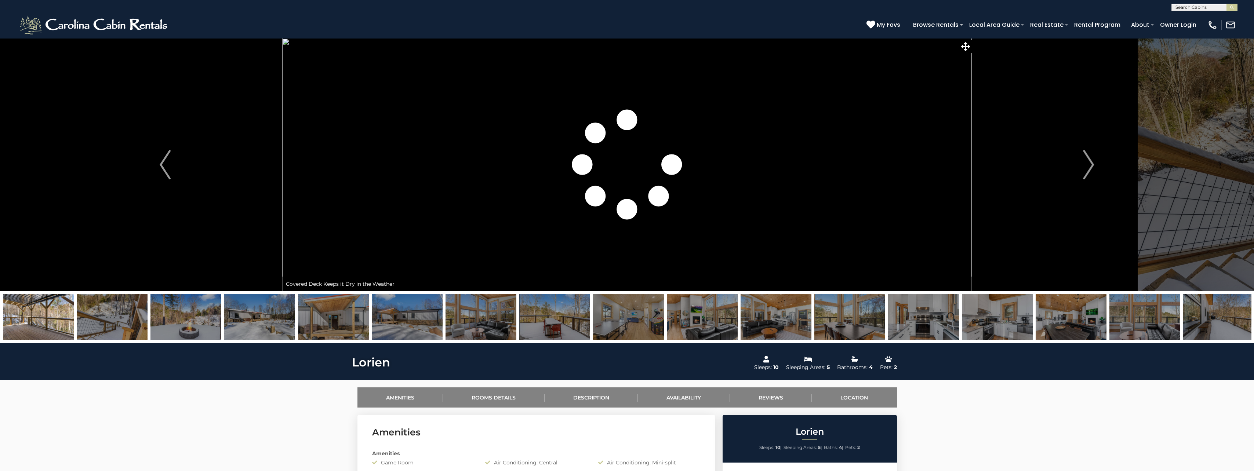
click at [1136, 327] on img at bounding box center [1144, 317] width 71 height 46
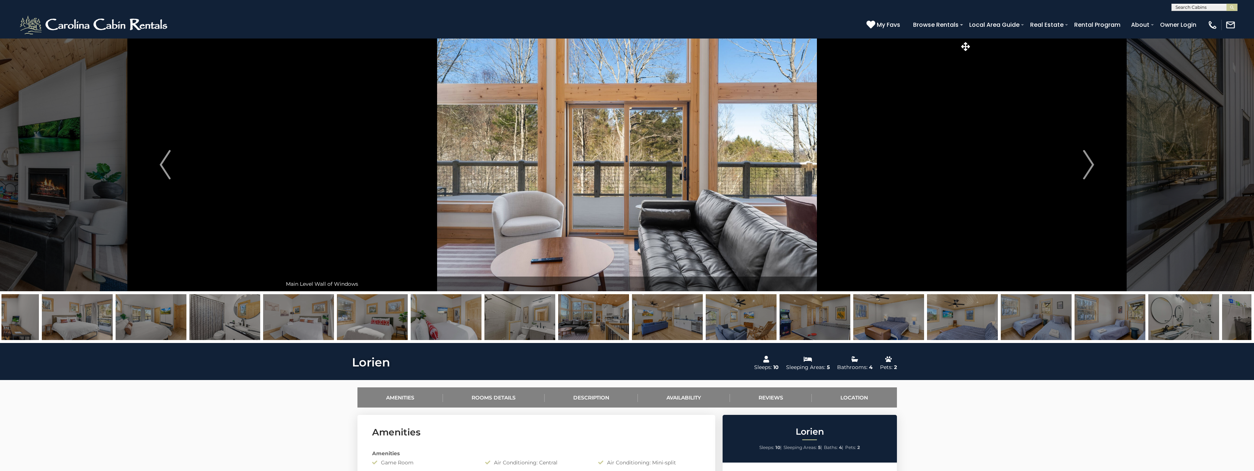
drag, startPoint x: 1106, startPoint y: 328, endPoint x: 594, endPoint y: 333, distance: 512.2
click at [594, 333] on div at bounding box center [1183, 317] width 7153 height 46
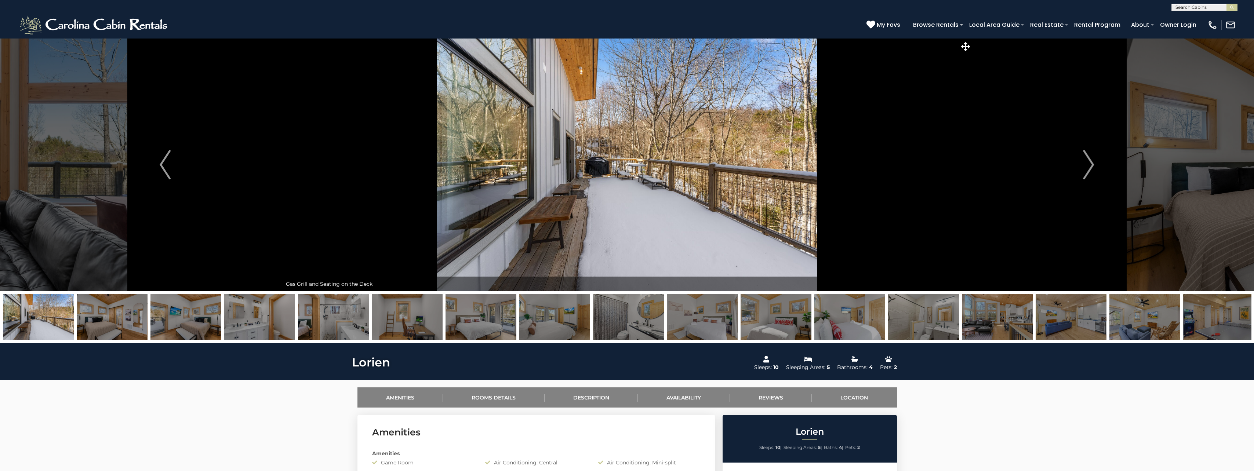
click at [1117, 321] on img at bounding box center [1144, 317] width 71 height 46
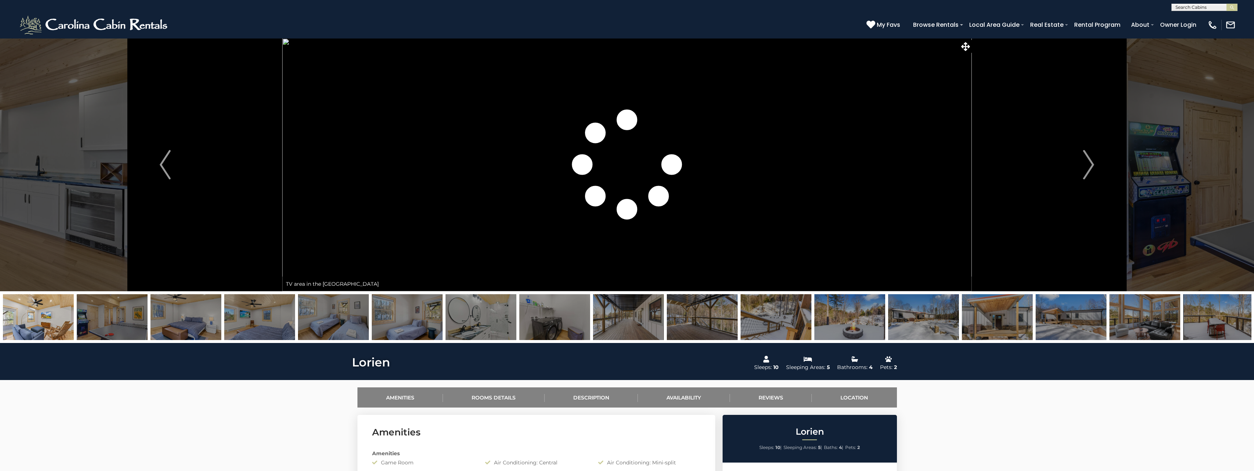
click at [772, 320] on img at bounding box center [775, 317] width 71 height 46
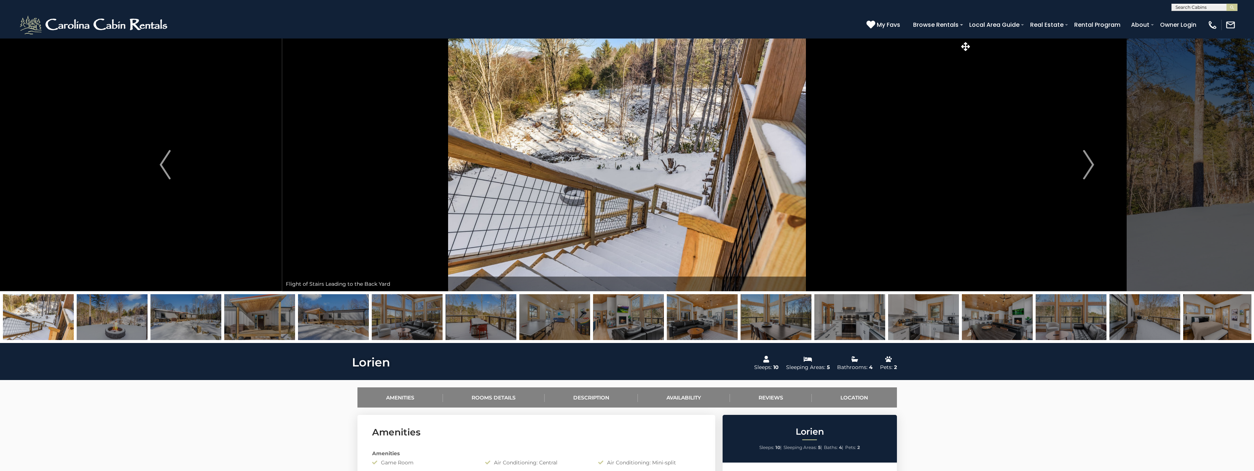
click at [95, 333] on img at bounding box center [112, 317] width 71 height 46
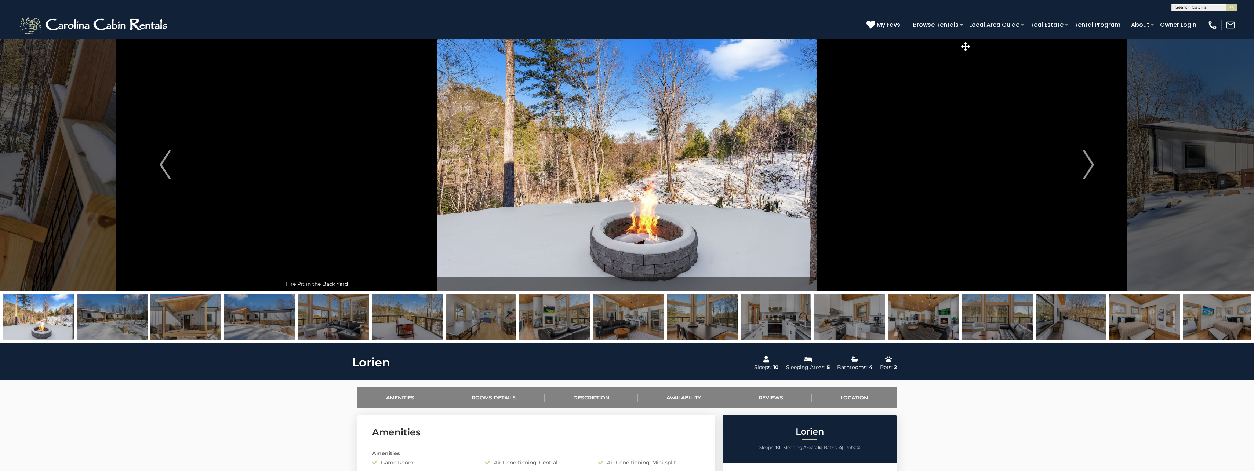
click at [127, 331] on img at bounding box center [112, 317] width 71 height 46
drag, startPoint x: 98, startPoint y: 328, endPoint x: 642, endPoint y: 352, distance: 544.2
click at [754, 317] on img at bounding box center [775, 317] width 71 height 46
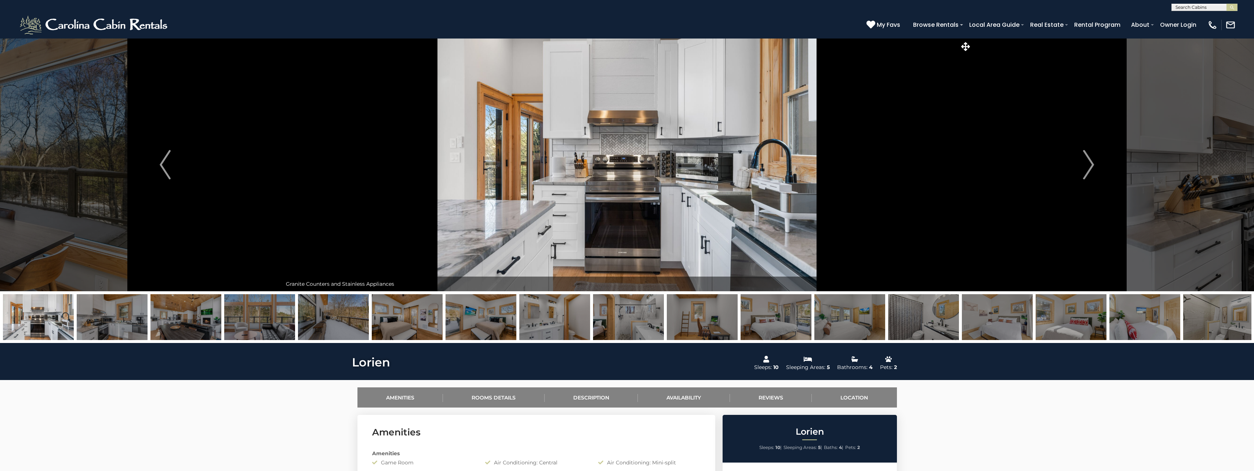
click at [725, 318] on img at bounding box center [702, 317] width 71 height 46
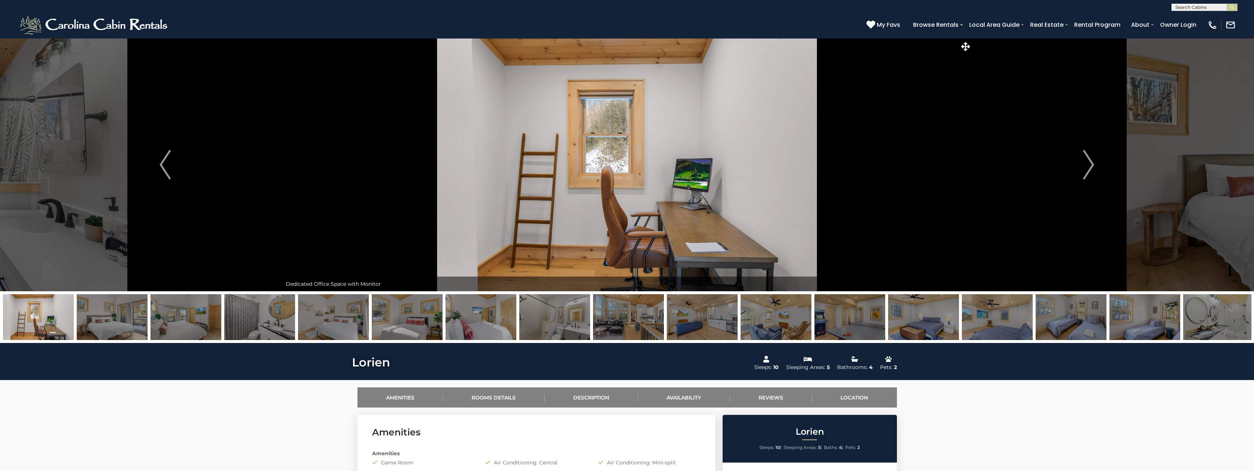
click at [711, 318] on img at bounding box center [702, 317] width 71 height 46
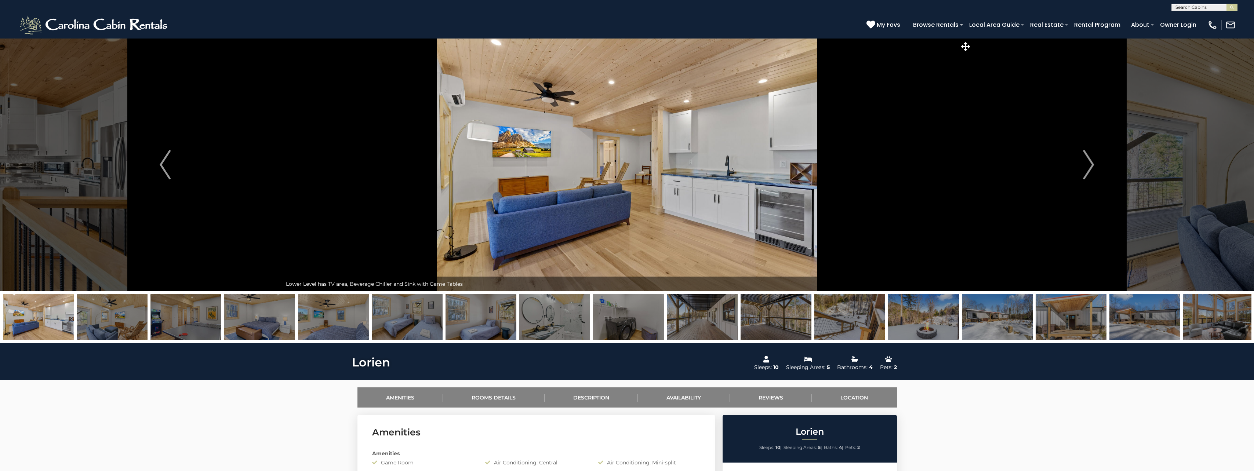
click at [709, 318] on img at bounding box center [702, 317] width 71 height 46
